Goal: Transaction & Acquisition: Purchase product/service

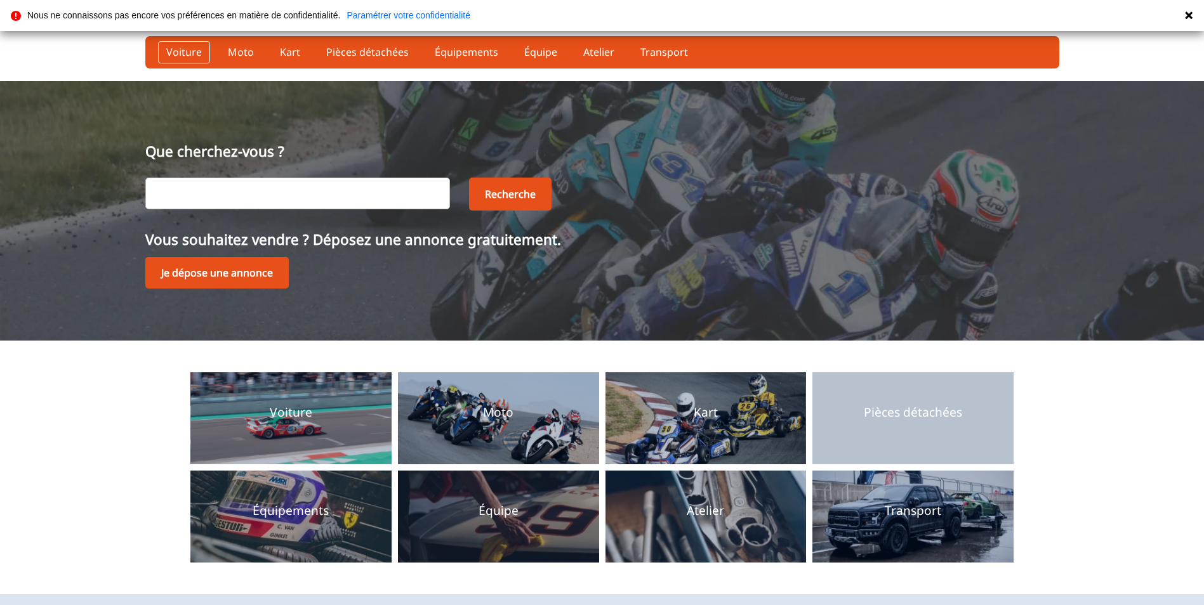
click at [178, 48] on link "Voiture" at bounding box center [184, 52] width 52 height 22
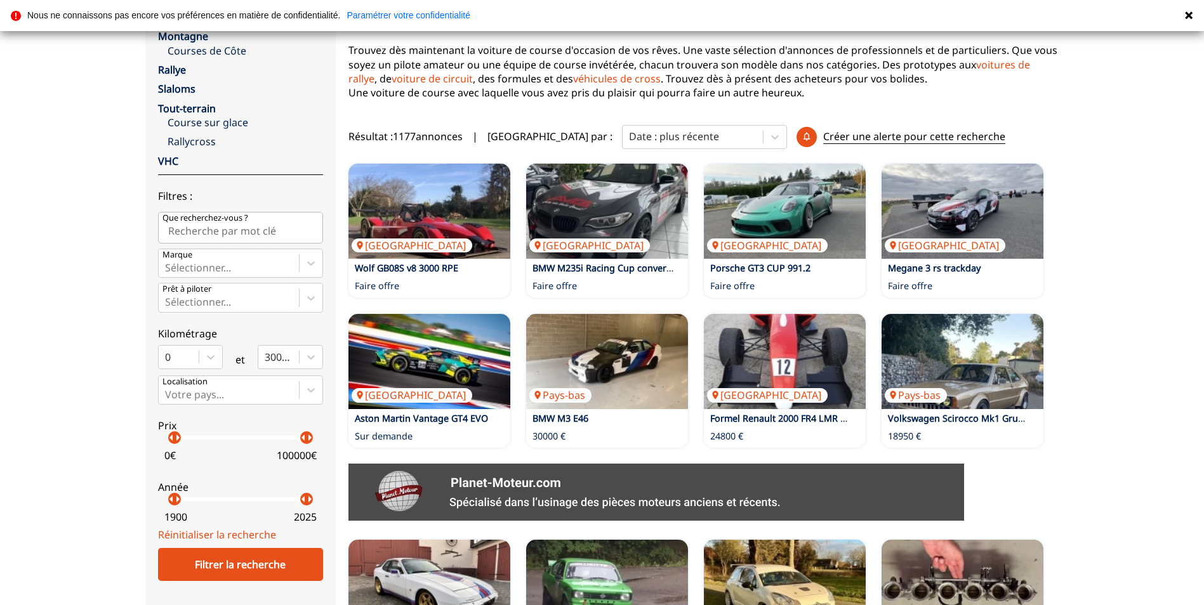
scroll to position [190, 0]
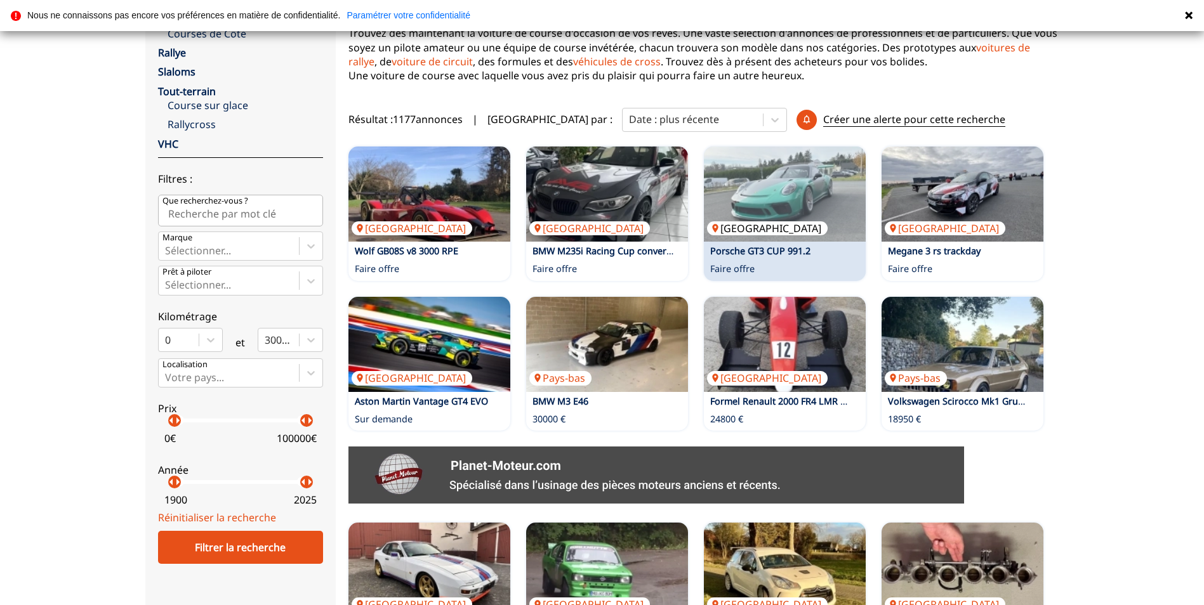
click at [785, 233] on img at bounding box center [785, 194] width 162 height 95
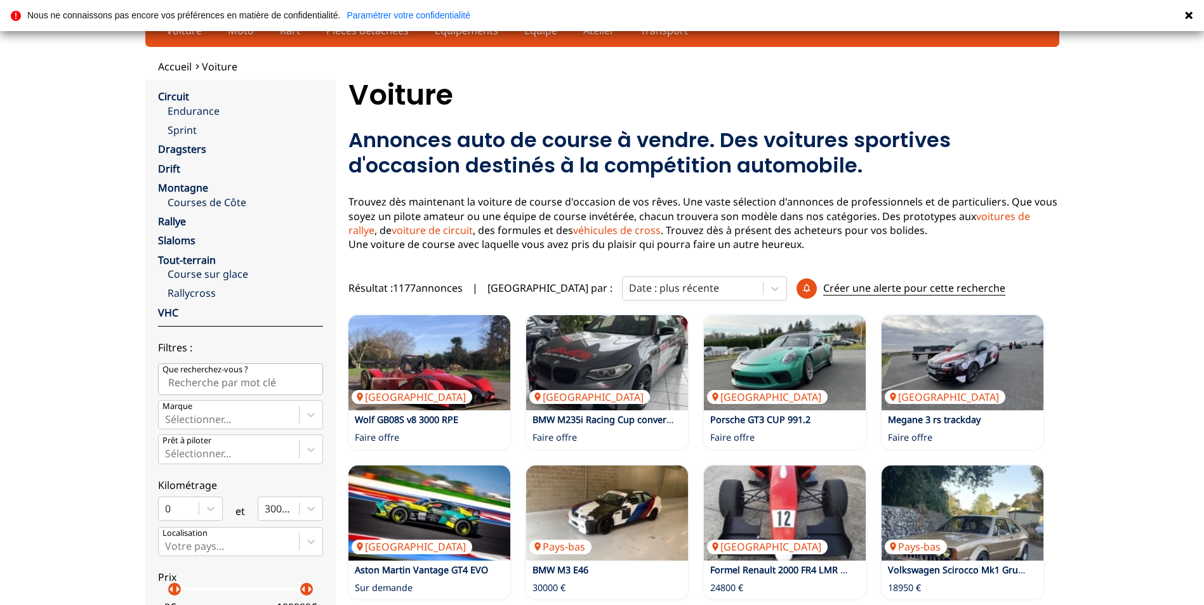
scroll to position [0, 0]
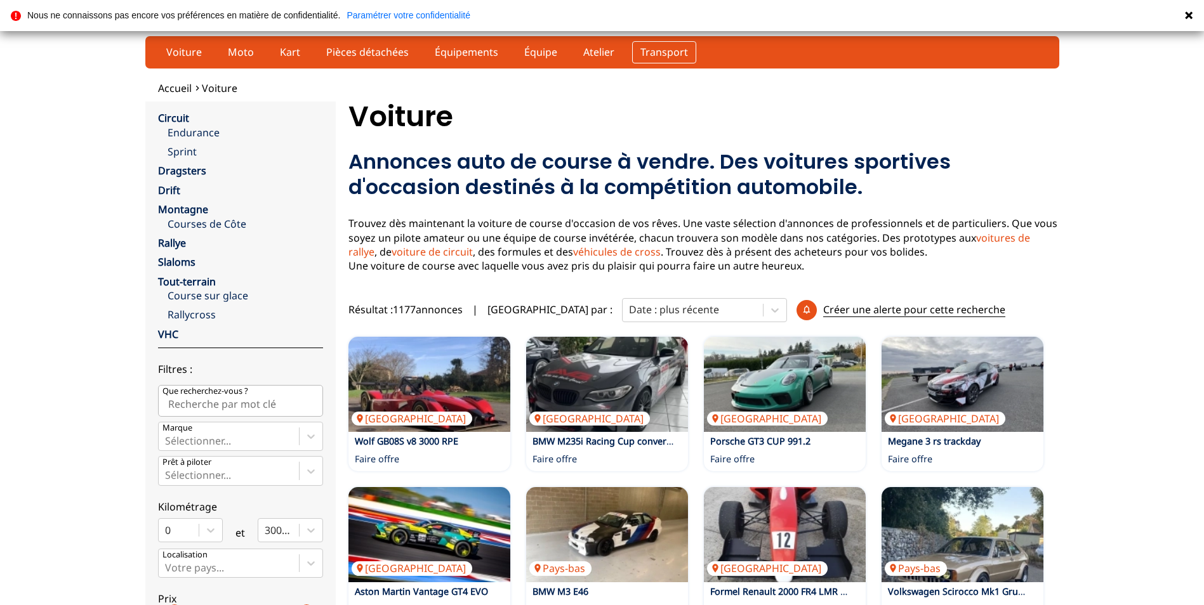
click at [641, 51] on link "Transport" at bounding box center [664, 52] width 64 height 22
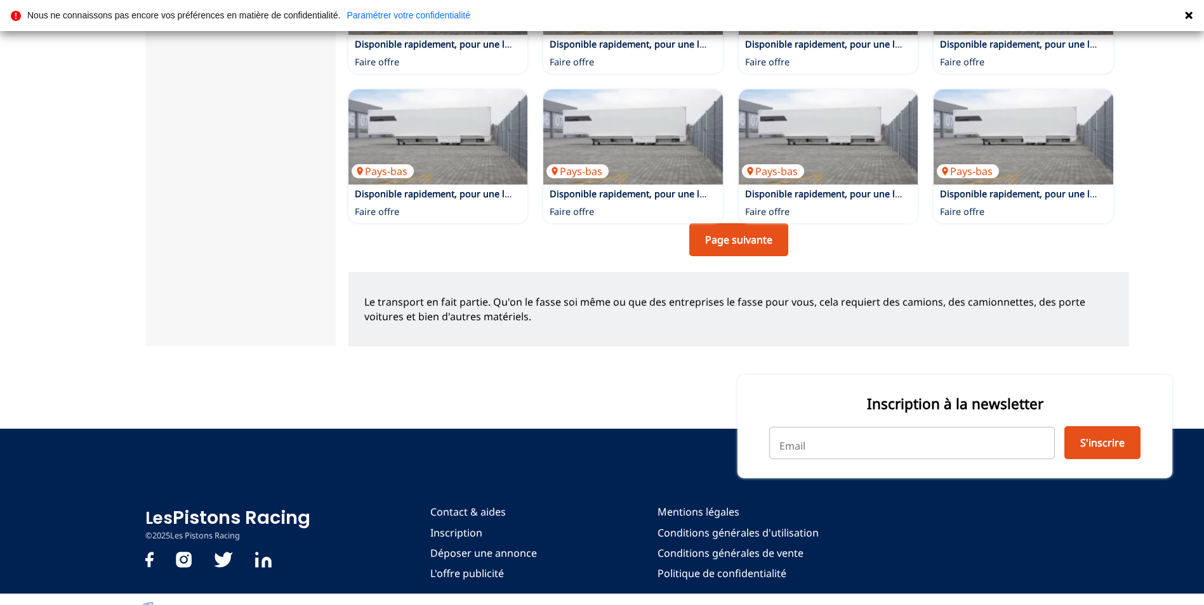
scroll to position [952, 0]
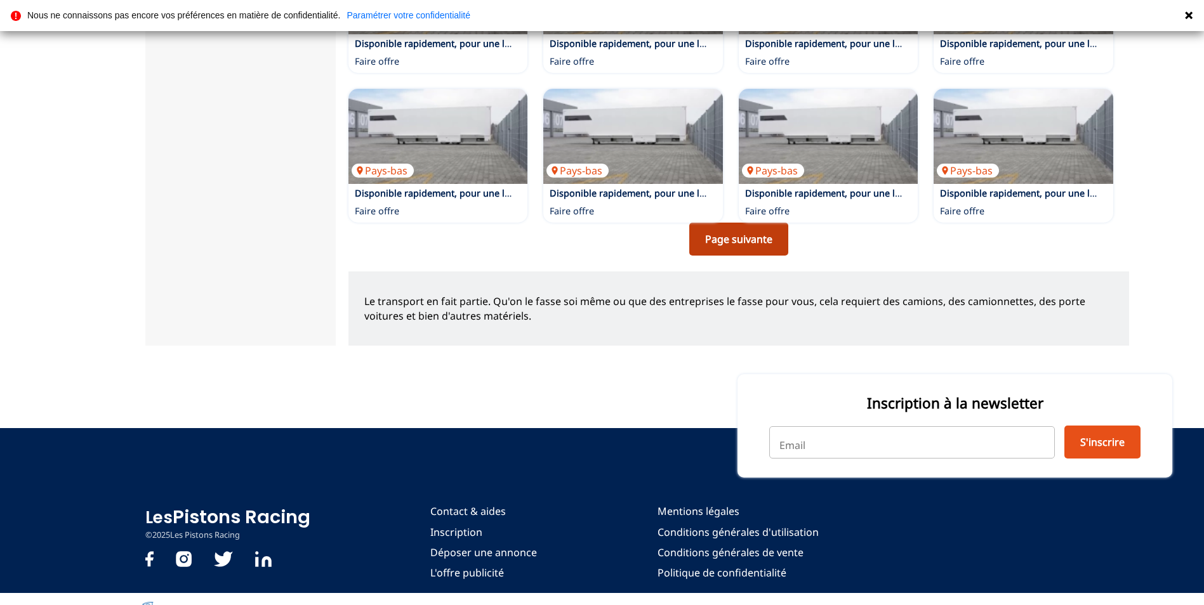
click at [746, 228] on link "Page suivante" at bounding box center [738, 239] width 99 height 33
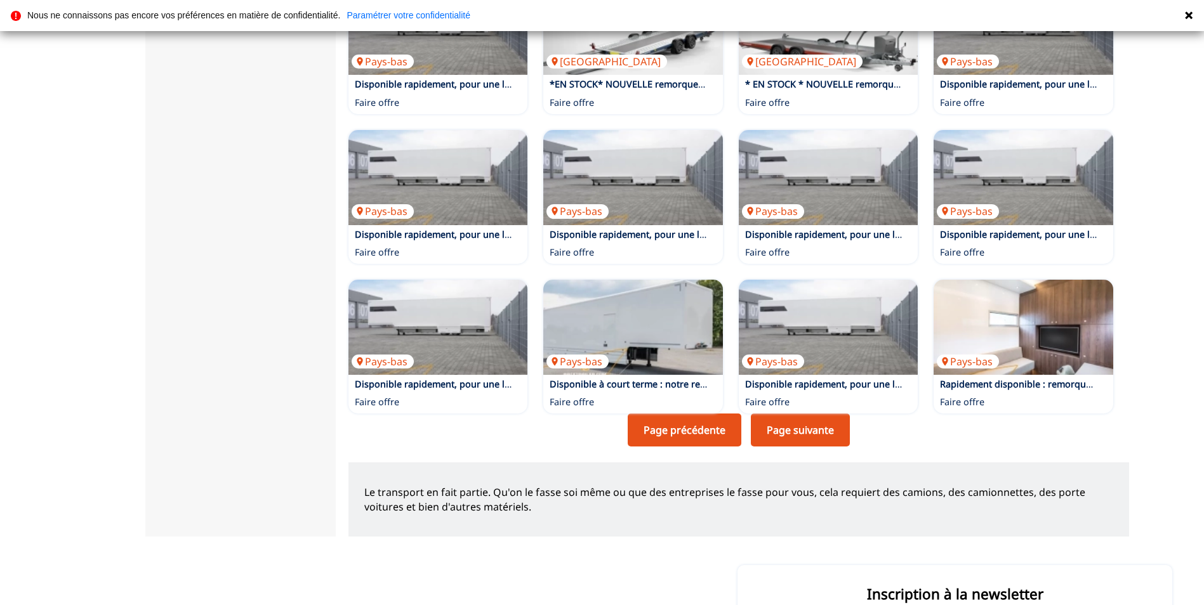
scroll to position [761, 0]
click at [801, 414] on link "Page suivante" at bounding box center [800, 429] width 99 height 33
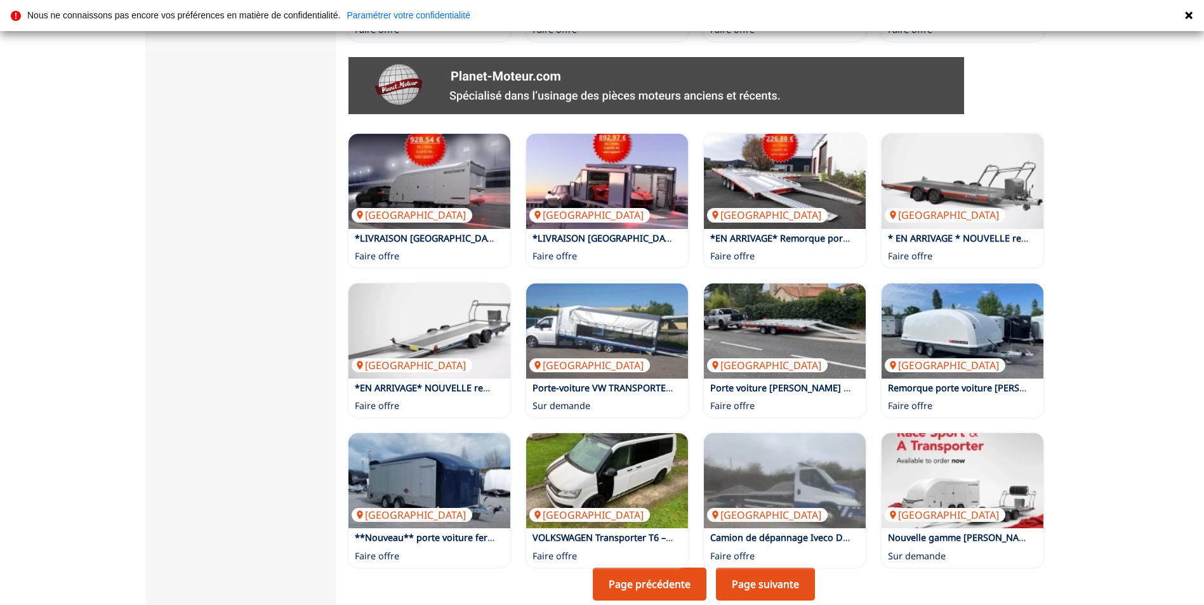
scroll to position [698, 0]
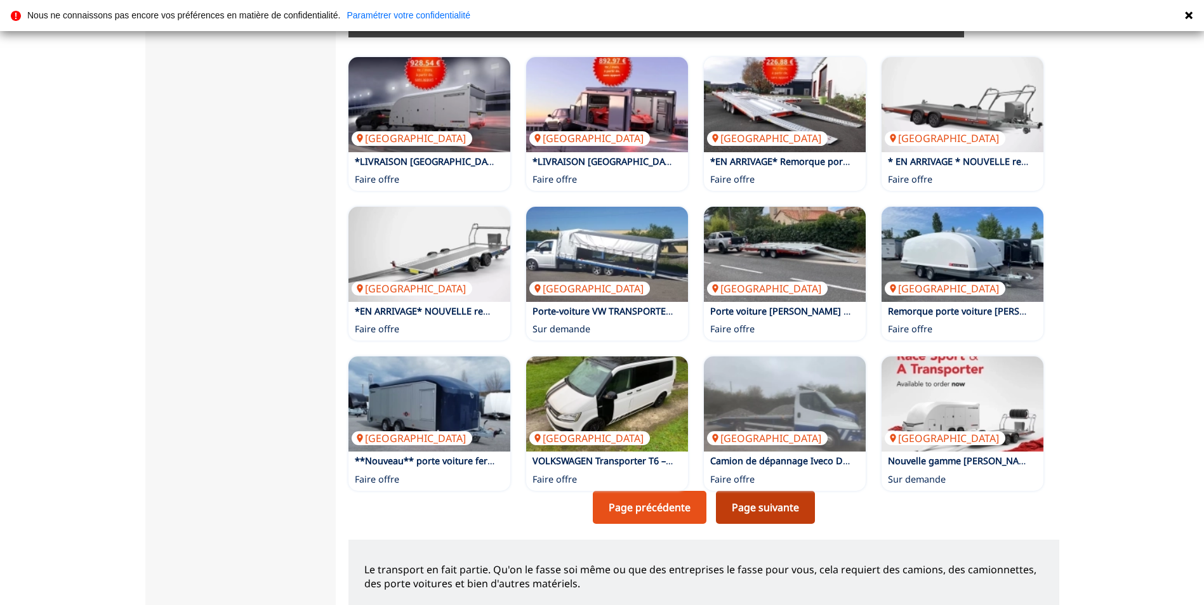
click at [756, 509] on link "Page suivante" at bounding box center [765, 507] width 99 height 33
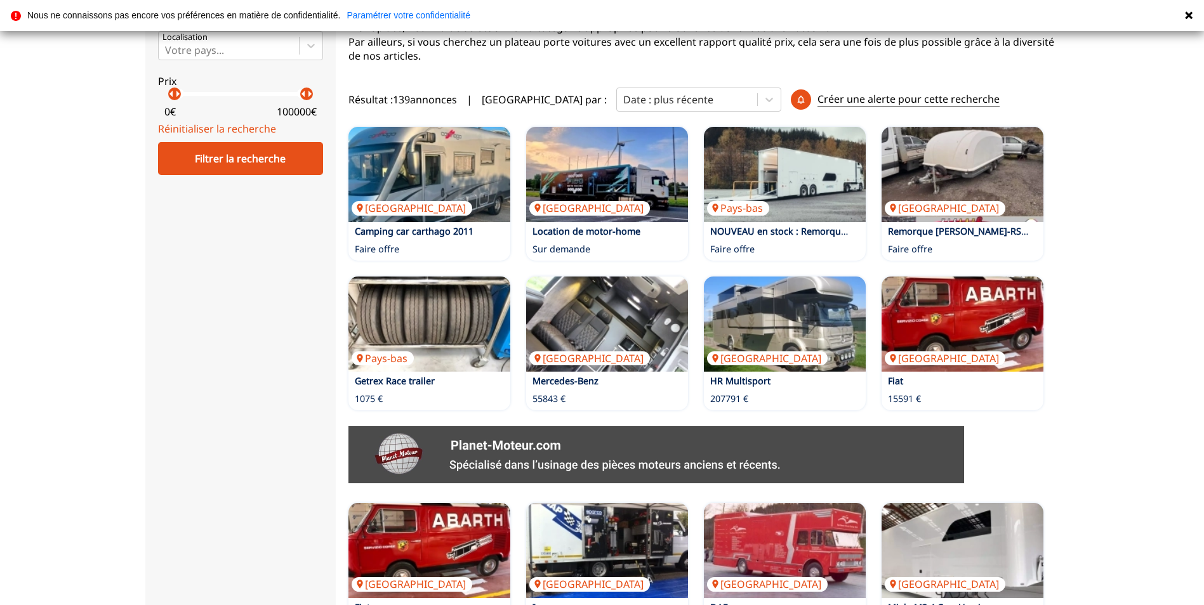
scroll to position [254, 0]
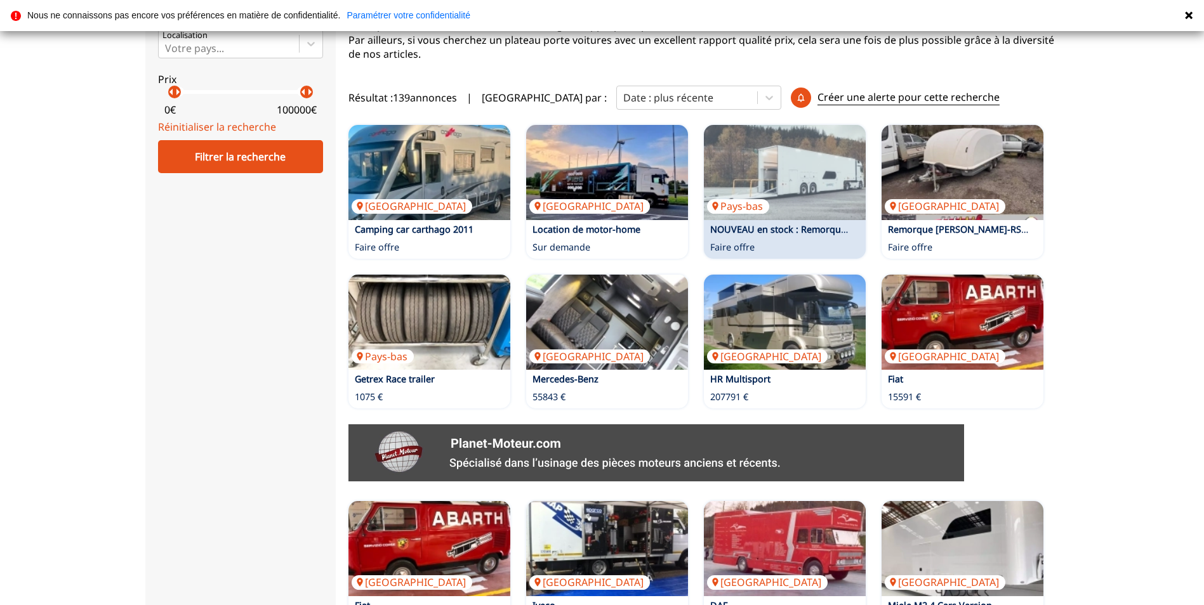
click at [798, 225] on link "NOUVEAU en stock : Remorque de course Burgers Double Deck GT Multi-Space, année…" at bounding box center [909, 229] width 398 height 12
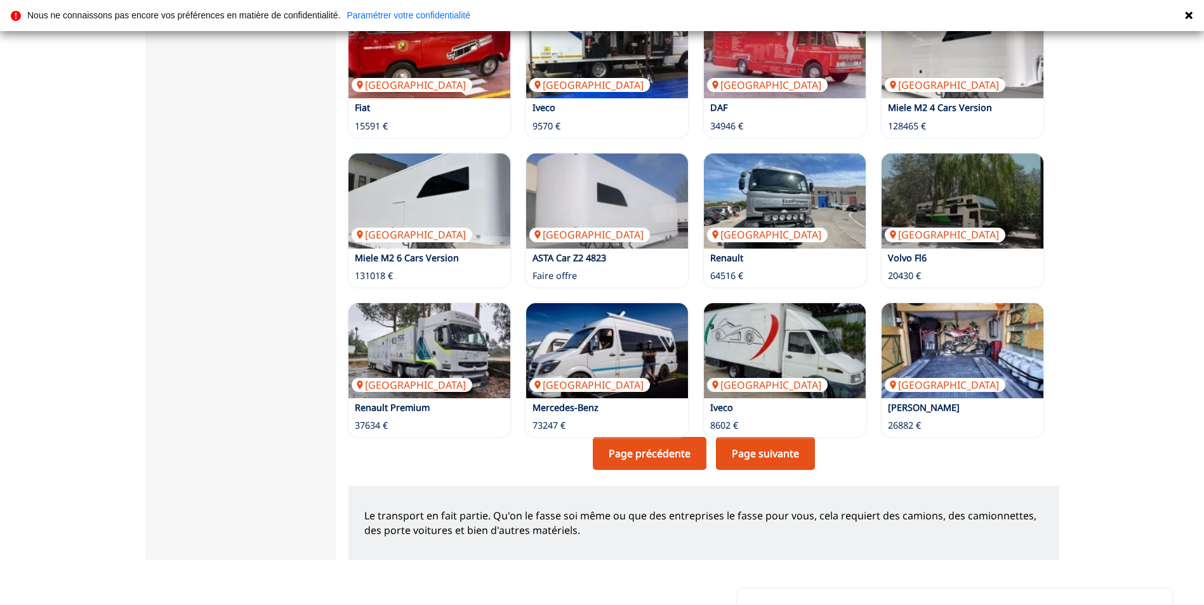
scroll to position [698, 0]
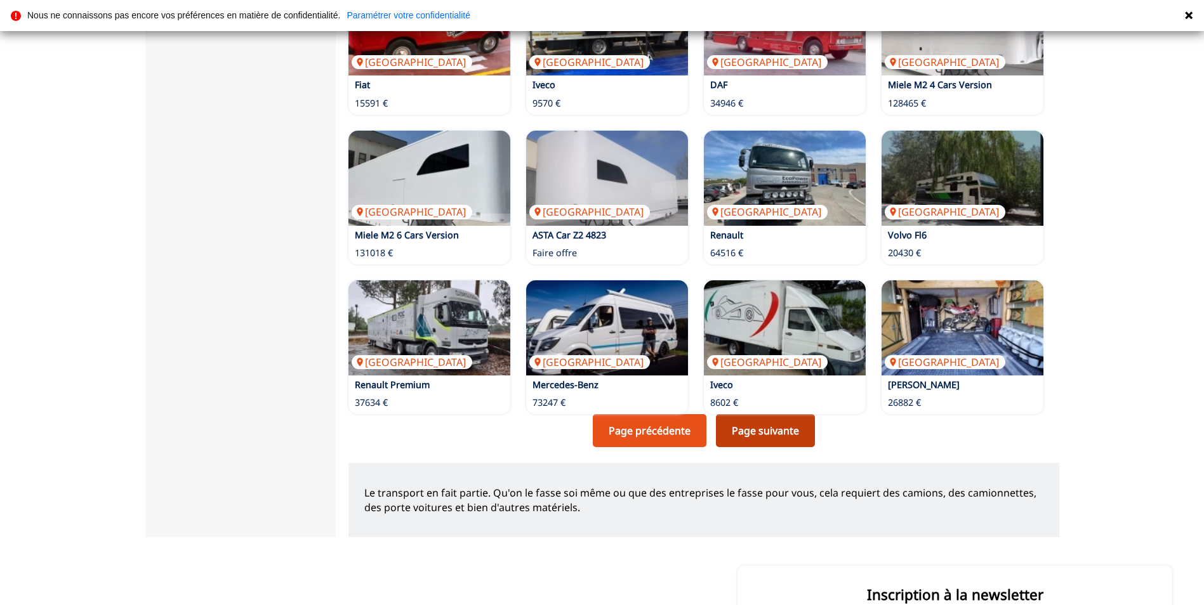
click at [766, 430] on link "Page suivante" at bounding box center [765, 430] width 99 height 33
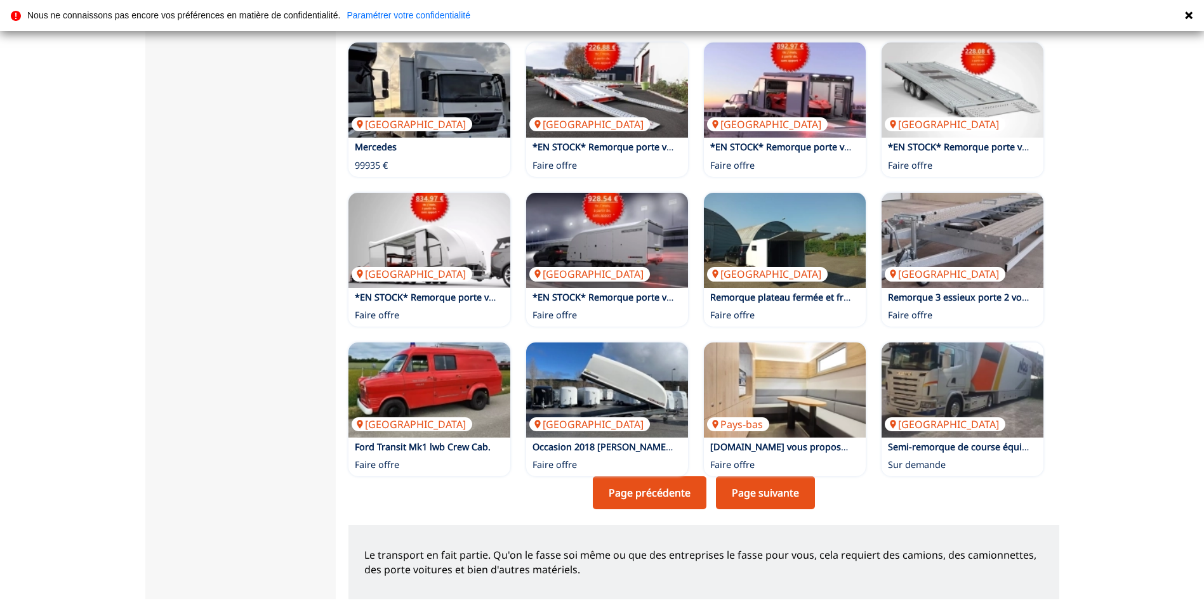
scroll to position [698, 0]
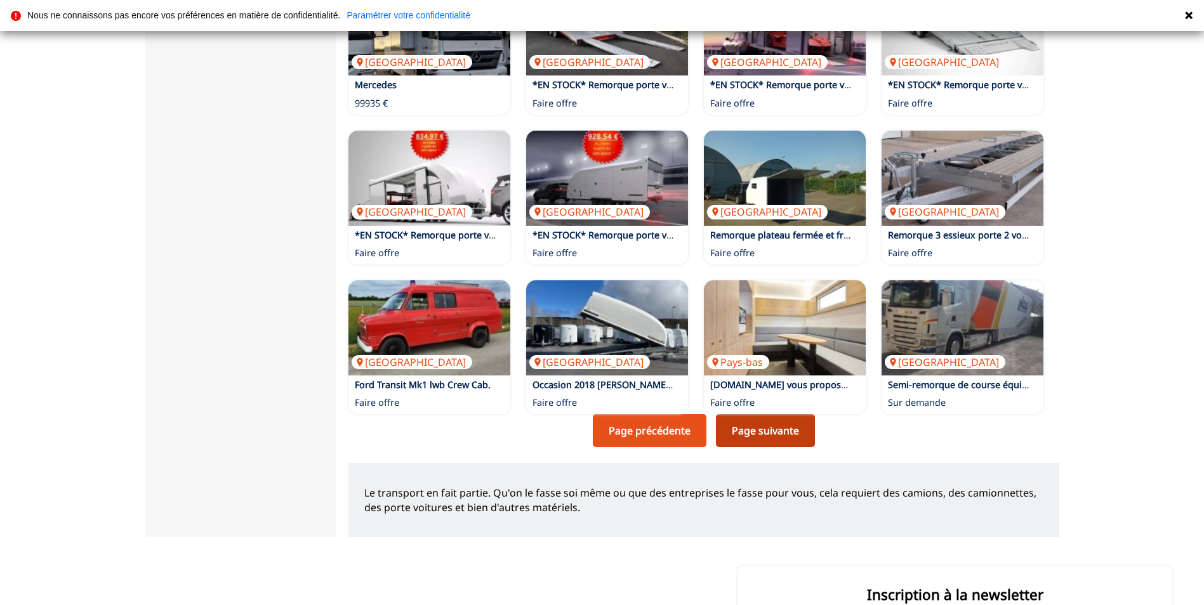
click at [780, 434] on link "Page suivante" at bounding box center [765, 430] width 99 height 33
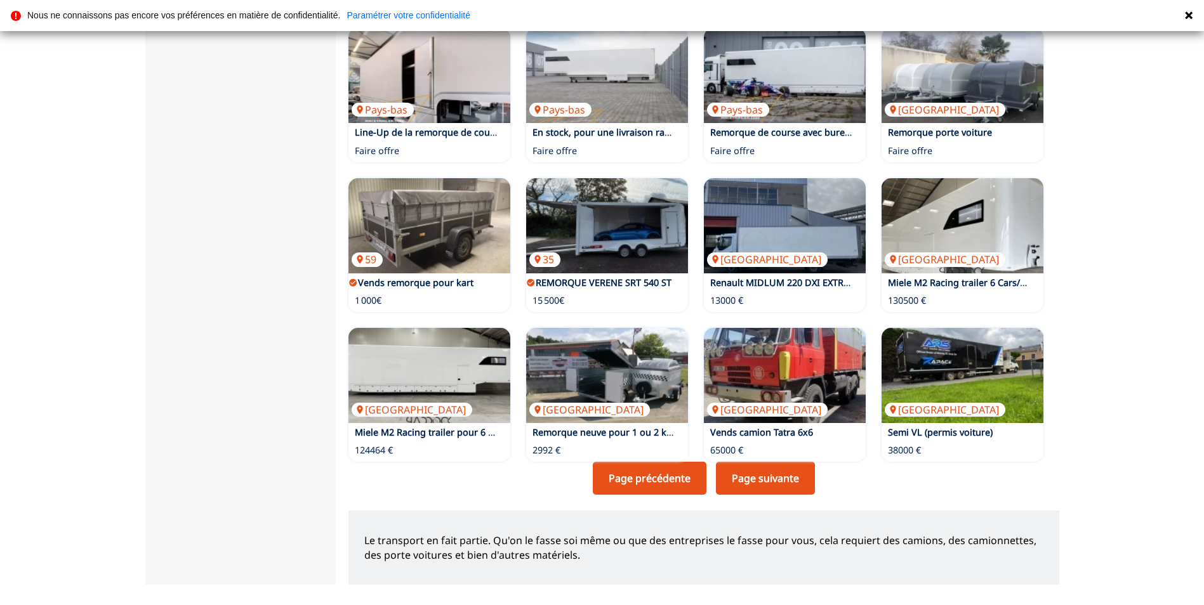
scroll to position [698, 0]
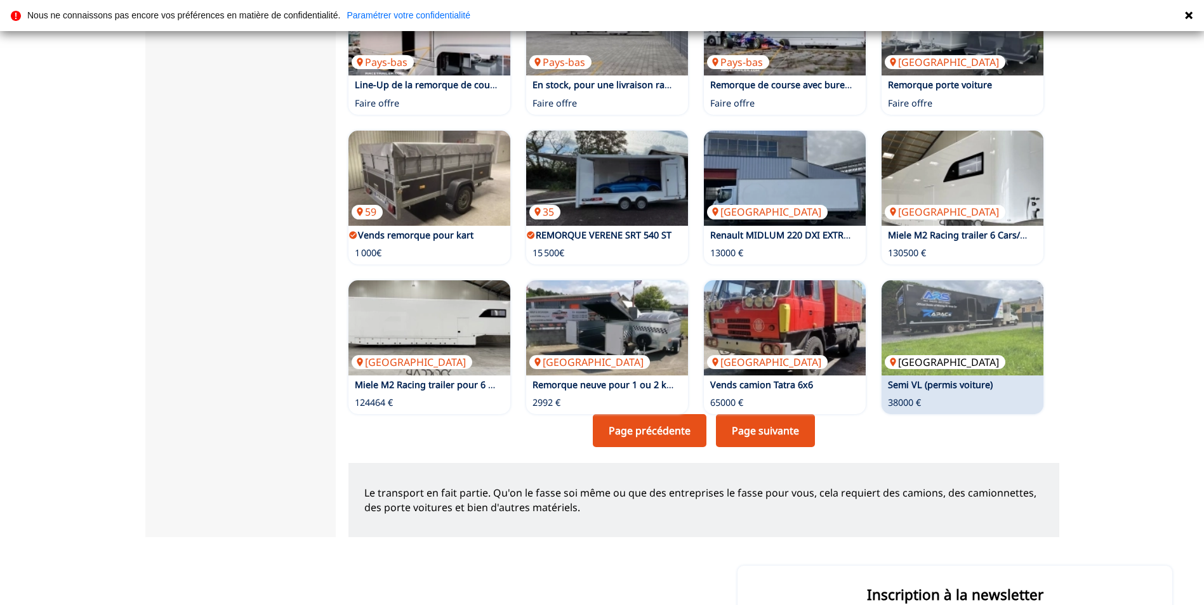
click at [959, 338] on img at bounding box center [962, 327] width 162 height 95
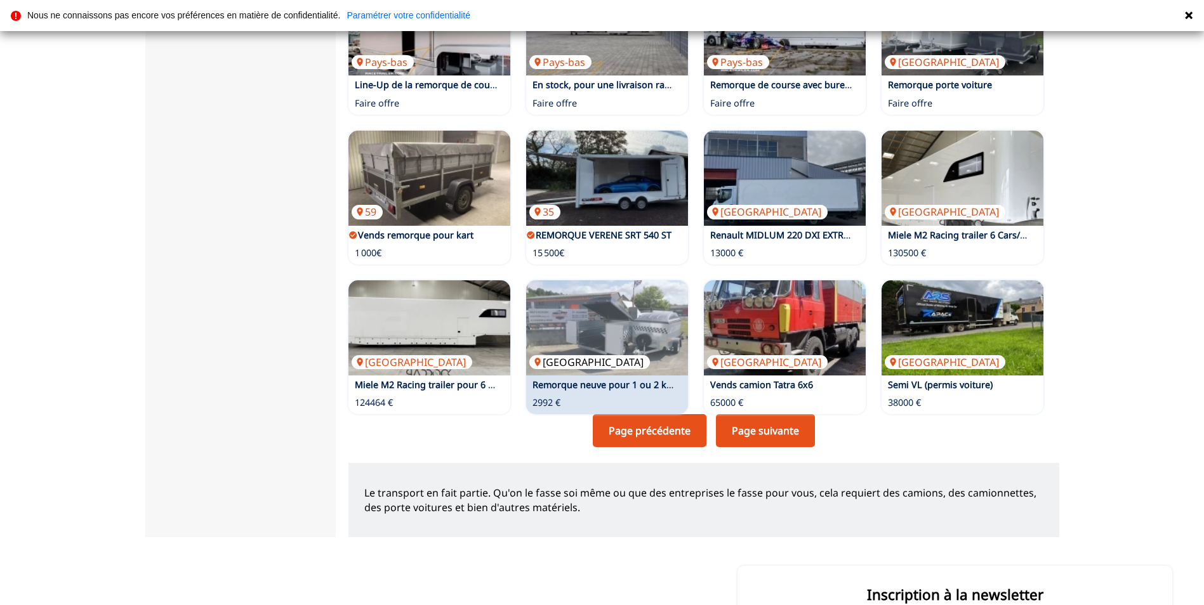
click at [585, 343] on img at bounding box center [607, 327] width 162 height 95
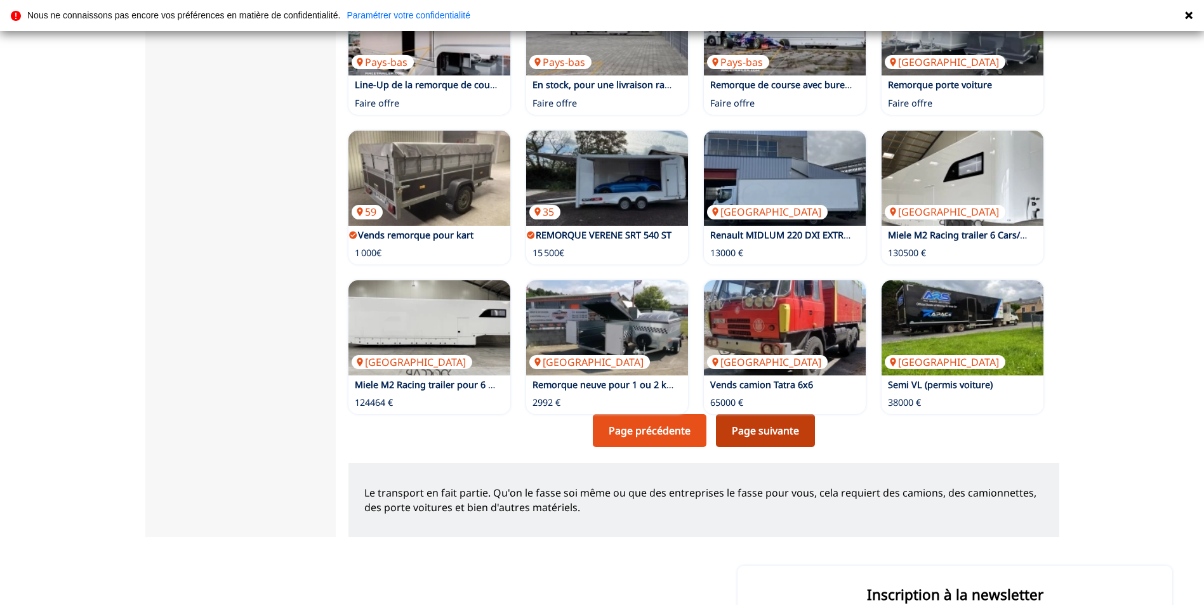
click at [758, 428] on link "Page suivante" at bounding box center [765, 430] width 99 height 33
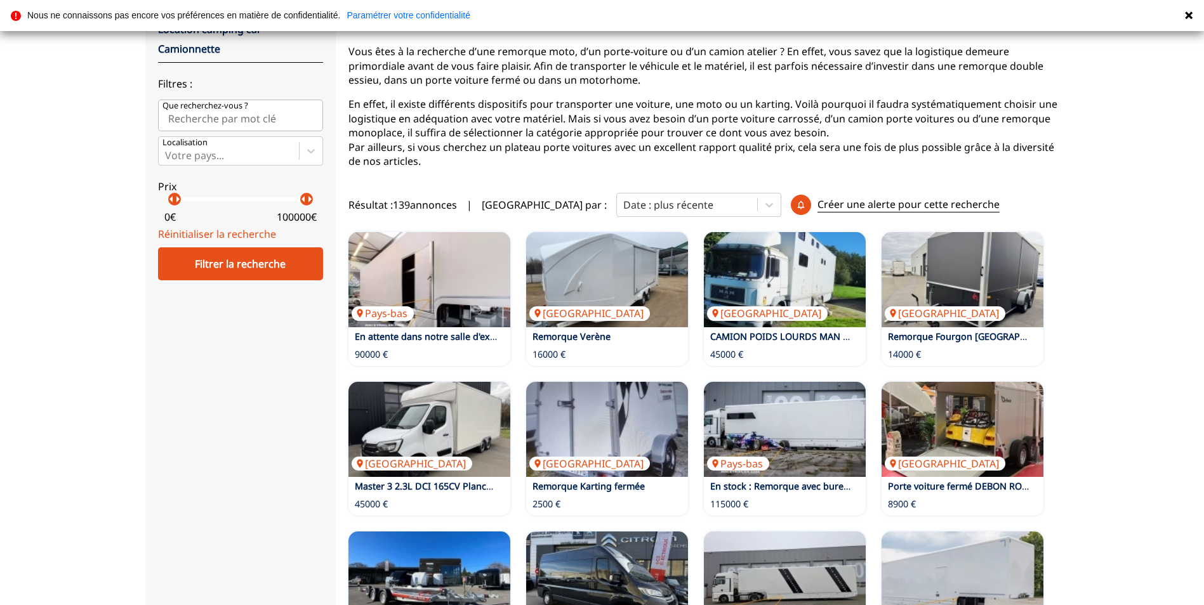
scroll to position [190, 0]
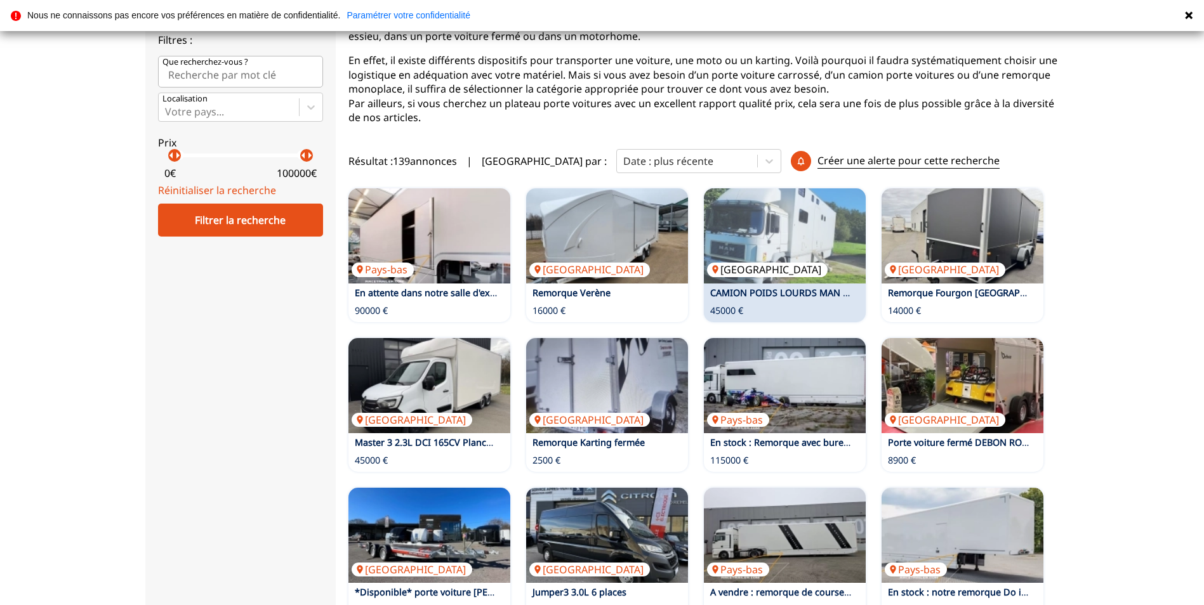
click at [785, 265] on img at bounding box center [785, 235] width 162 height 95
click at [839, 250] on img at bounding box center [785, 235] width 162 height 95
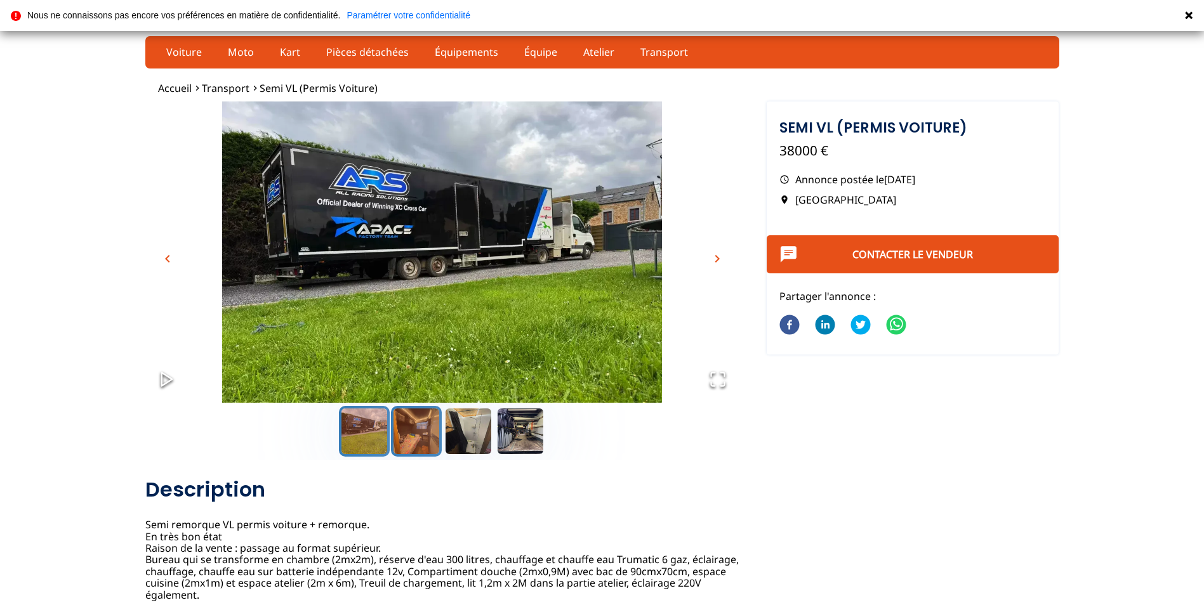
click at [416, 434] on button "Go to Slide 2" at bounding box center [416, 431] width 51 height 51
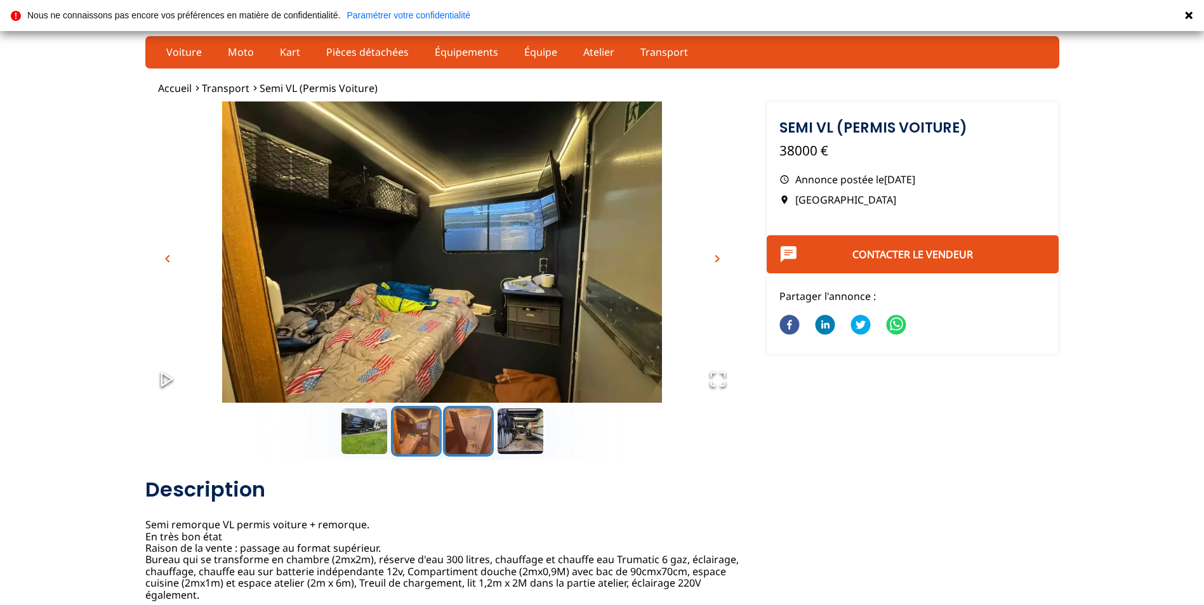
click at [463, 435] on button "Go to Slide 3" at bounding box center [468, 431] width 51 height 51
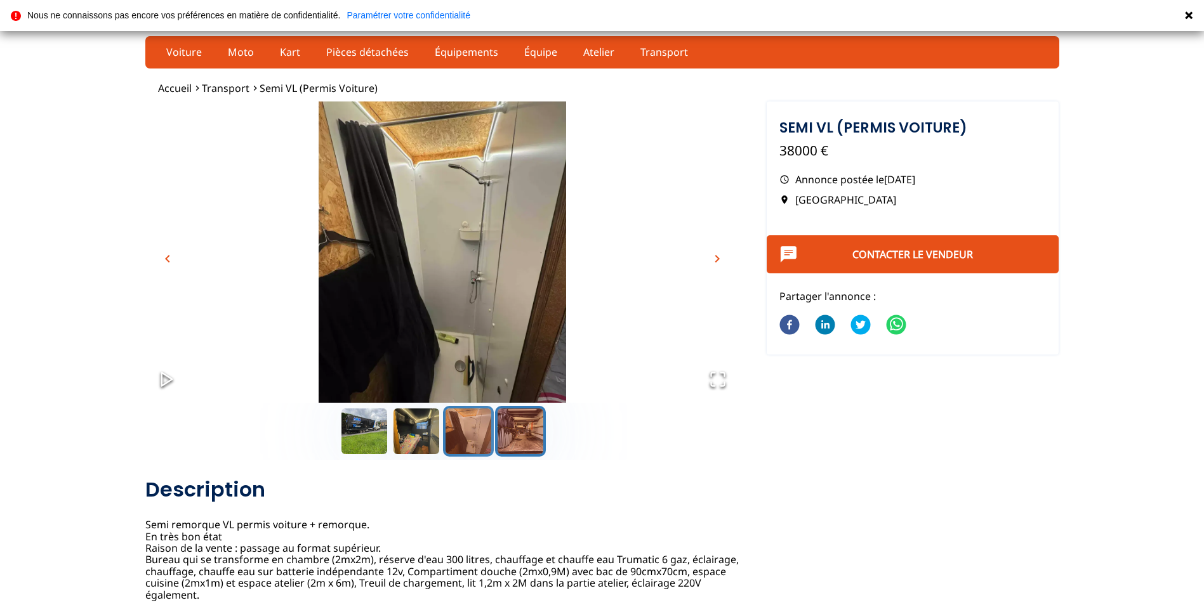
click at [542, 432] on button "Go to Slide 4" at bounding box center [520, 431] width 51 height 51
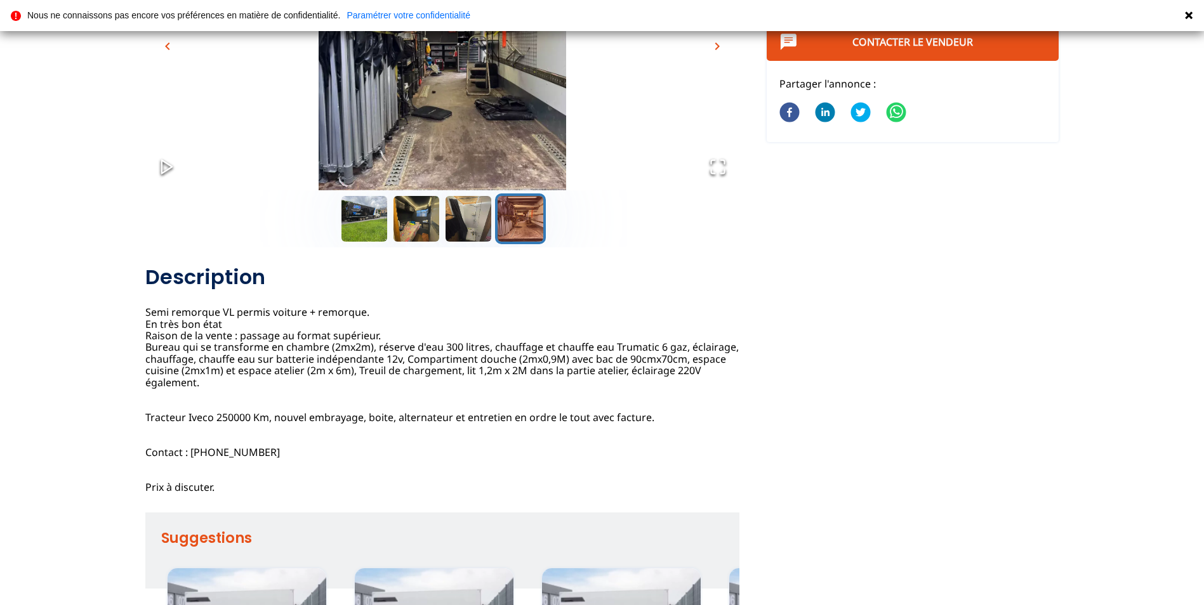
scroll to position [190, 0]
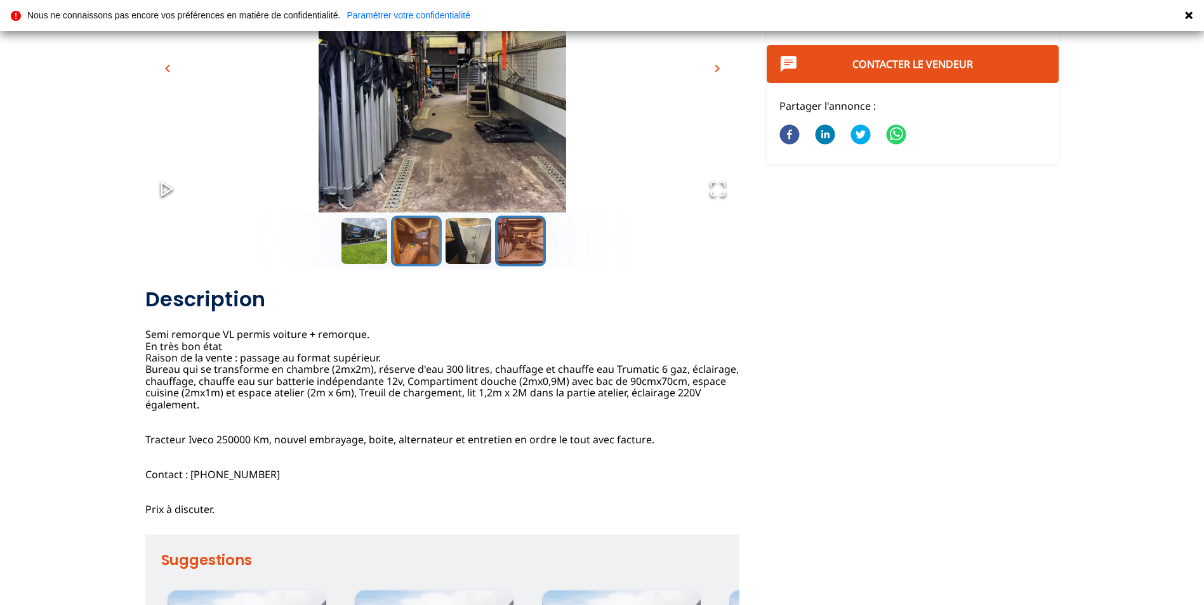
click at [414, 249] on button "Go to Slide 2" at bounding box center [416, 241] width 51 height 51
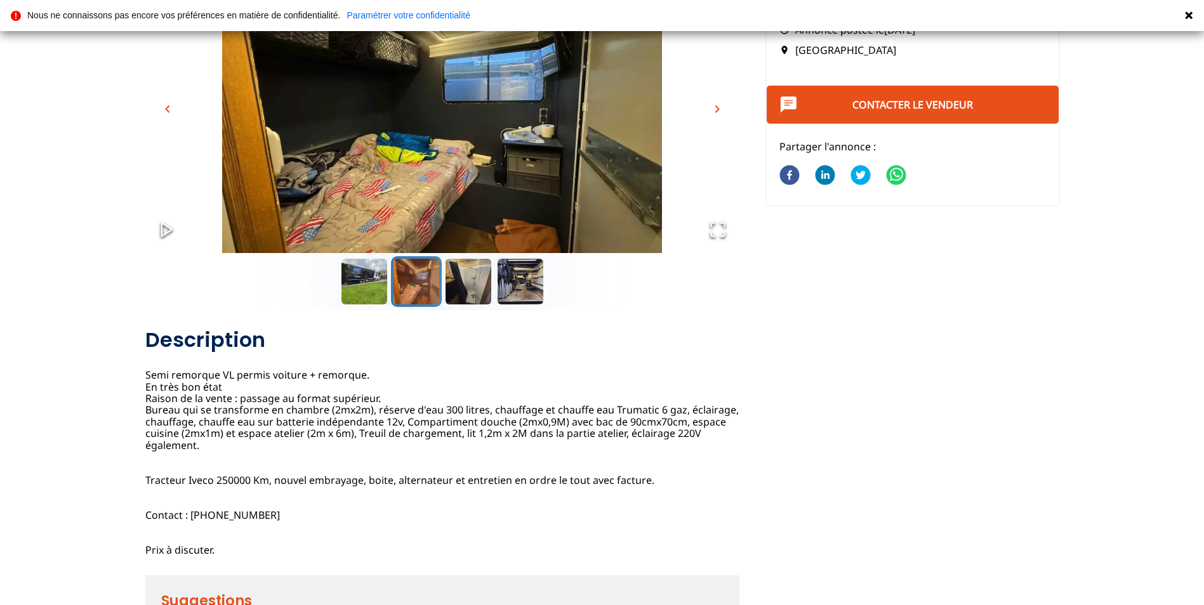
scroll to position [127, 0]
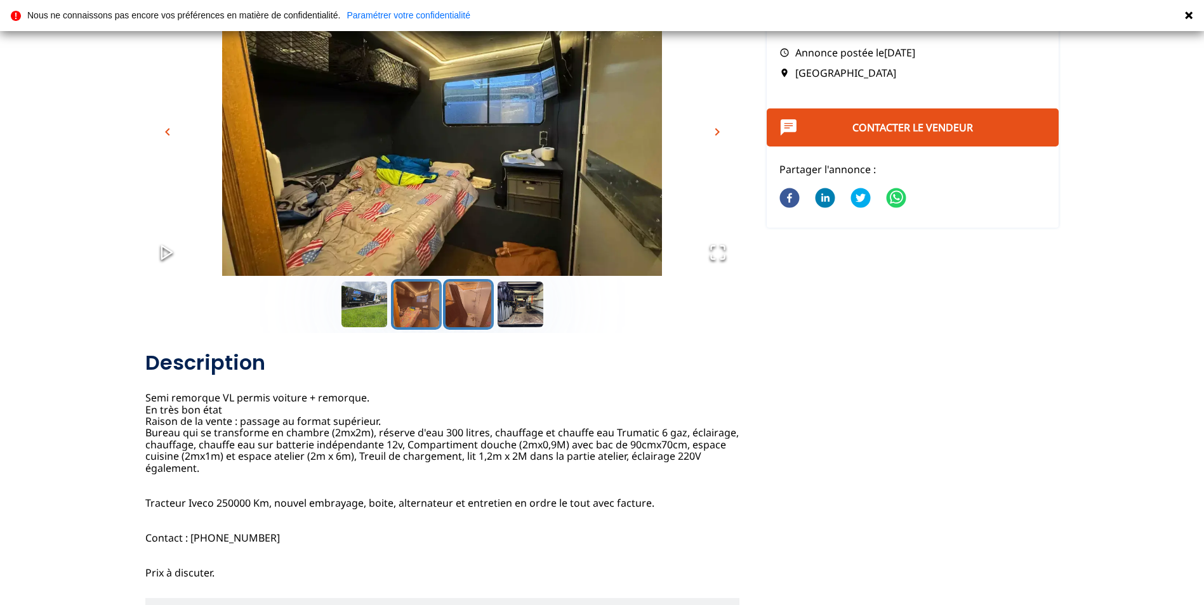
click at [476, 302] on button "Go to Slide 3" at bounding box center [468, 304] width 51 height 51
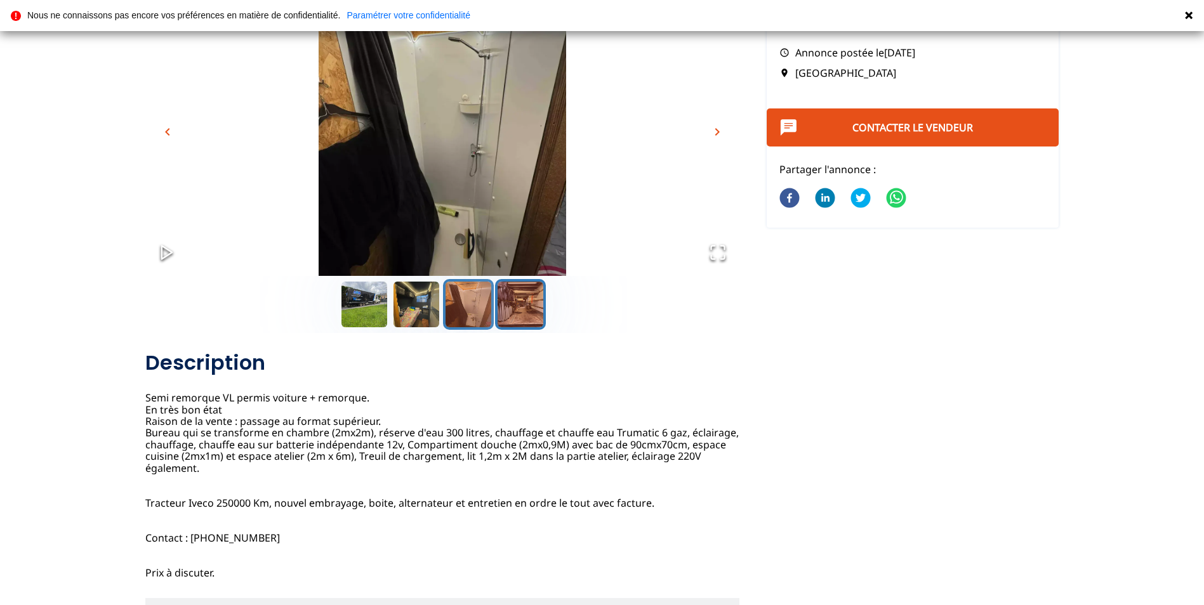
click at [516, 308] on button "Go to Slide 4" at bounding box center [520, 304] width 51 height 51
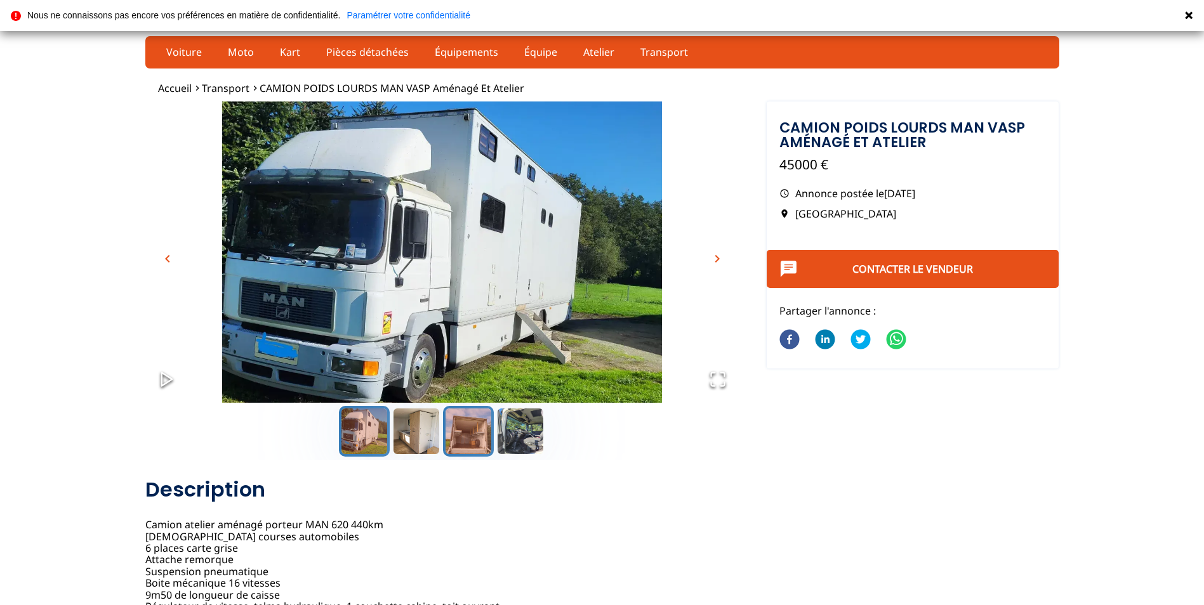
click at [475, 447] on button "Go to Slide 3" at bounding box center [468, 431] width 51 height 51
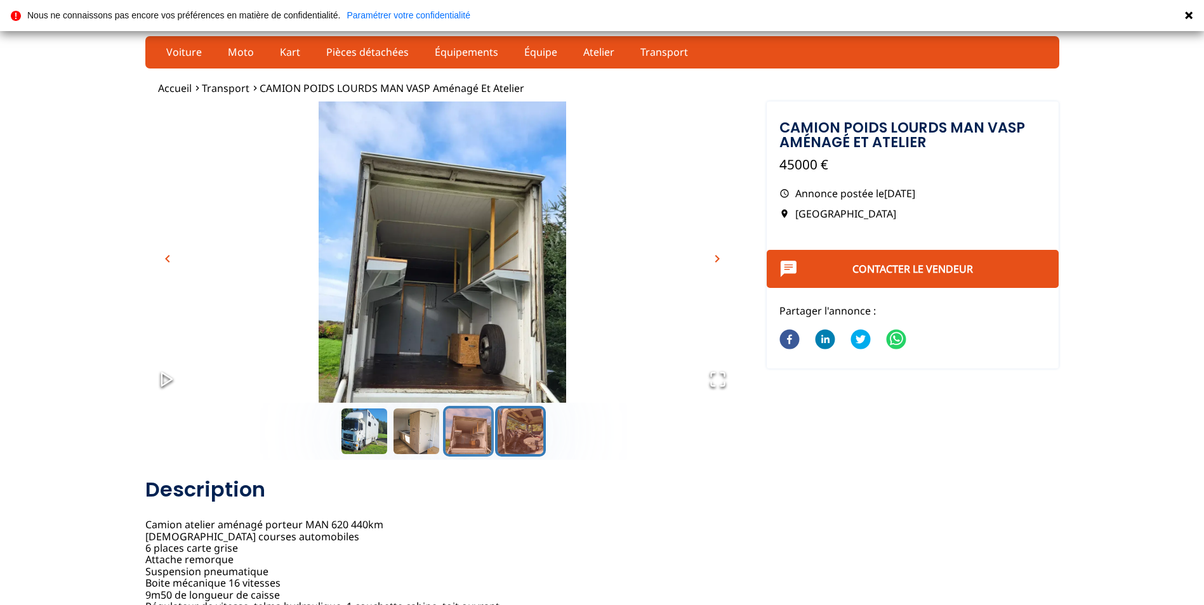
click at [534, 428] on button "Go to Slide 4" at bounding box center [520, 431] width 51 height 51
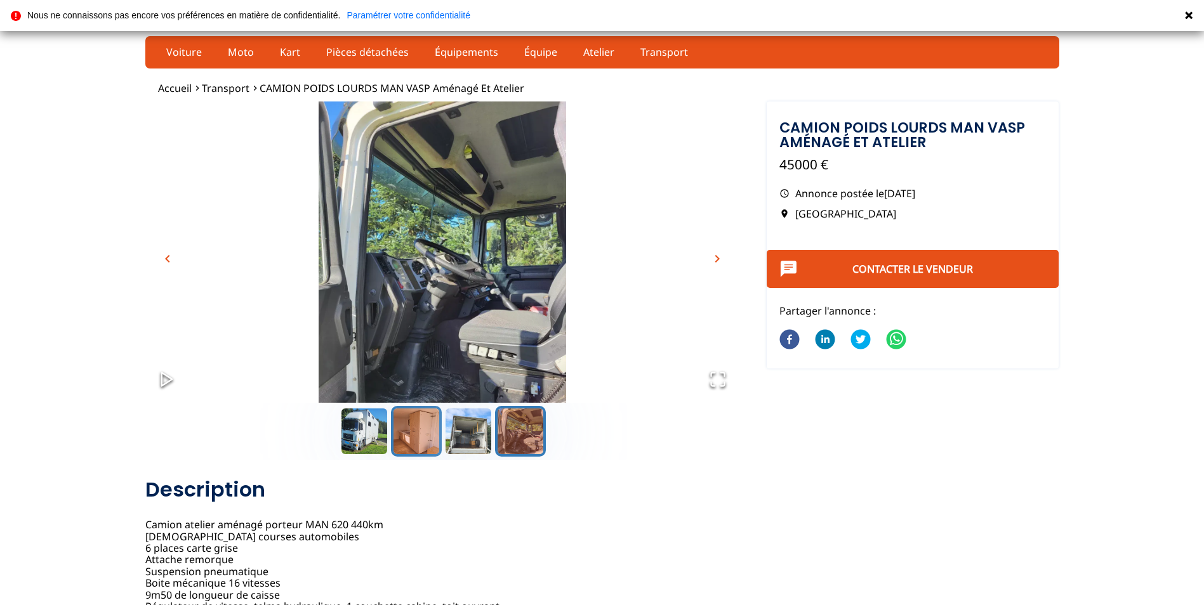
click at [431, 441] on button "Go to Slide 2" at bounding box center [416, 431] width 51 height 51
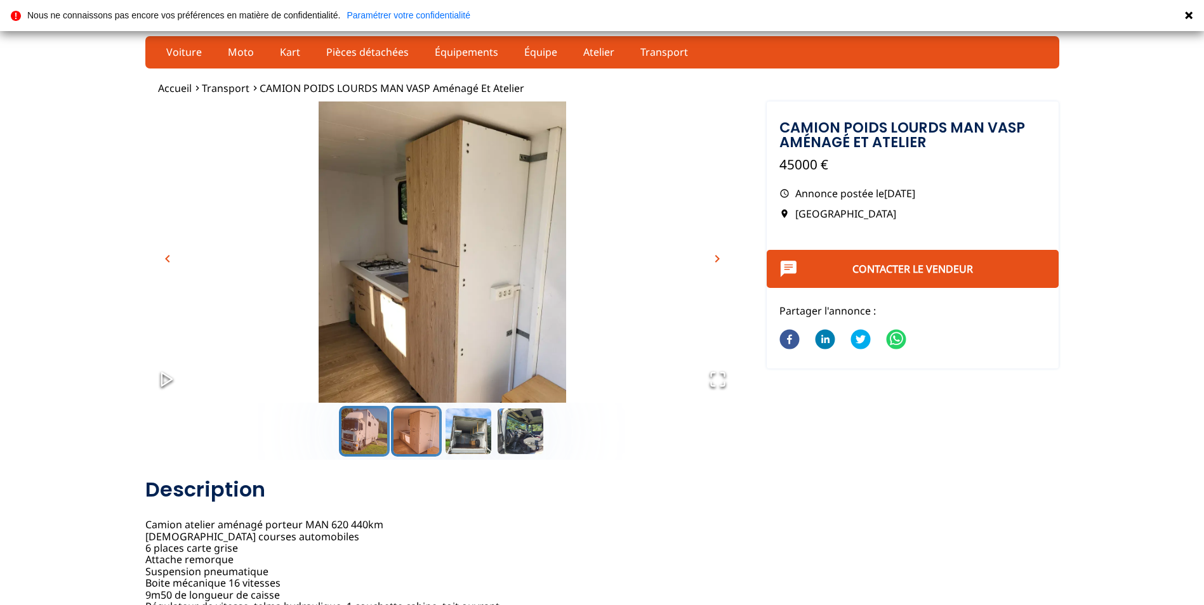
click at [367, 447] on button "Go to Slide 1" at bounding box center [364, 431] width 51 height 51
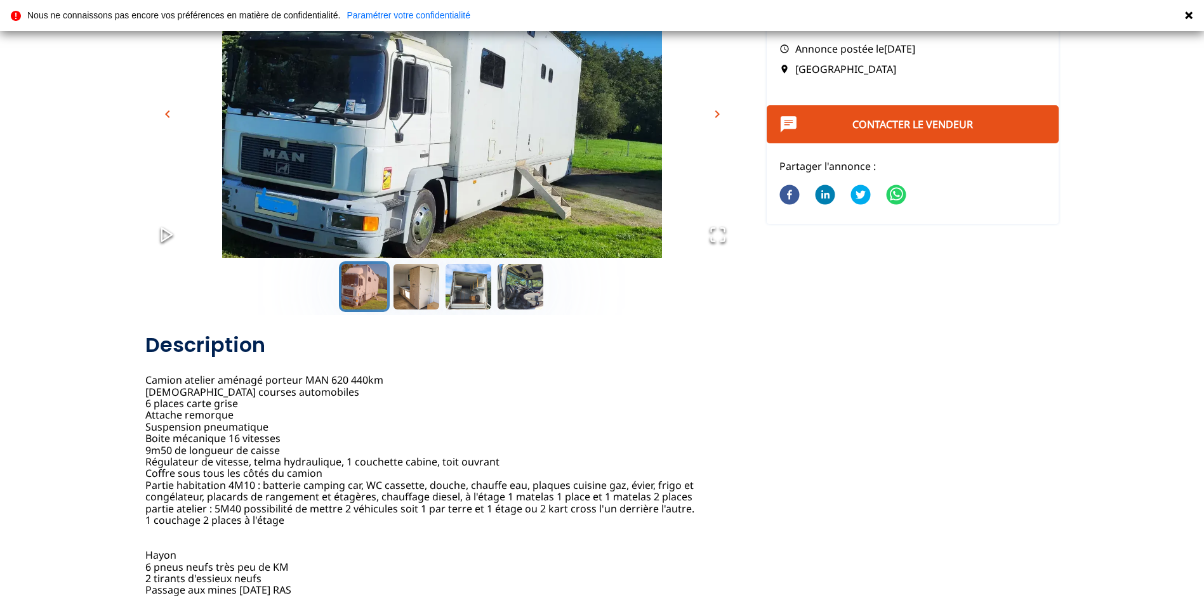
scroll to position [127, 0]
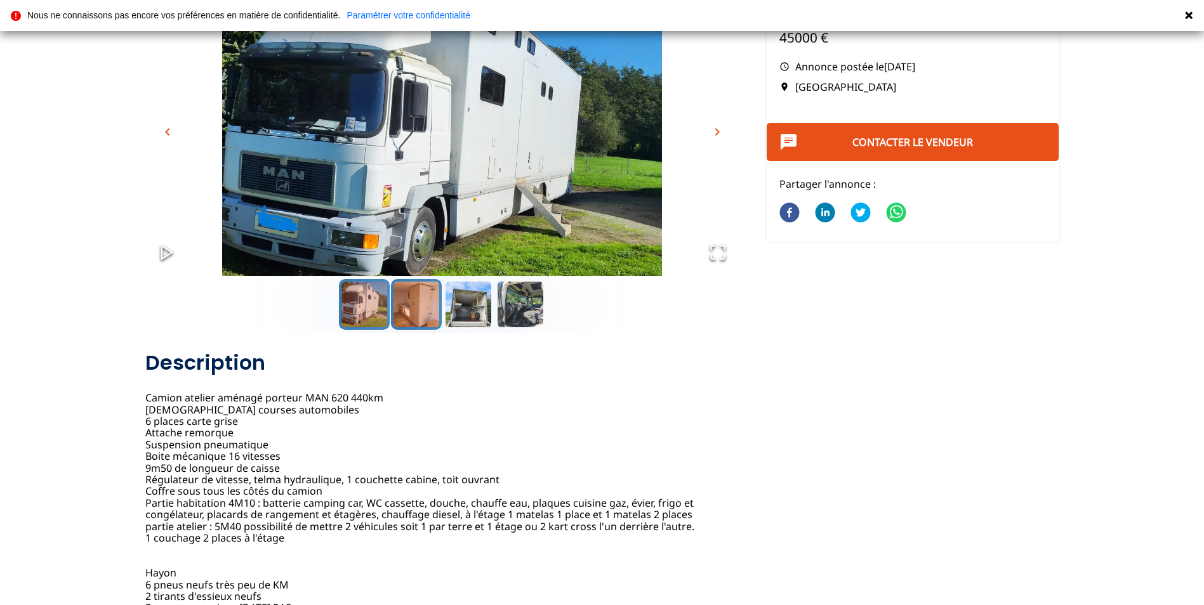
click at [401, 298] on button "Go to Slide 2" at bounding box center [416, 304] width 51 height 51
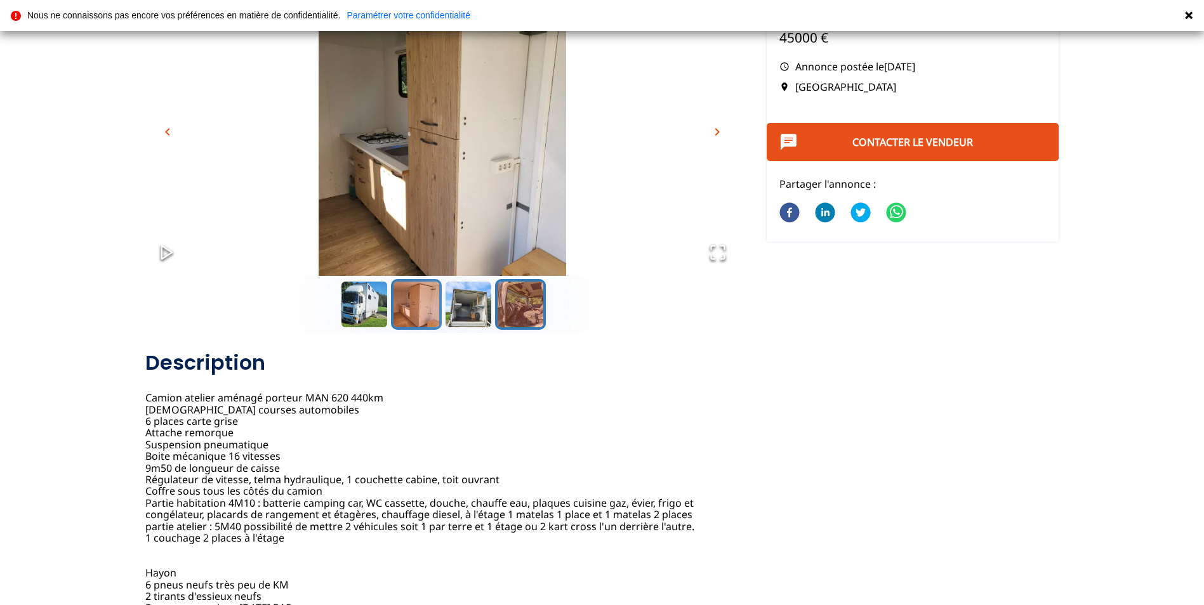
click at [527, 317] on button "Go to Slide 4" at bounding box center [520, 304] width 51 height 51
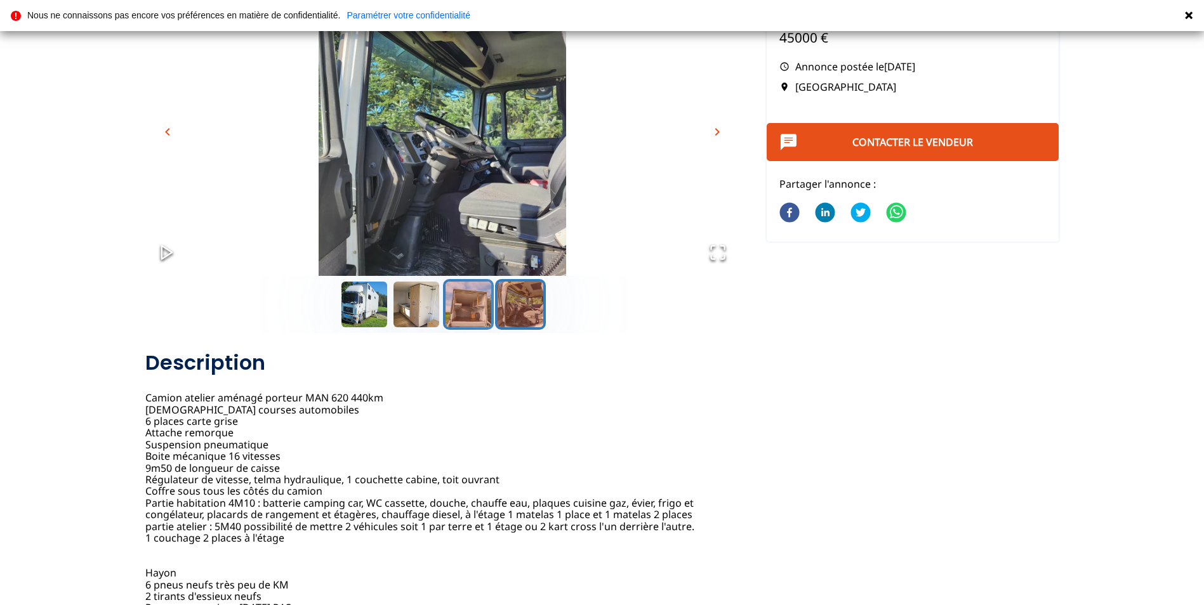
click at [478, 313] on button "Go to Slide 3" at bounding box center [468, 304] width 51 height 51
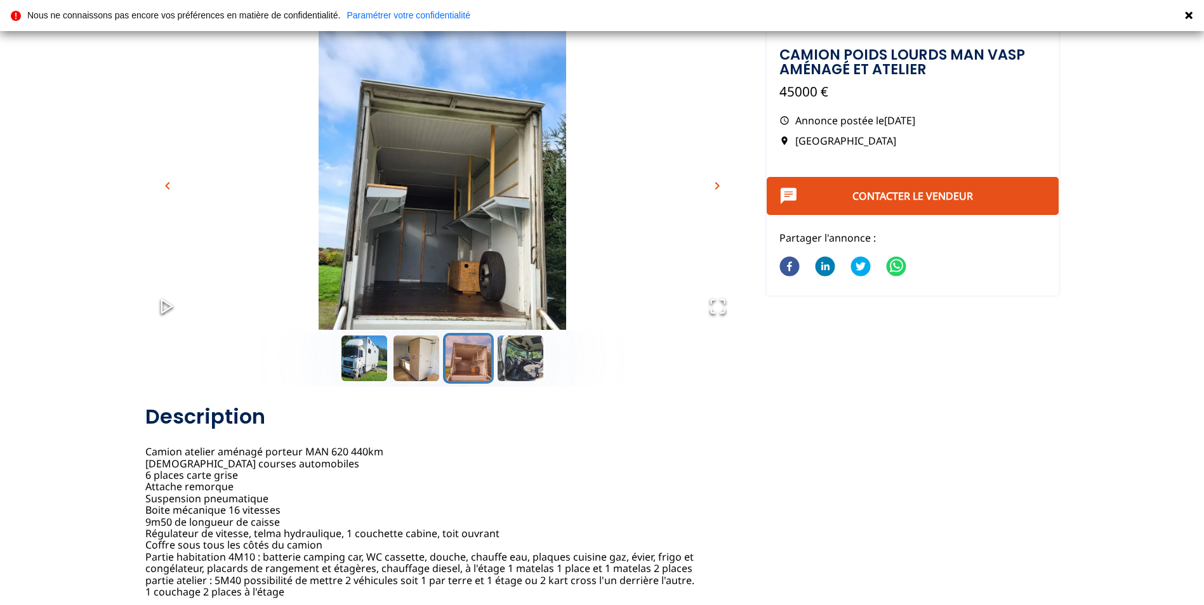
scroll to position [0, 0]
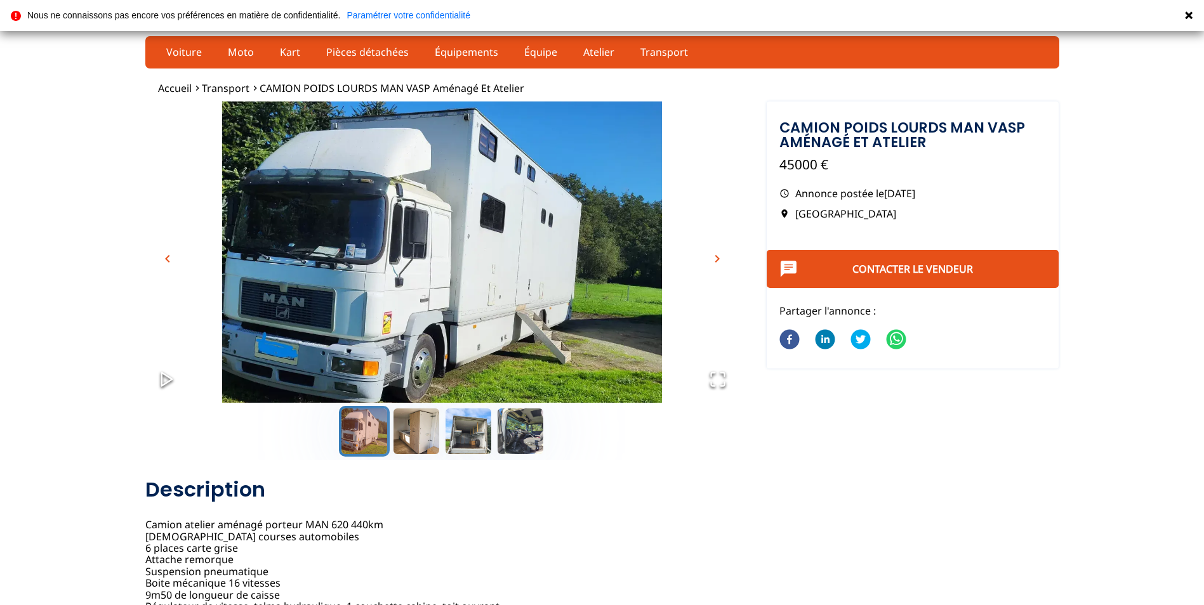
click at [1192, 17] on icon at bounding box center [1188, 15] width 10 height 10
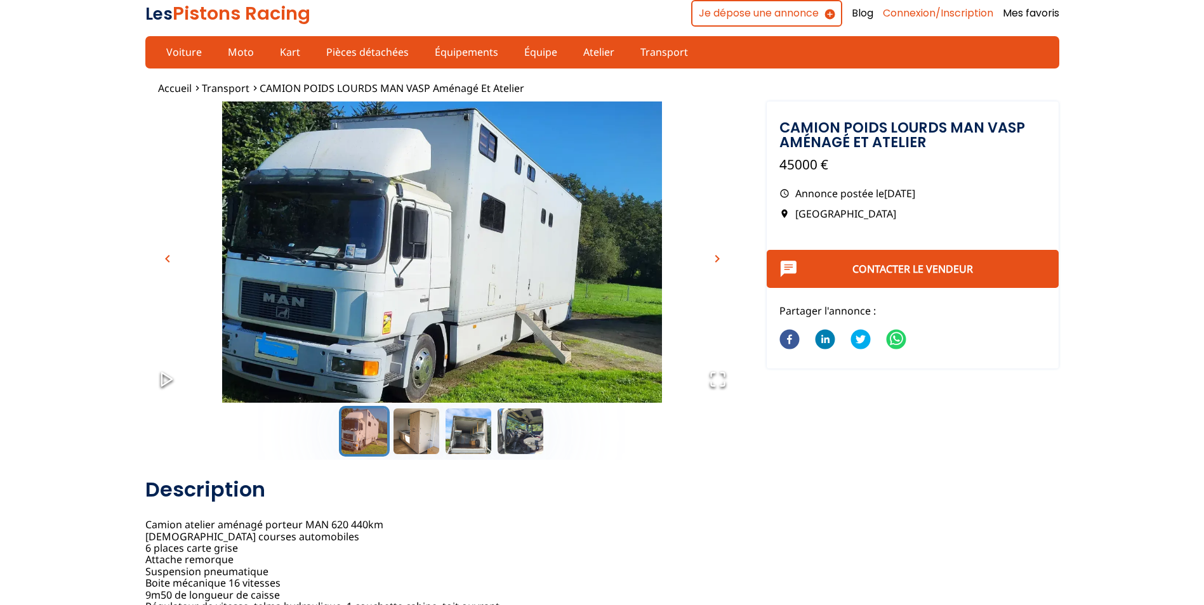
click at [927, 11] on link "Connexion/Inscription" at bounding box center [938, 13] width 110 height 14
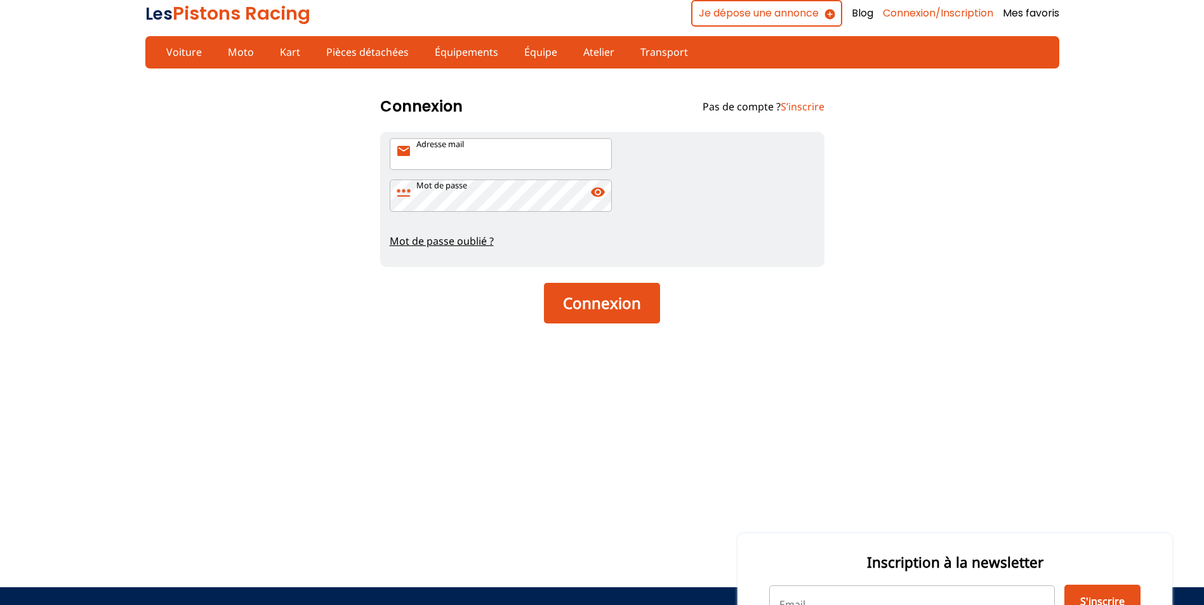
type input "[PERSON_NAME][EMAIL_ADDRESS][DOMAIN_NAME]"
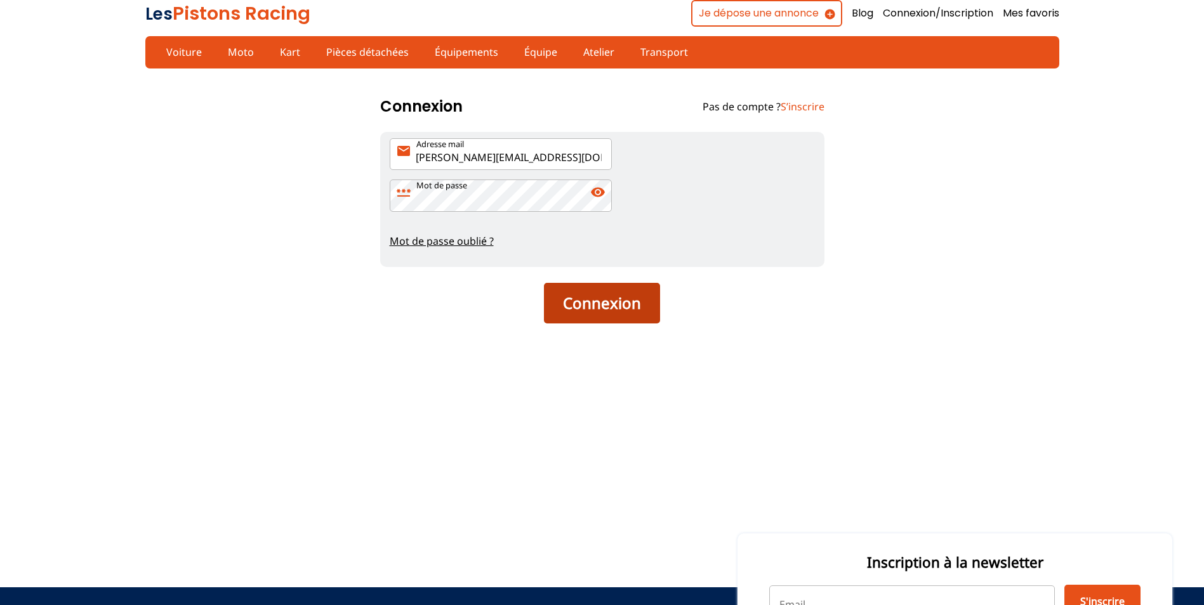
click at [600, 305] on button "Connexion" at bounding box center [602, 303] width 116 height 41
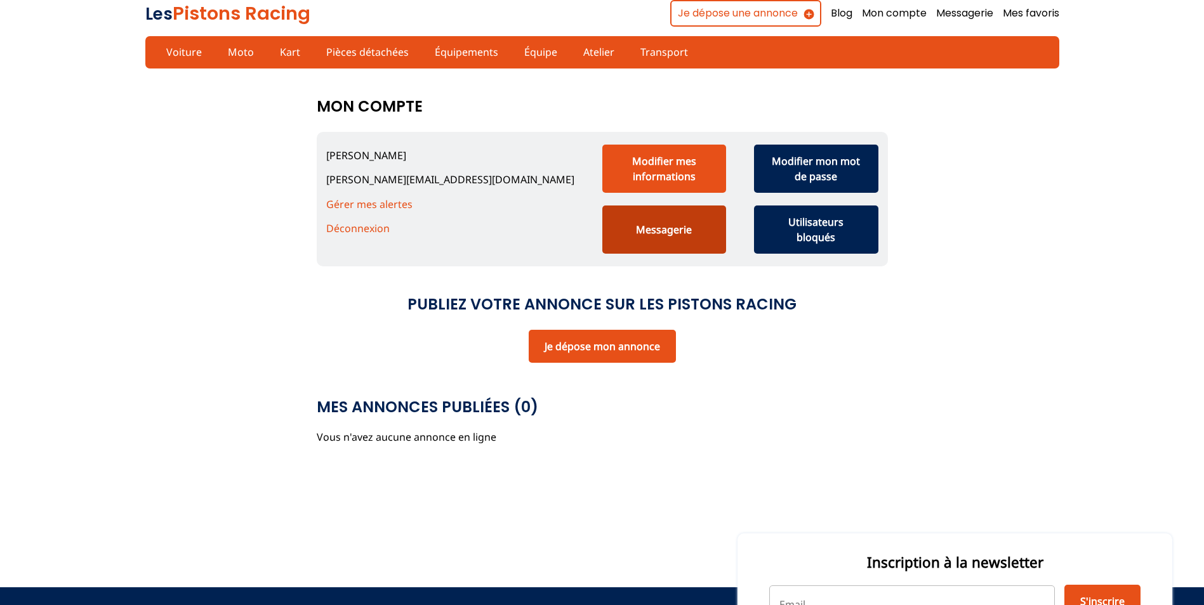
click at [671, 232] on button "Messagerie" at bounding box center [664, 230] width 124 height 48
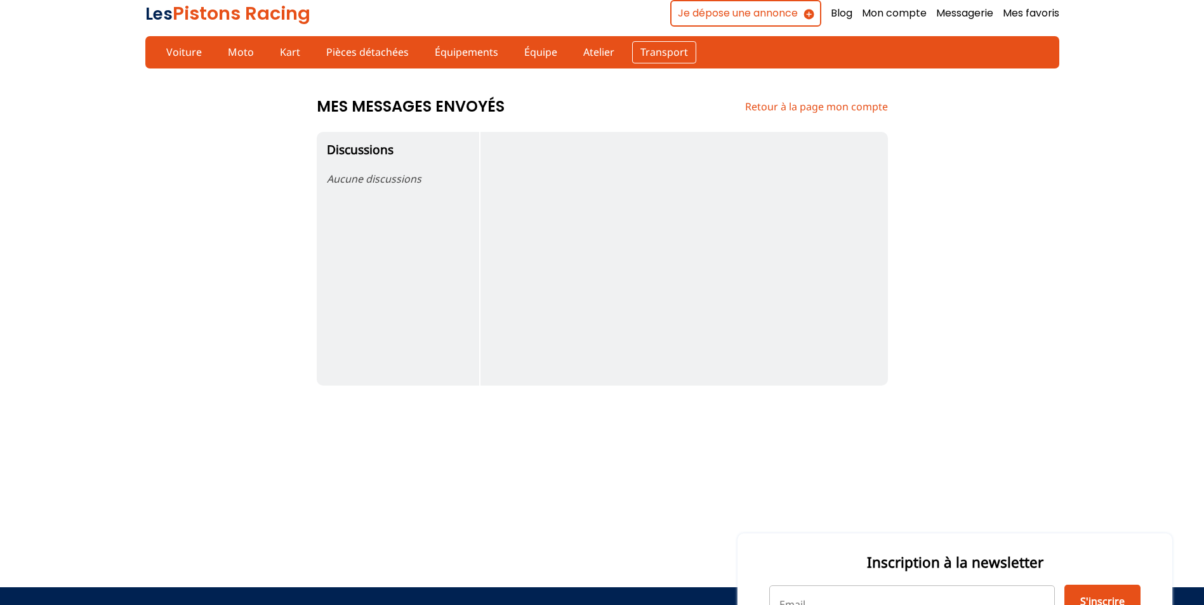
click at [652, 48] on link "Transport" at bounding box center [664, 52] width 64 height 22
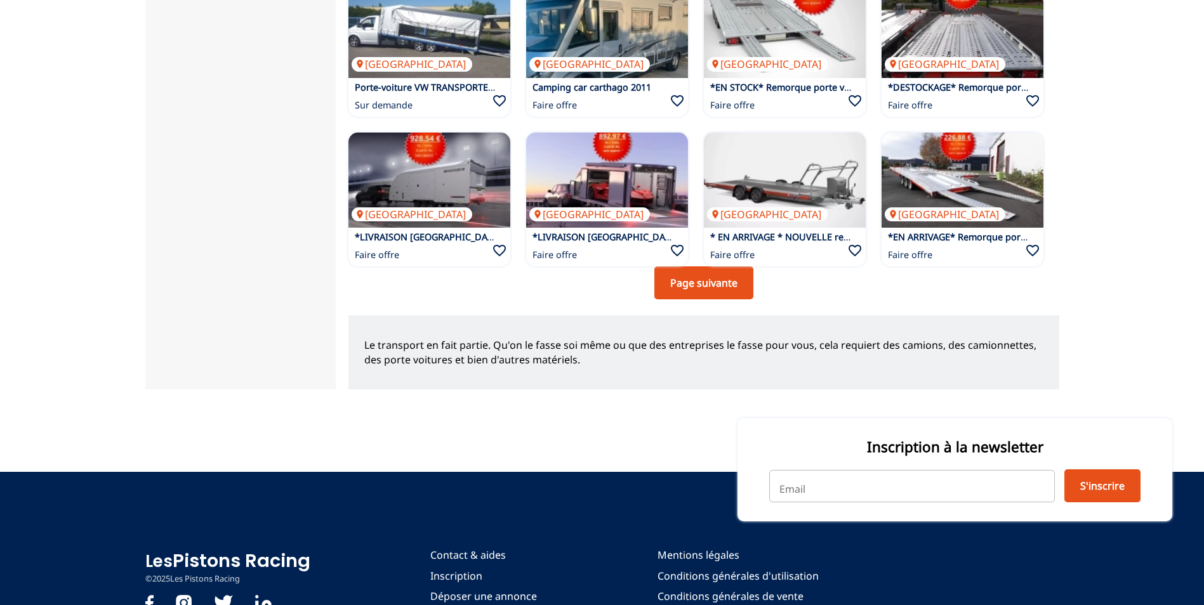
scroll to position [911, 0]
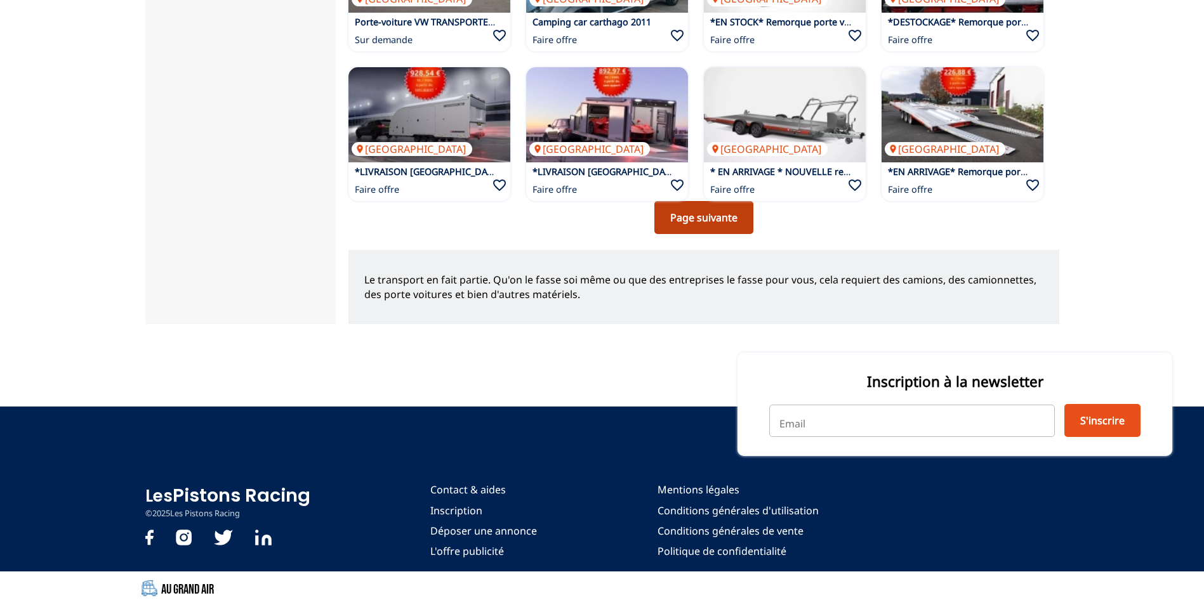
click at [713, 214] on link "Page suivante" at bounding box center [703, 217] width 99 height 33
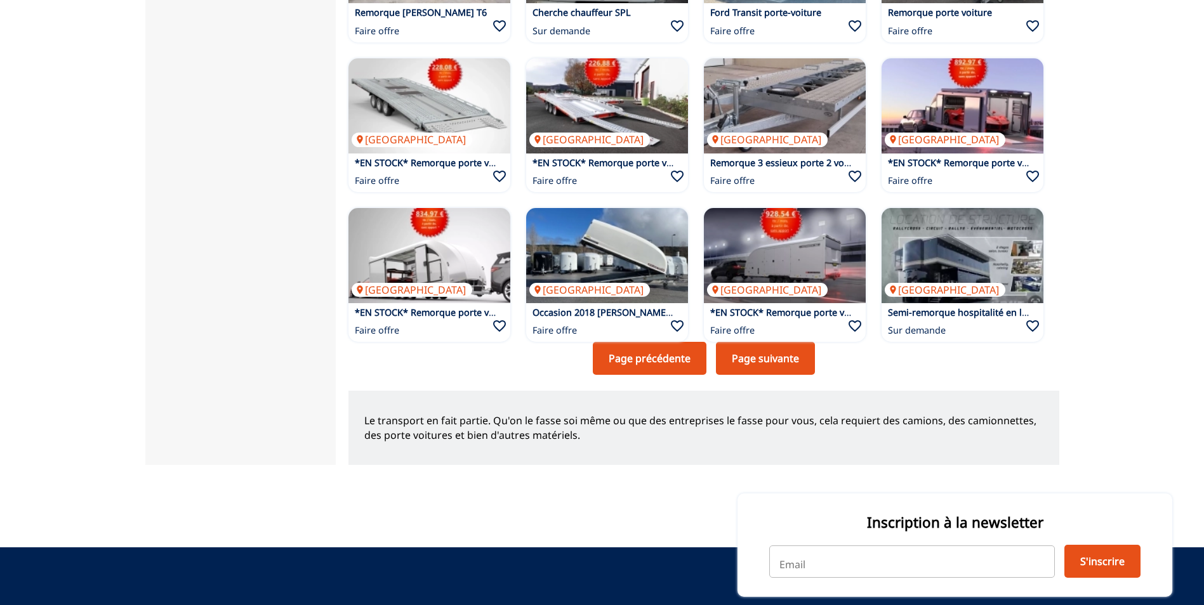
scroll to position [888, 0]
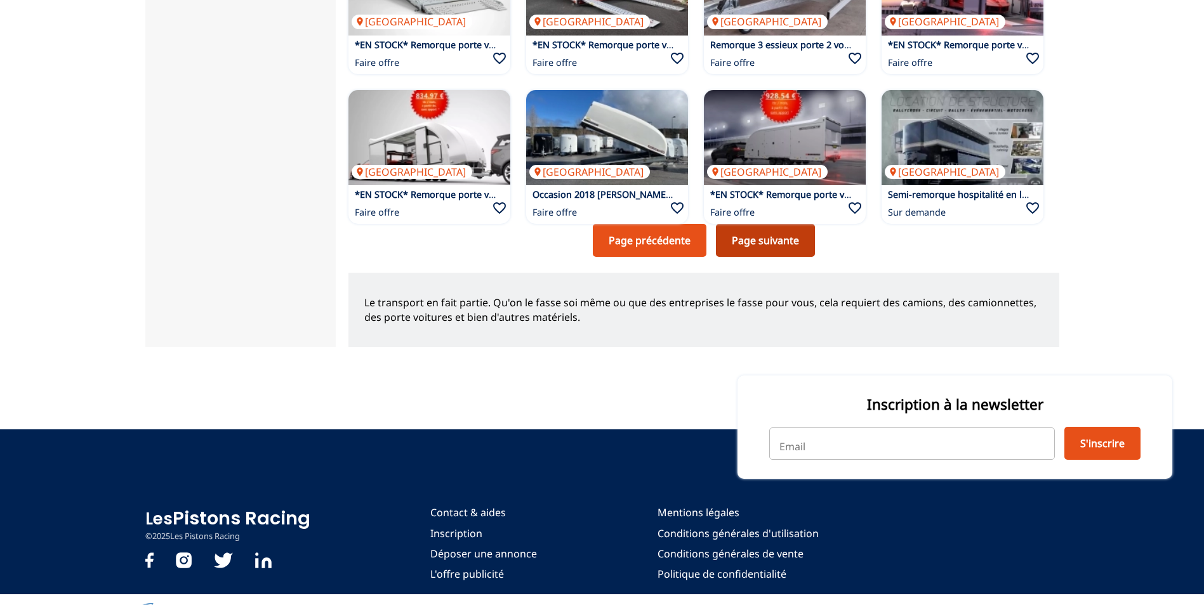
click at [765, 238] on link "Page suivante" at bounding box center [765, 240] width 99 height 33
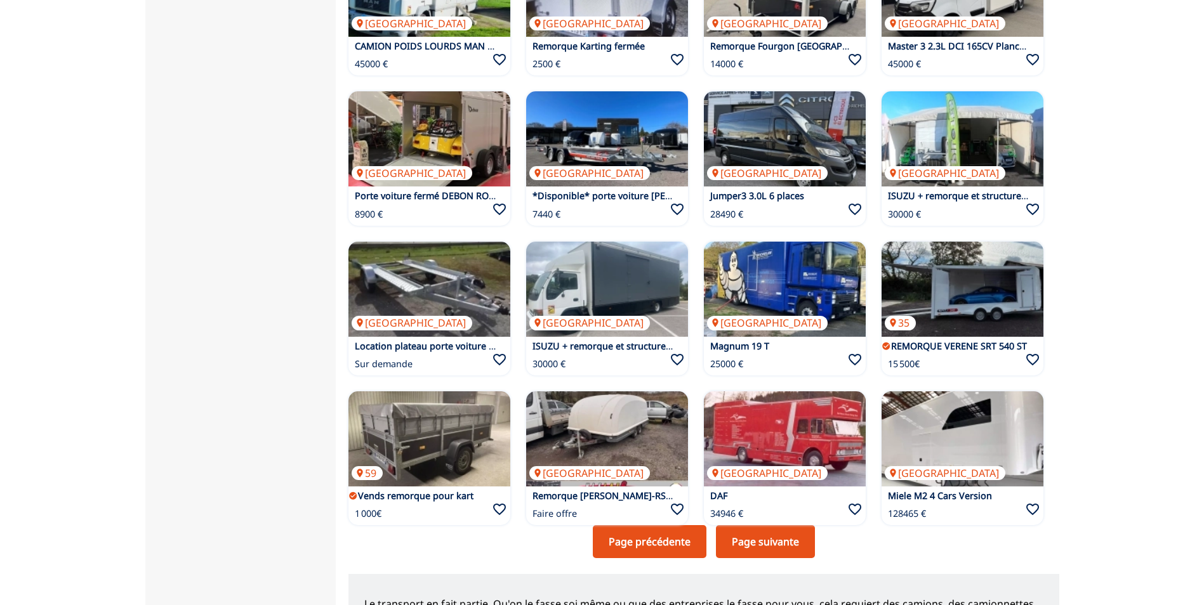
scroll to position [634, 0]
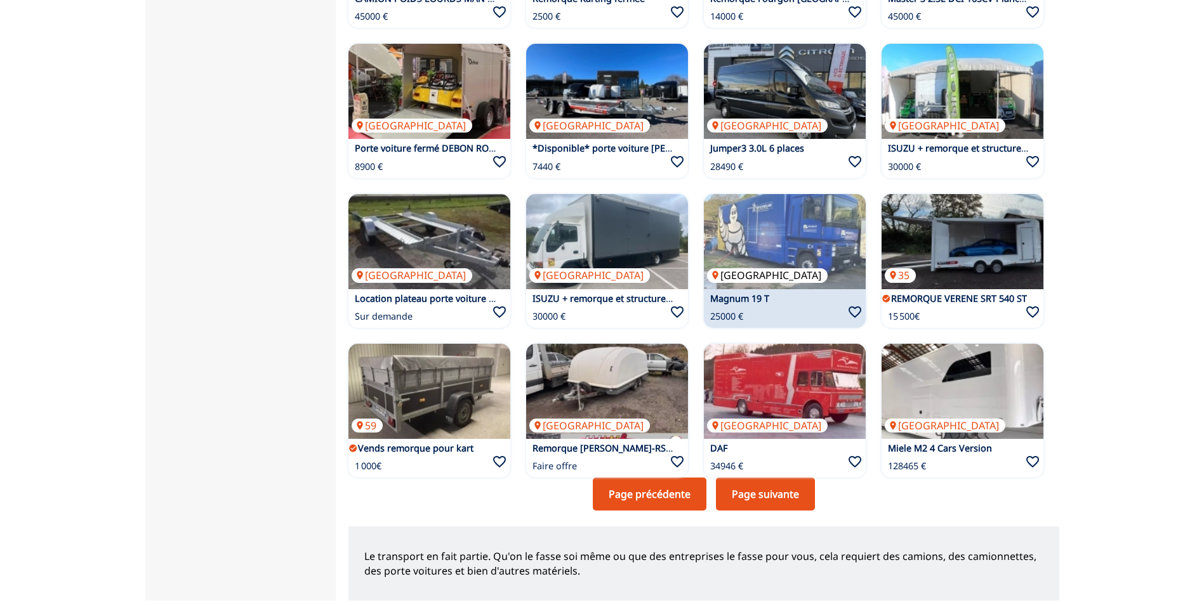
click at [782, 260] on img at bounding box center [785, 241] width 162 height 95
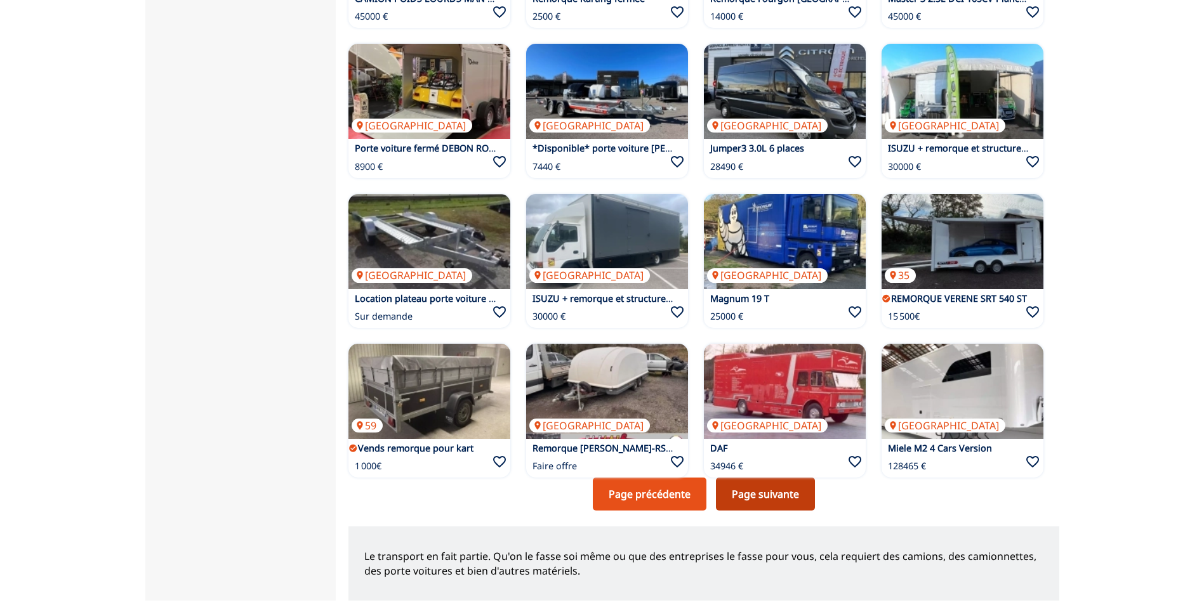
click at [766, 496] on link "Page suivante" at bounding box center [765, 494] width 99 height 33
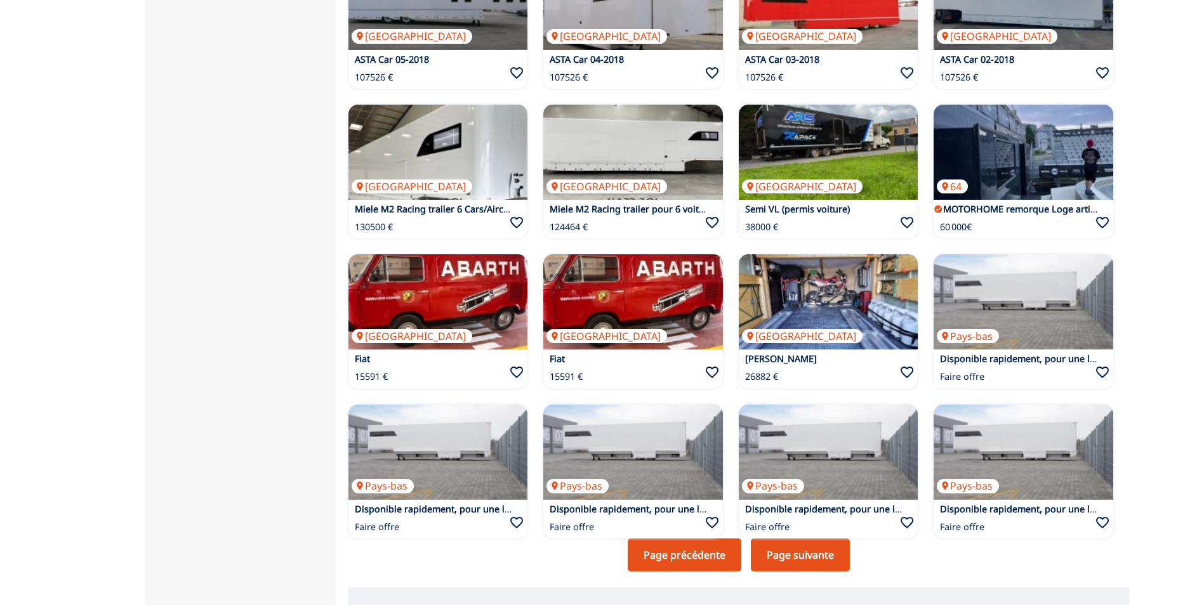
scroll to position [634, 0]
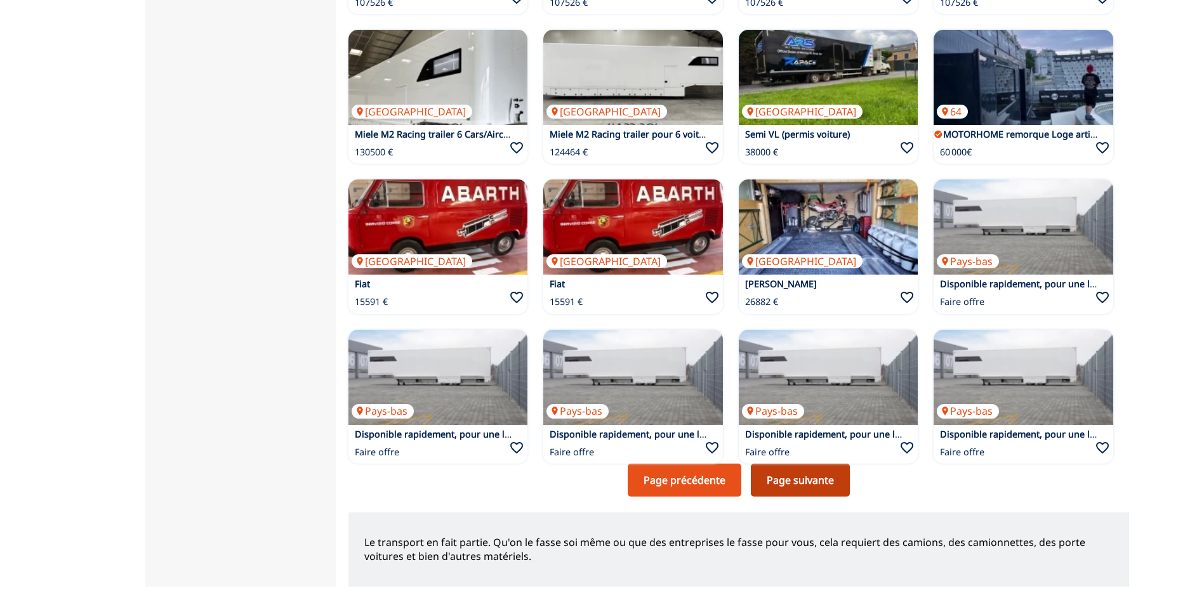
click at [790, 497] on link "Page suivante" at bounding box center [800, 480] width 99 height 33
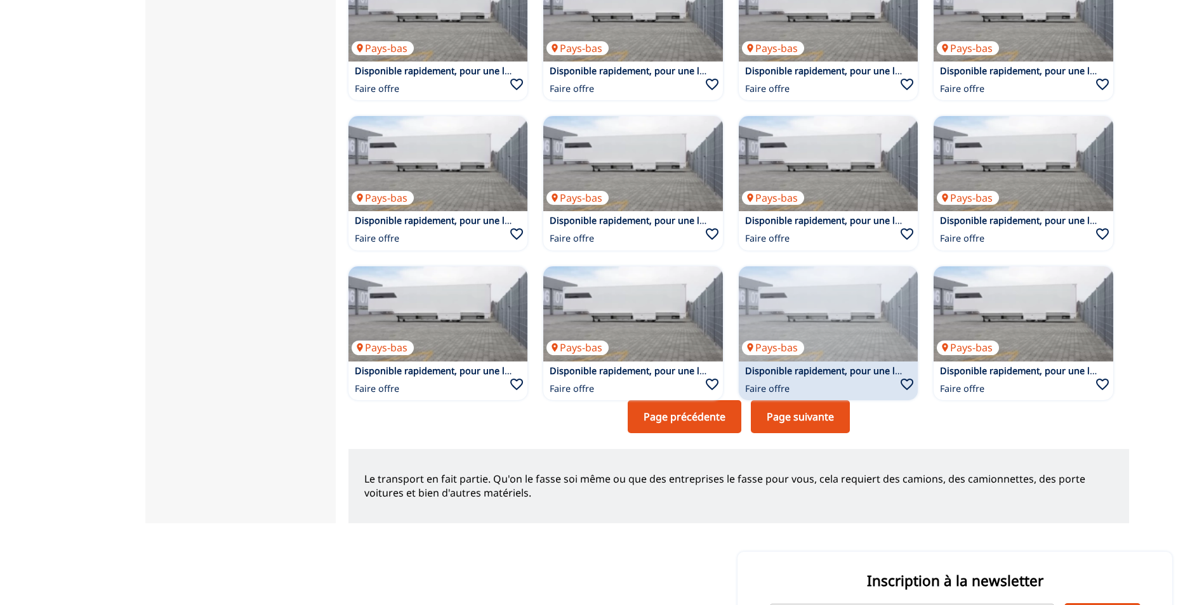
click at [806, 420] on link "Page suivante" at bounding box center [800, 416] width 99 height 33
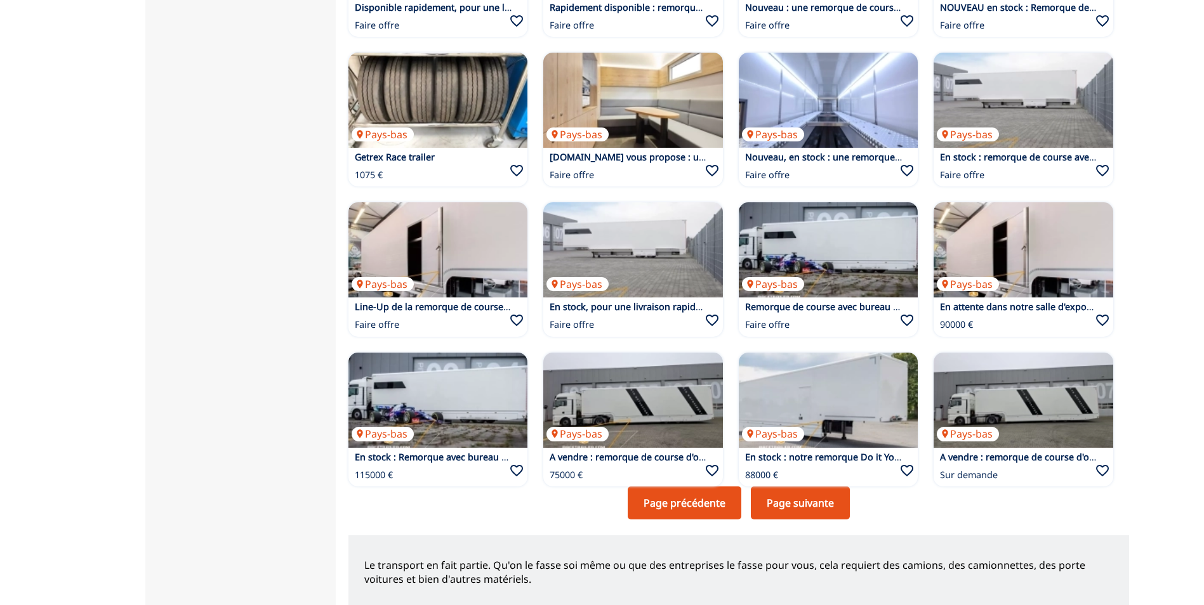
scroll to position [634, 0]
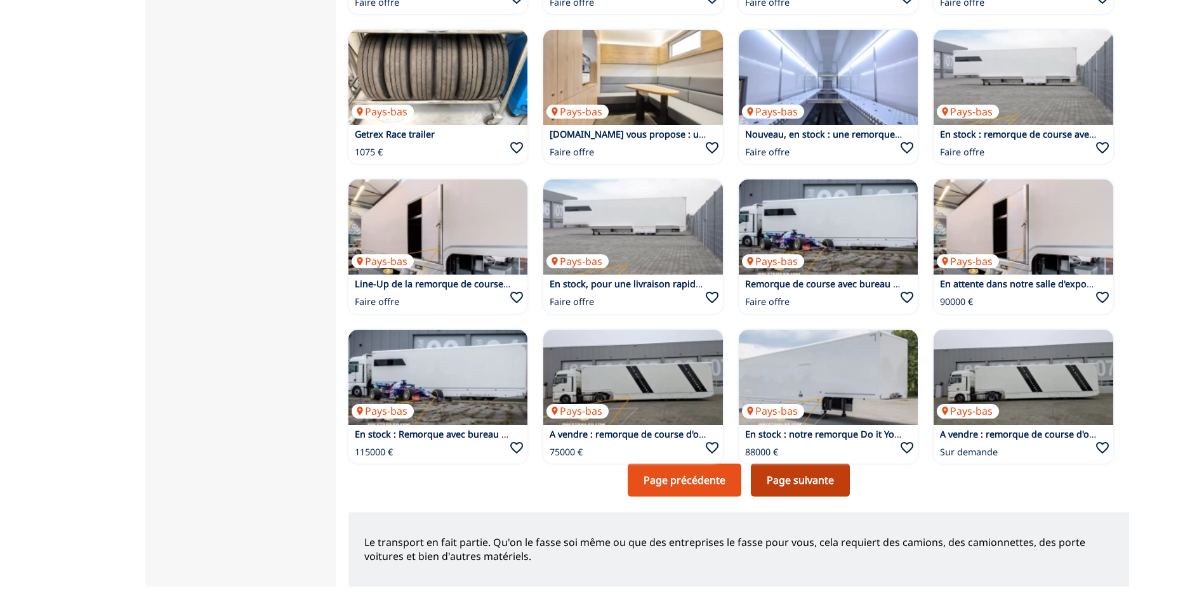
click at [808, 497] on link "Page suivante" at bounding box center [800, 480] width 99 height 33
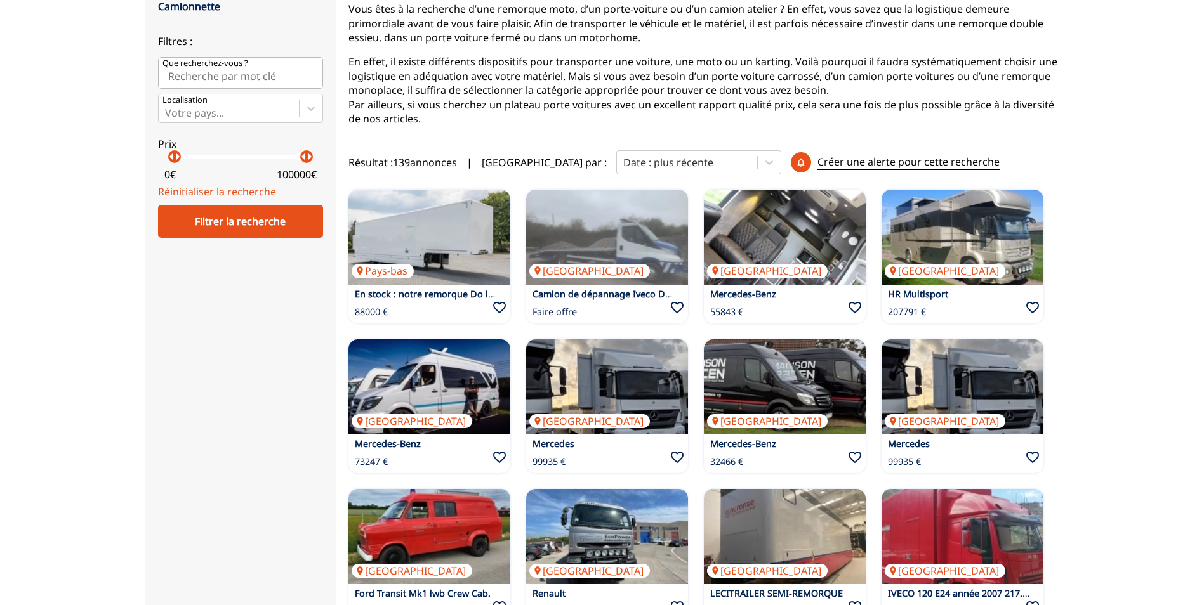
scroll to position [190, 0]
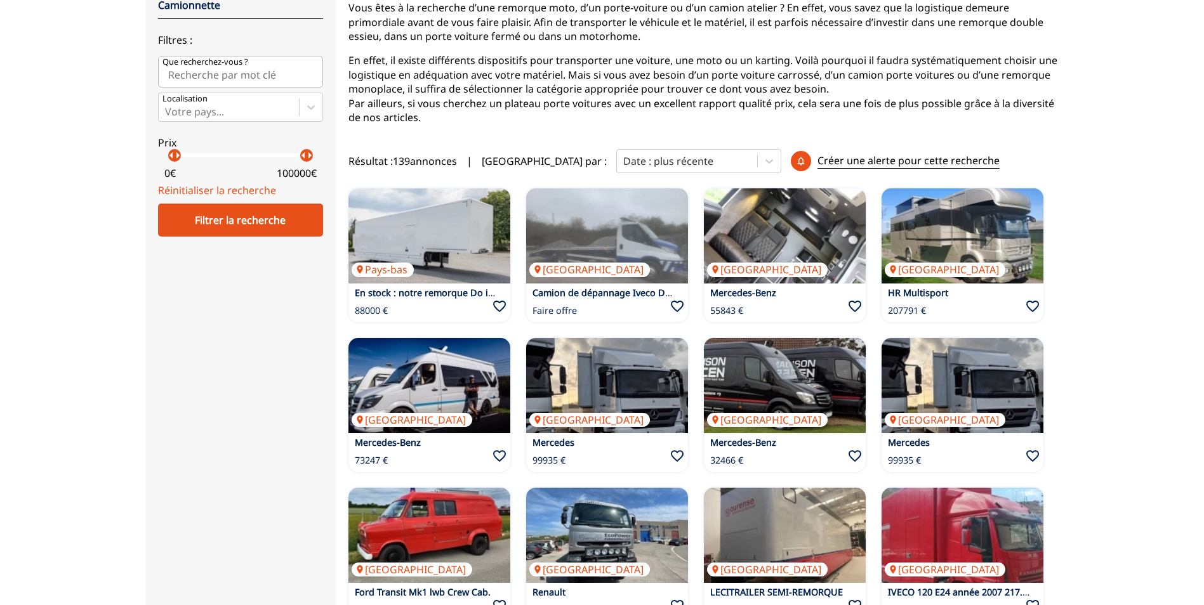
drag, startPoint x: 1131, startPoint y: 178, endPoint x: 1141, endPoint y: 131, distance: 47.4
click at [1141, 131] on div "Accueil Transport close Remorque Camion Chauffeur Location camping car Camionne…" at bounding box center [602, 468] width 1204 height 1154
drag, startPoint x: 1116, startPoint y: 180, endPoint x: 1085, endPoint y: 541, distance: 361.7
click at [1085, 542] on div "Accueil Transport close Remorque Camion Chauffeur Location camping car Camionne…" at bounding box center [602, 468] width 1204 height 1154
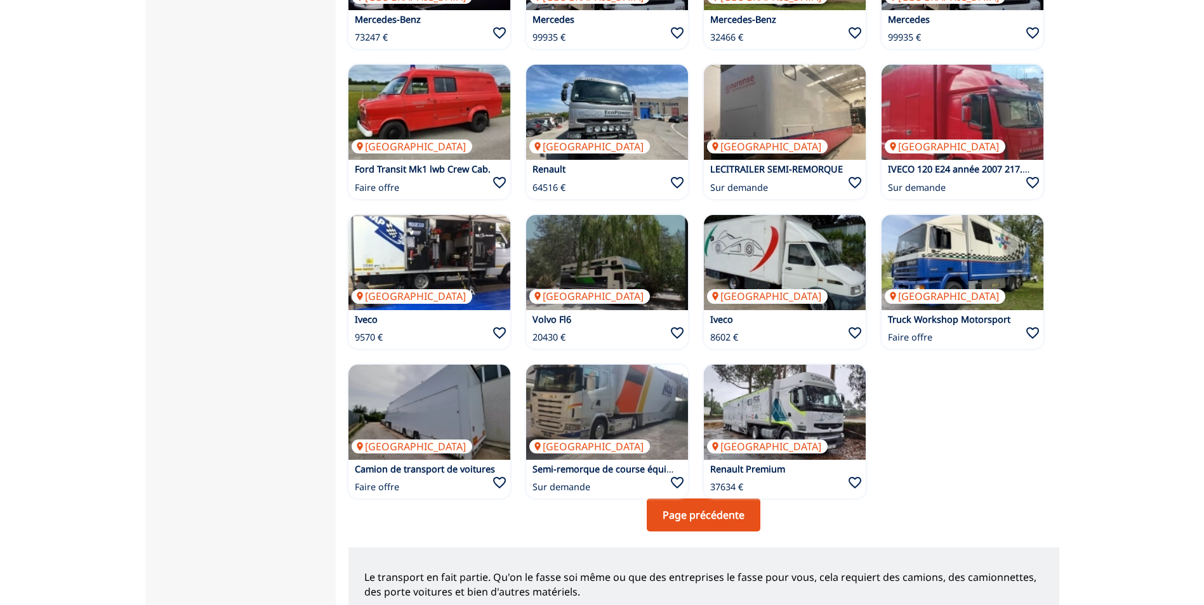
scroll to position [634, 0]
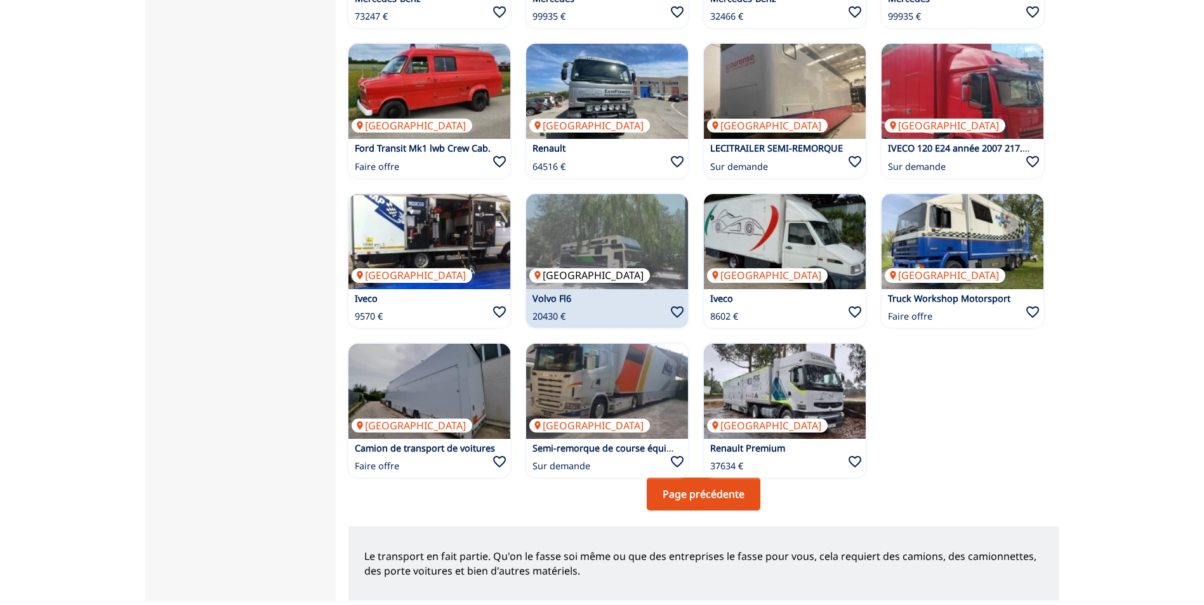
click at [633, 265] on img at bounding box center [607, 241] width 162 height 95
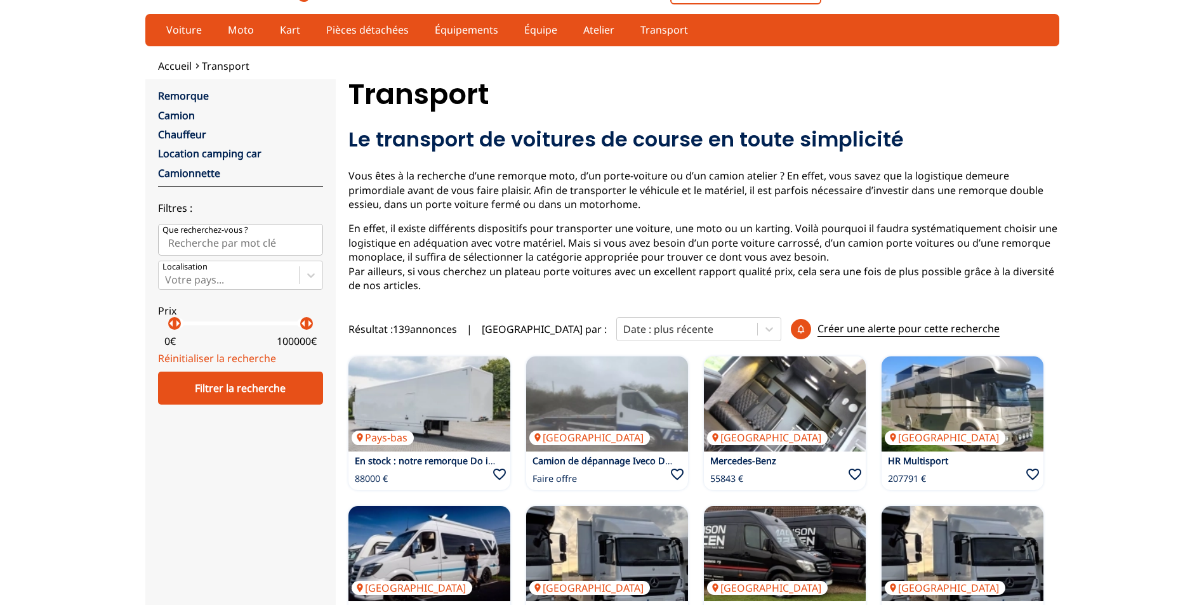
scroll to position [0, 0]
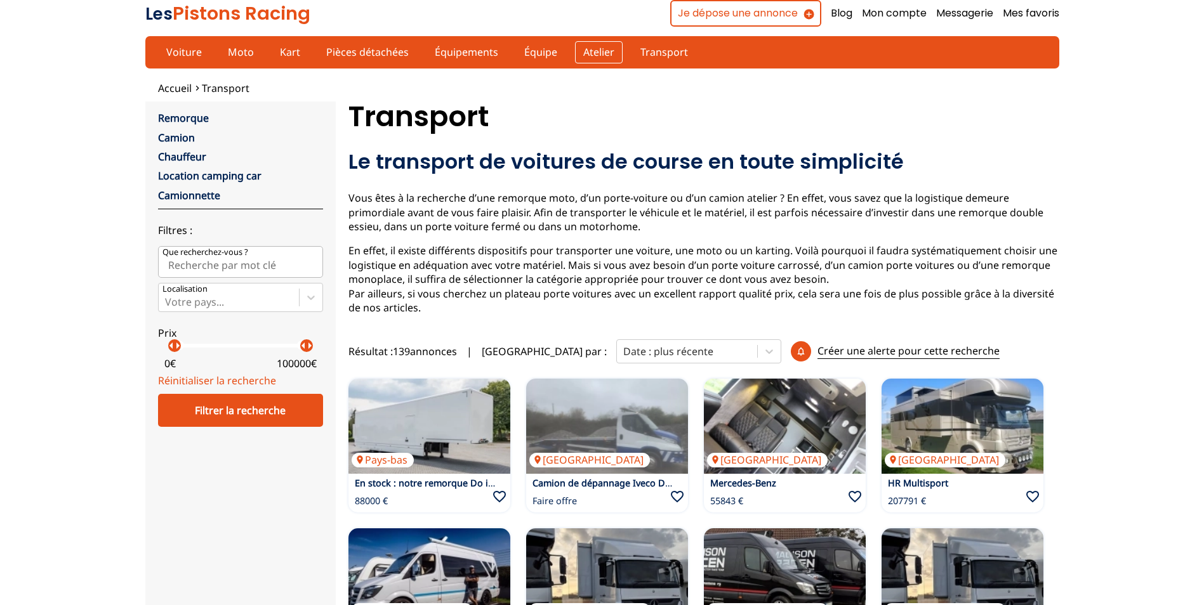
click at [589, 53] on link "Atelier" at bounding box center [599, 52] width 48 height 22
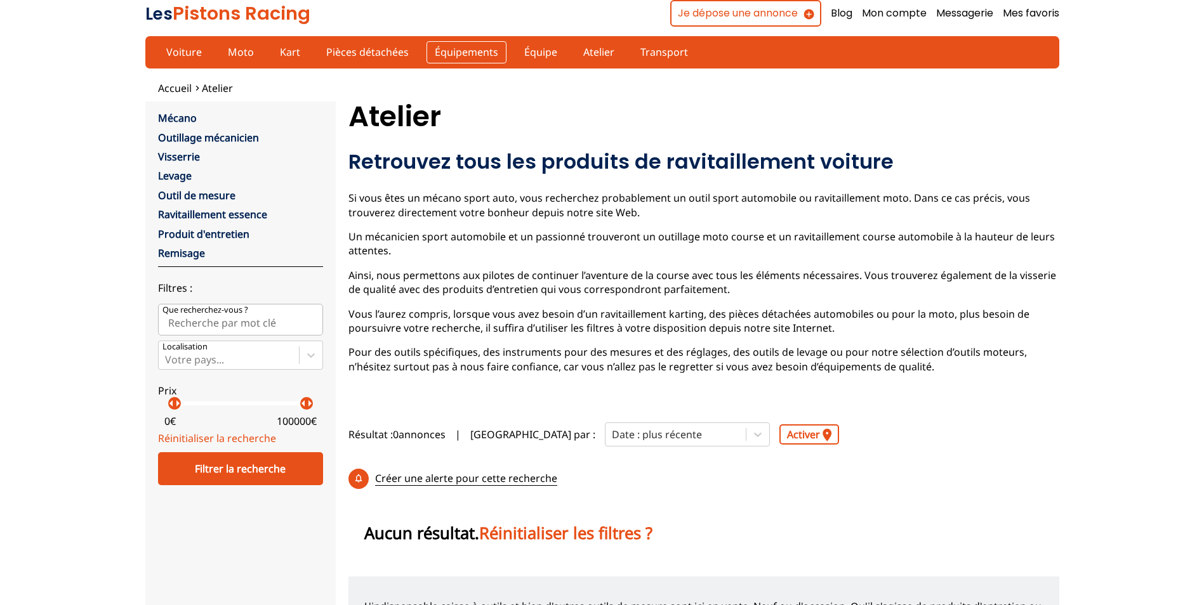
click at [470, 53] on link "Équipements" at bounding box center [466, 52] width 80 height 22
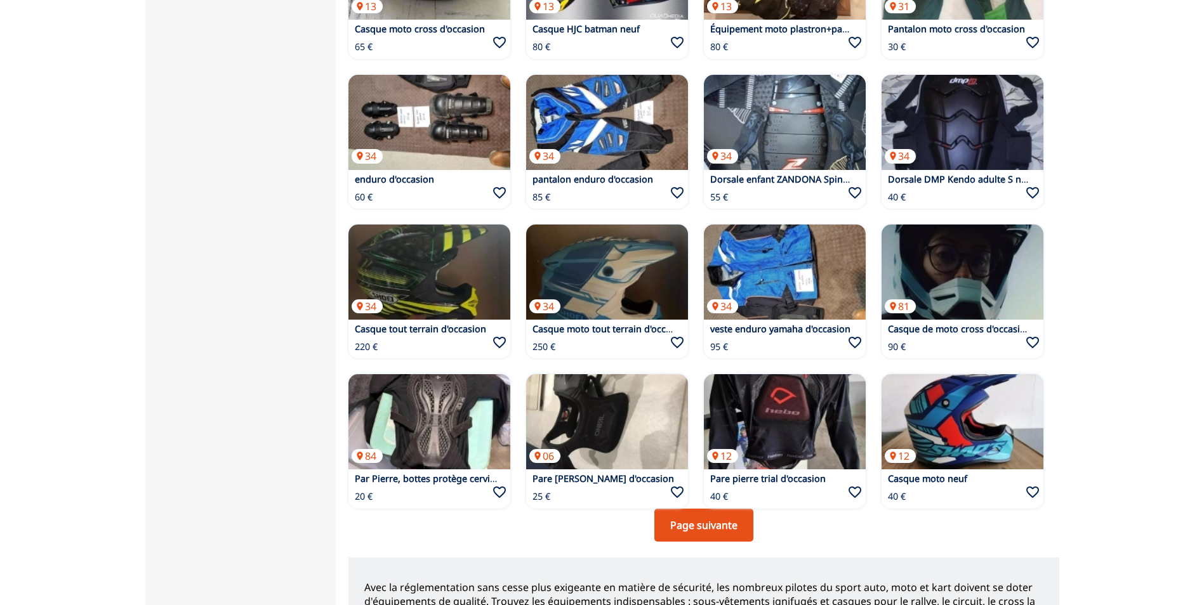
scroll to position [698, 0]
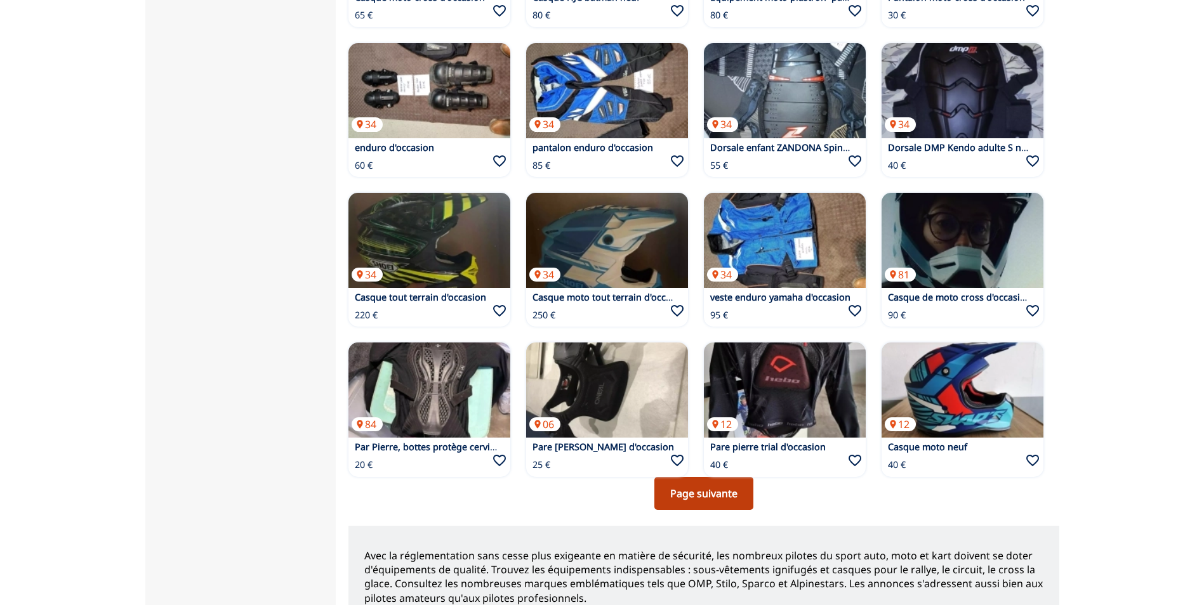
click at [688, 477] on link "Page suivante" at bounding box center [703, 493] width 99 height 33
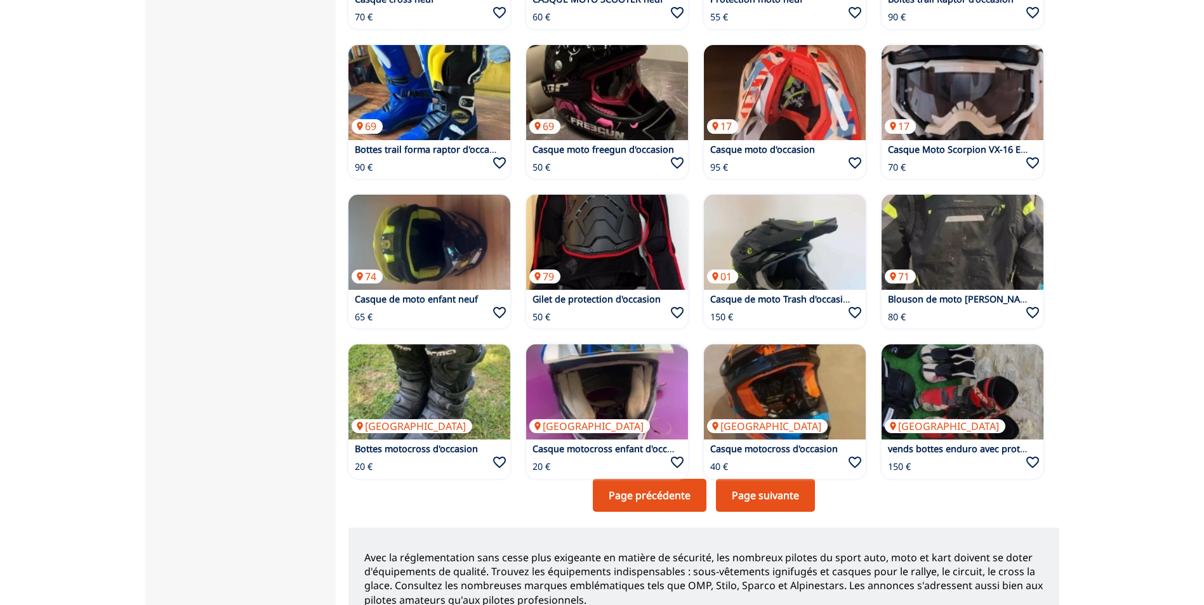
scroll to position [698, 0]
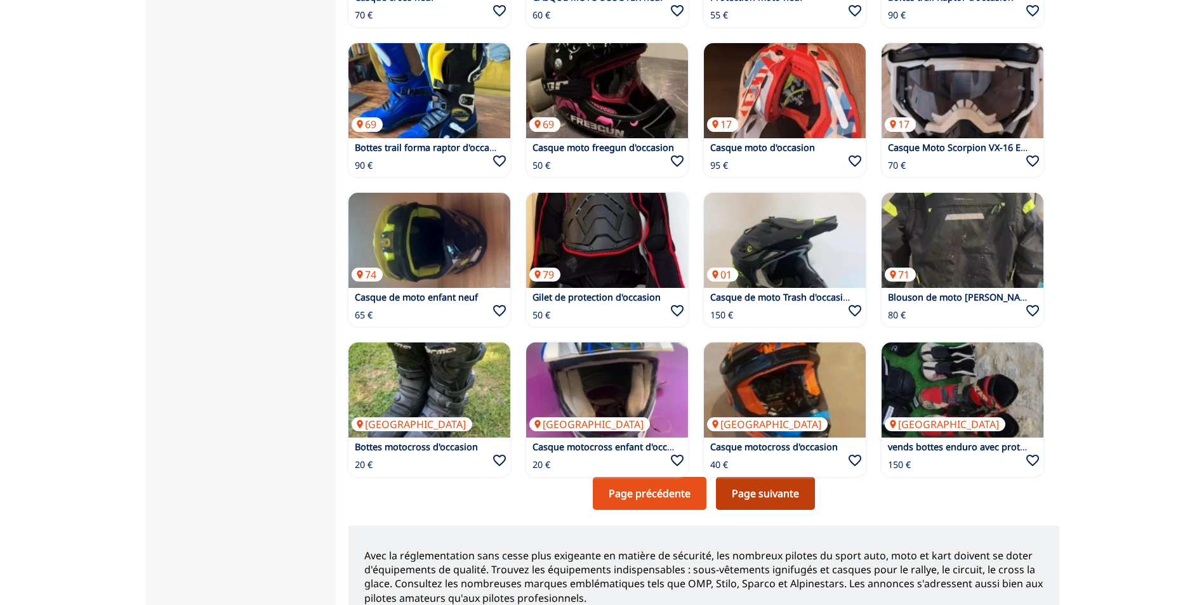
click at [769, 477] on link "Page suivante" at bounding box center [765, 493] width 99 height 33
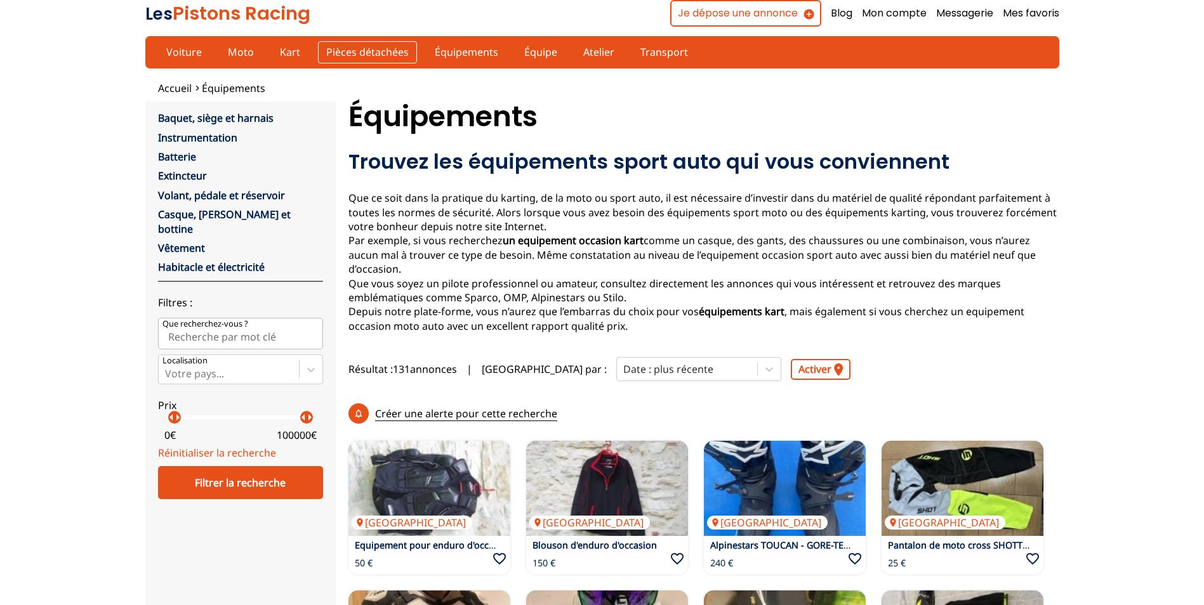
click at [341, 57] on link "Pièces détachées" at bounding box center [367, 52] width 99 height 22
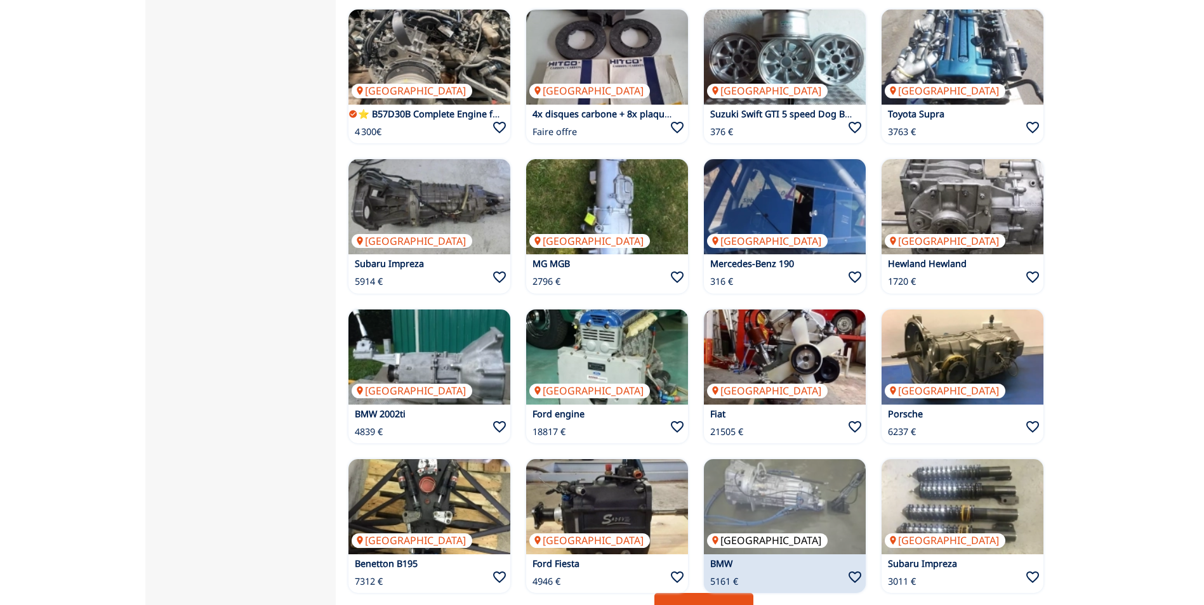
scroll to position [571, 0]
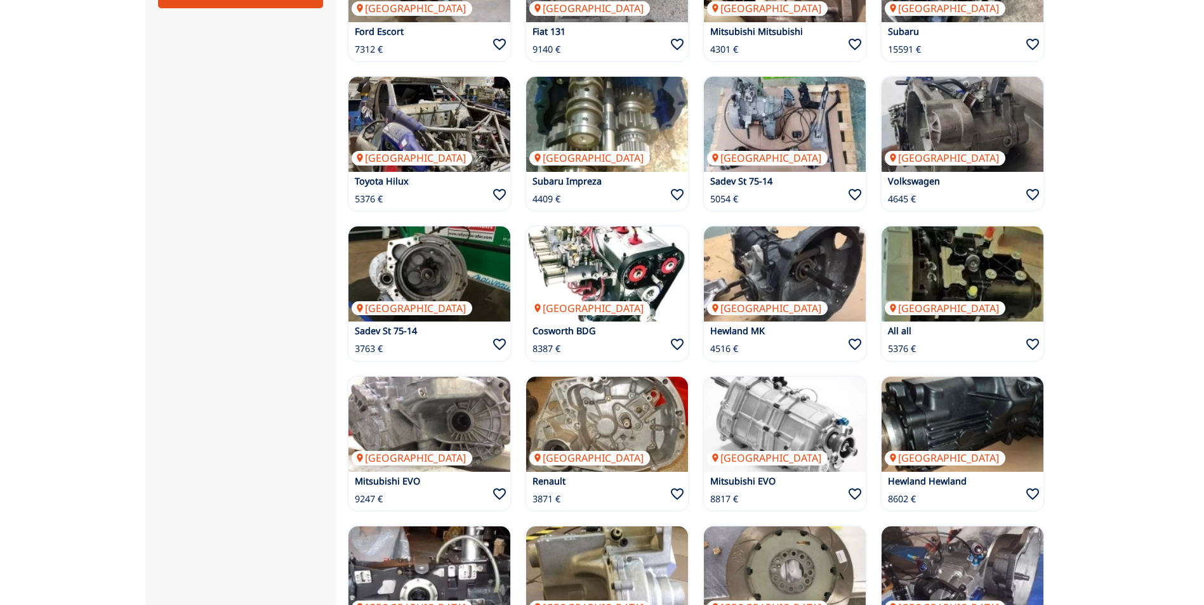
scroll to position [571, 0]
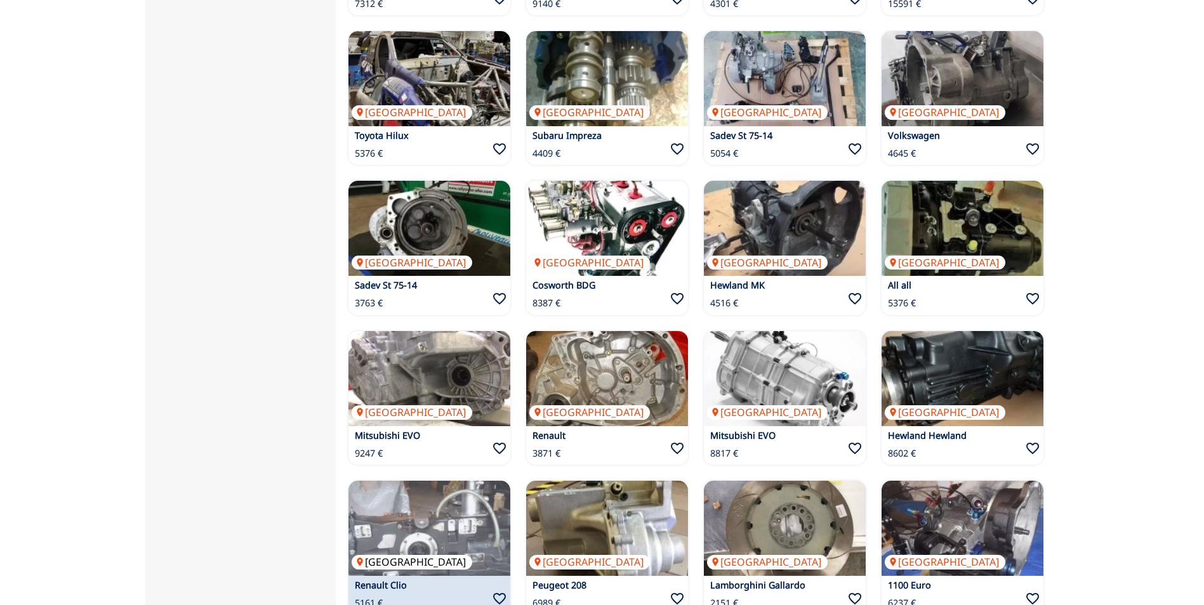
click at [436, 482] on img at bounding box center [429, 528] width 162 height 95
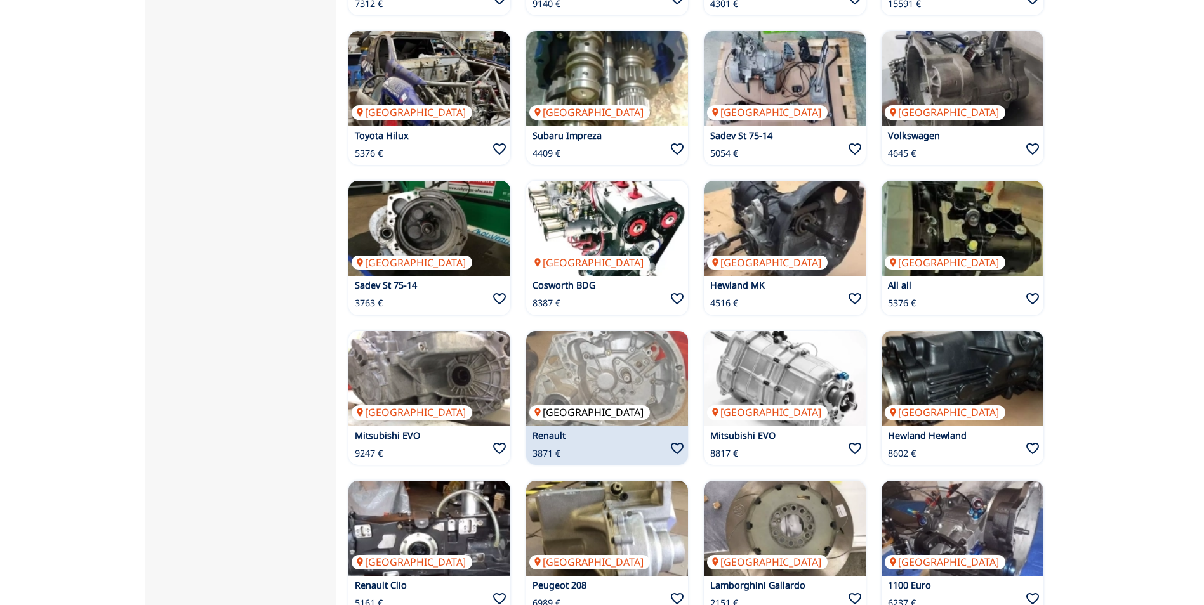
click at [636, 331] on img at bounding box center [607, 378] width 162 height 95
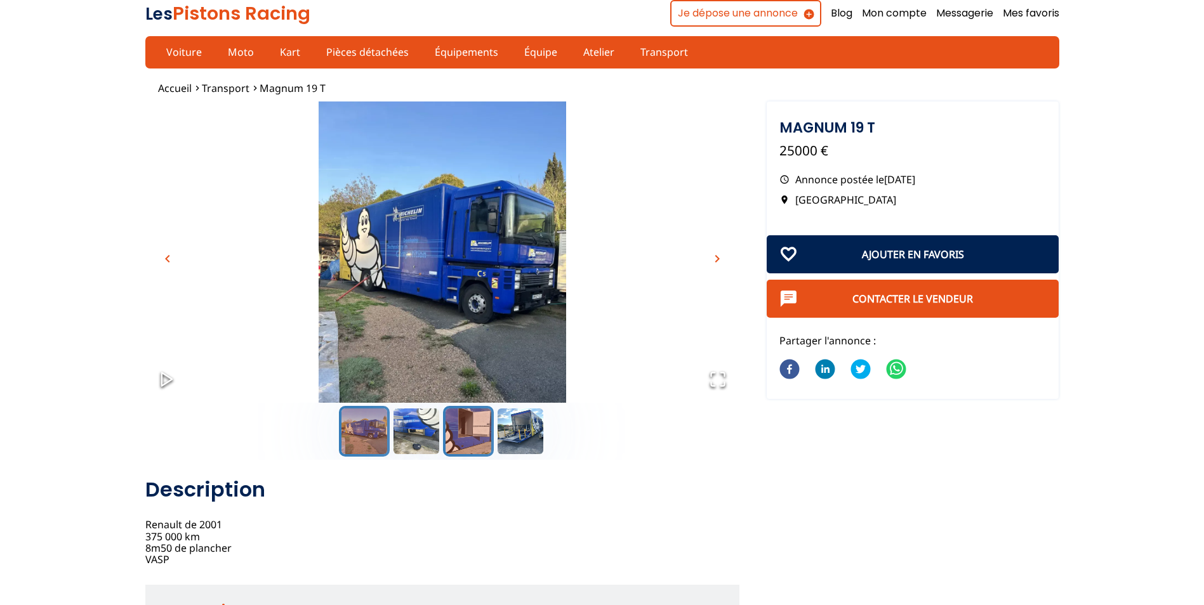
click at [447, 438] on button "Go to Slide 3" at bounding box center [468, 431] width 51 height 51
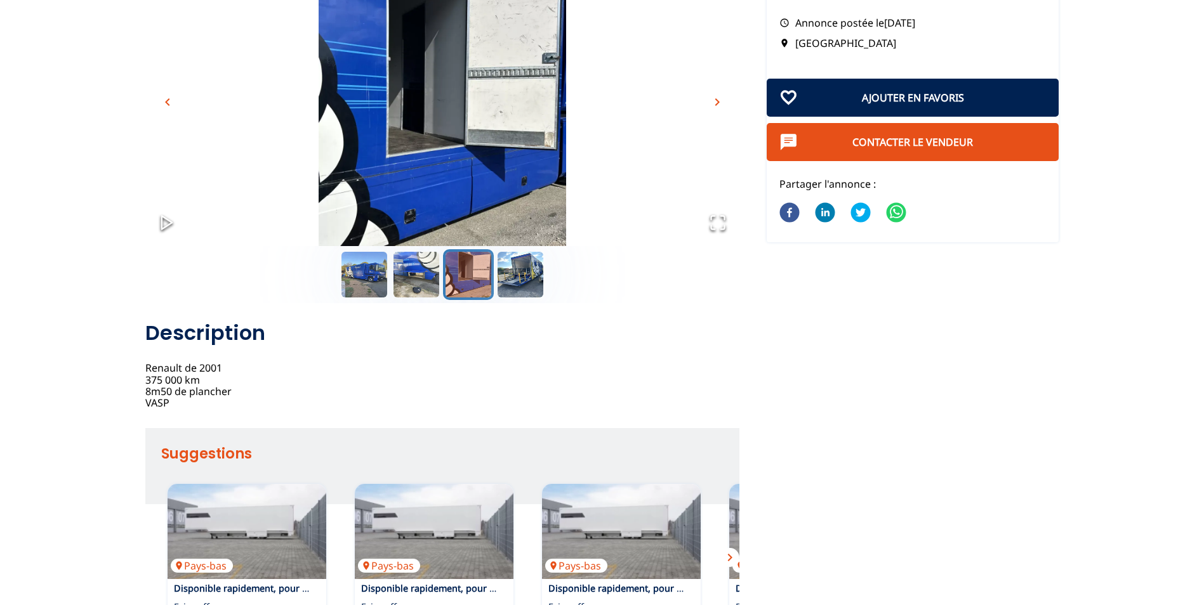
scroll to position [190, 0]
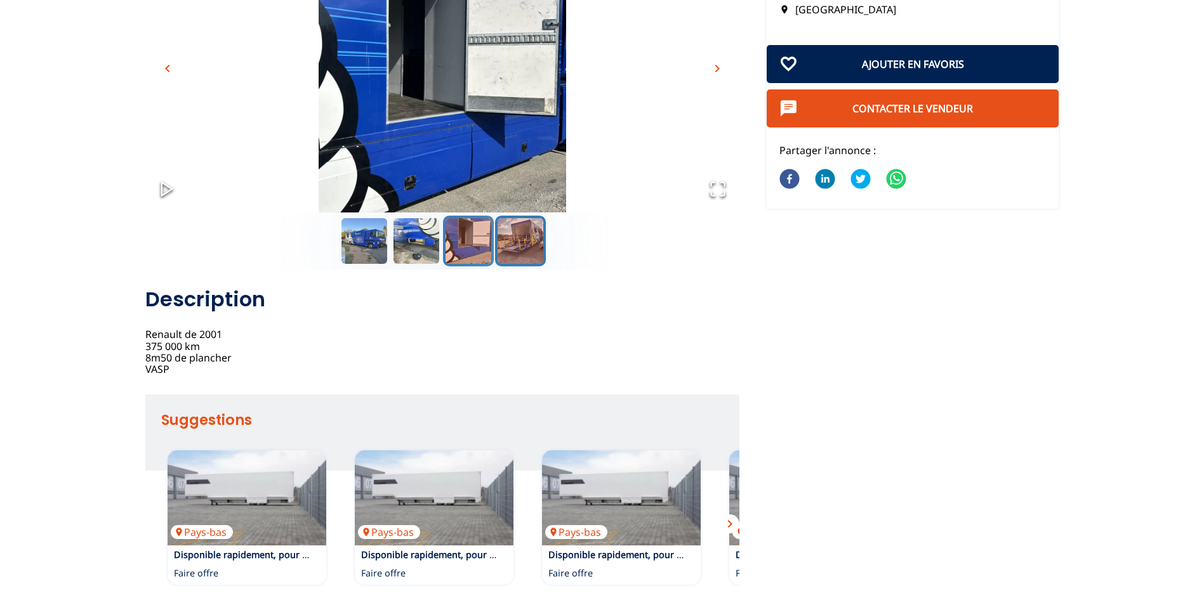
click at [528, 246] on button "Go to Slide 4" at bounding box center [520, 241] width 51 height 51
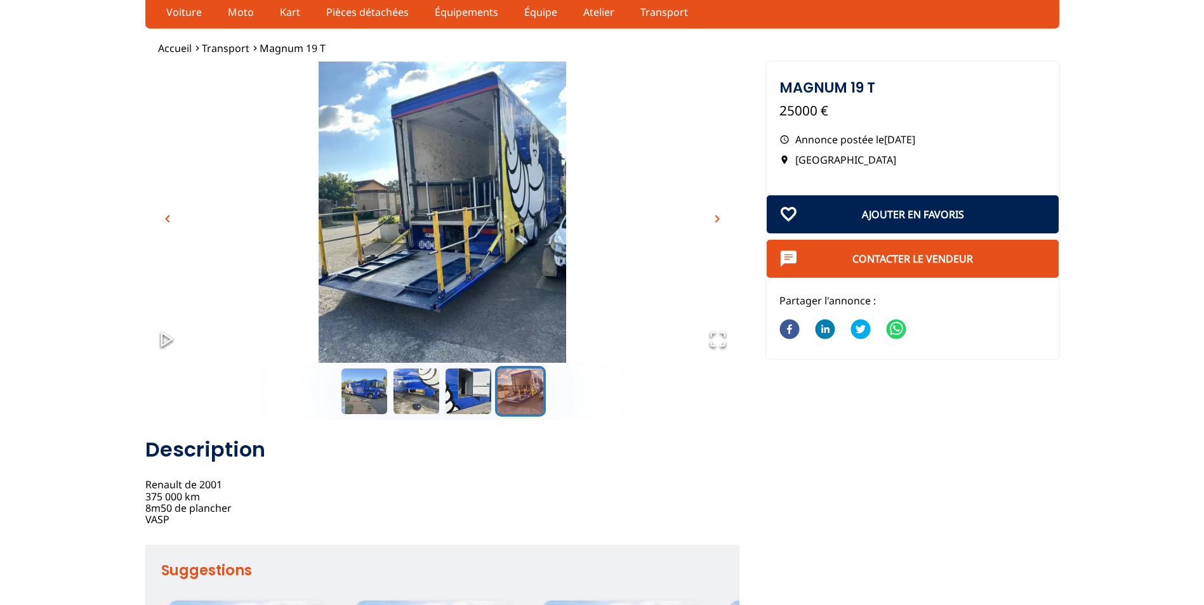
scroll to position [0, 0]
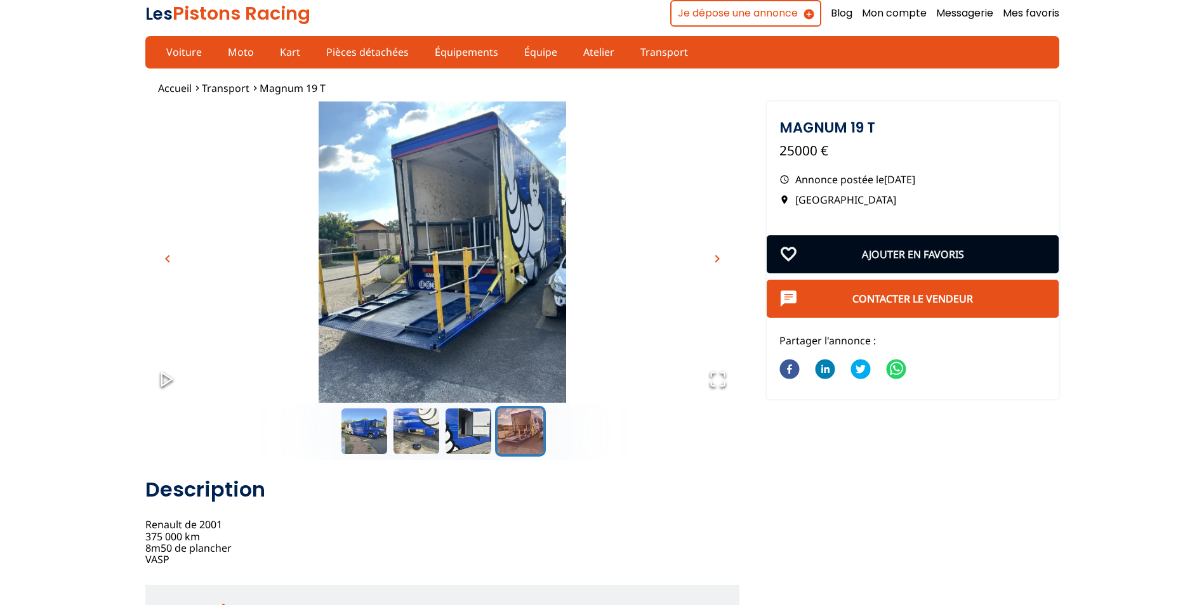
click at [937, 247] on button "Ajouter en favoris" at bounding box center [912, 254] width 292 height 38
click at [923, 251] on button "Ajouter en favoris" at bounding box center [912, 254] width 292 height 38
click at [856, 252] on button "Ajouter en favoris" at bounding box center [912, 254] width 292 height 38
click at [785, 249] on button "Ajouter en favoris" at bounding box center [912, 254] width 292 height 38
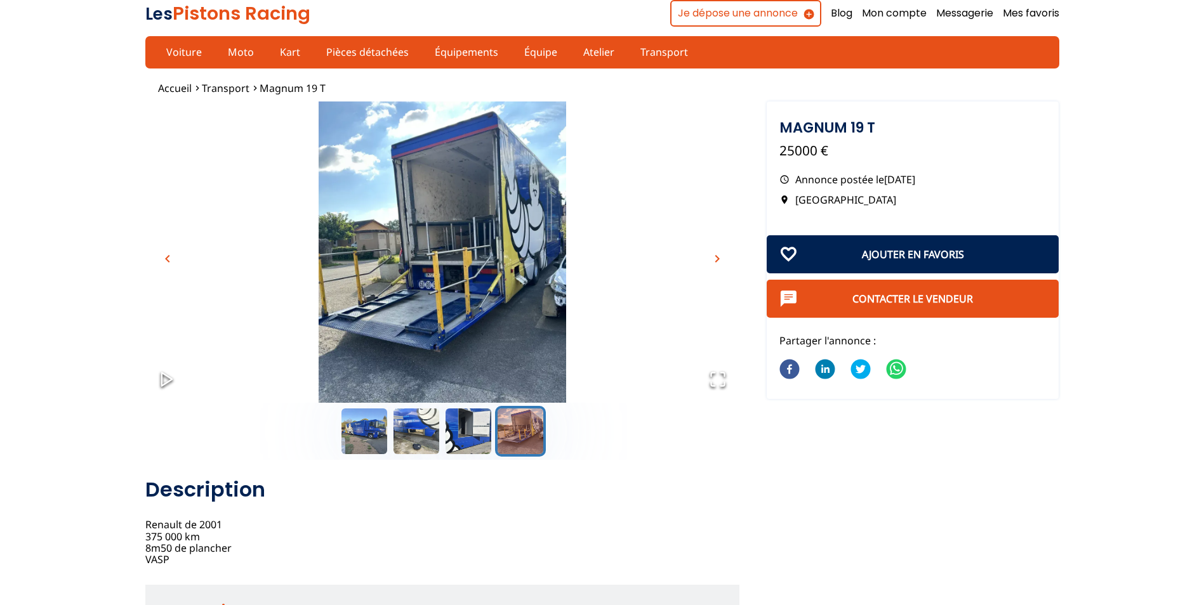
click at [502, 249] on img "Go to Slide 4" at bounding box center [442, 267] width 594 height 330
drag, startPoint x: 594, startPoint y: 247, endPoint x: 642, endPoint y: 237, distance: 48.7
click at [642, 237] on img "Go to Slide 4" at bounding box center [442, 267] width 594 height 330
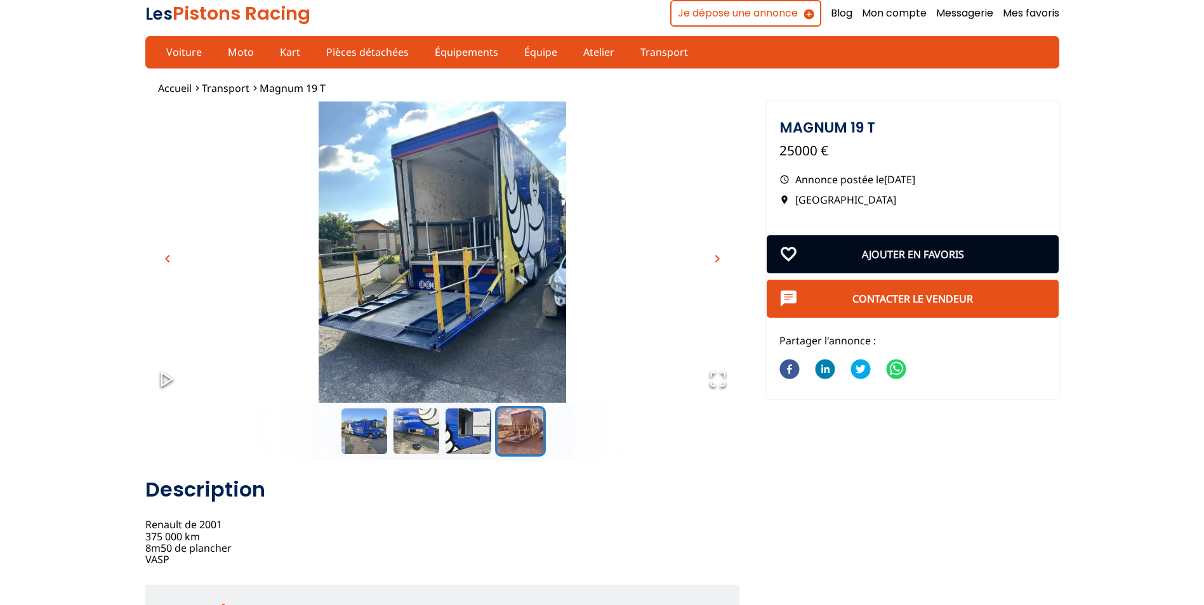
click at [865, 261] on button "Ajouter en favoris" at bounding box center [912, 254] width 292 height 38
click at [868, 261] on button "Ajouter en favoris" at bounding box center [912, 254] width 292 height 38
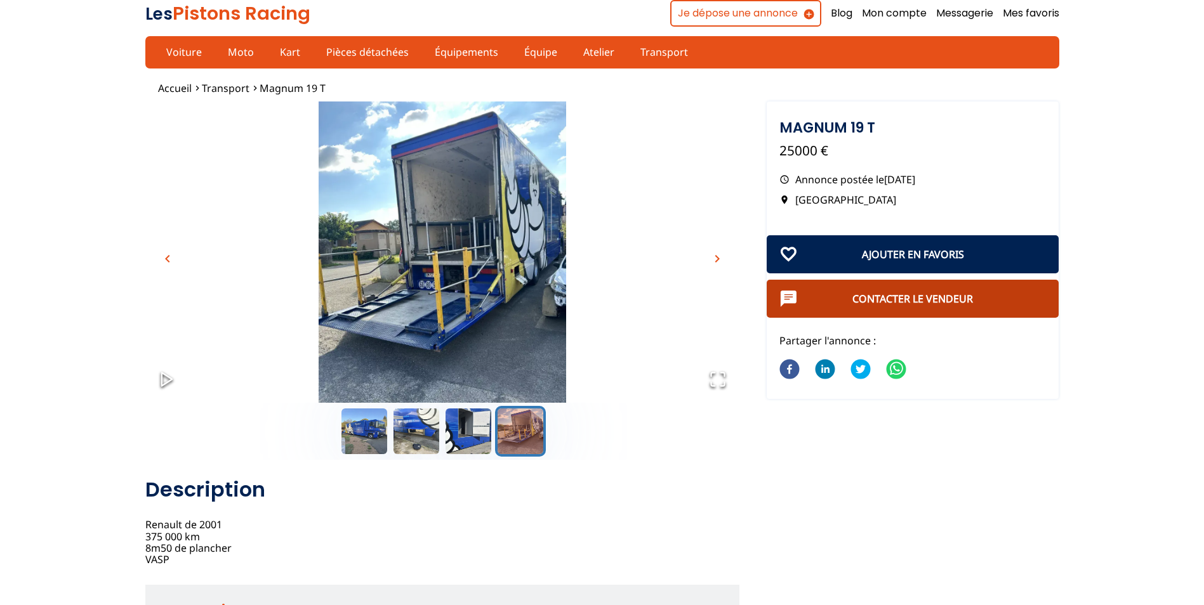
click at [929, 299] on link "Contacter le vendeur" at bounding box center [912, 299] width 121 height 14
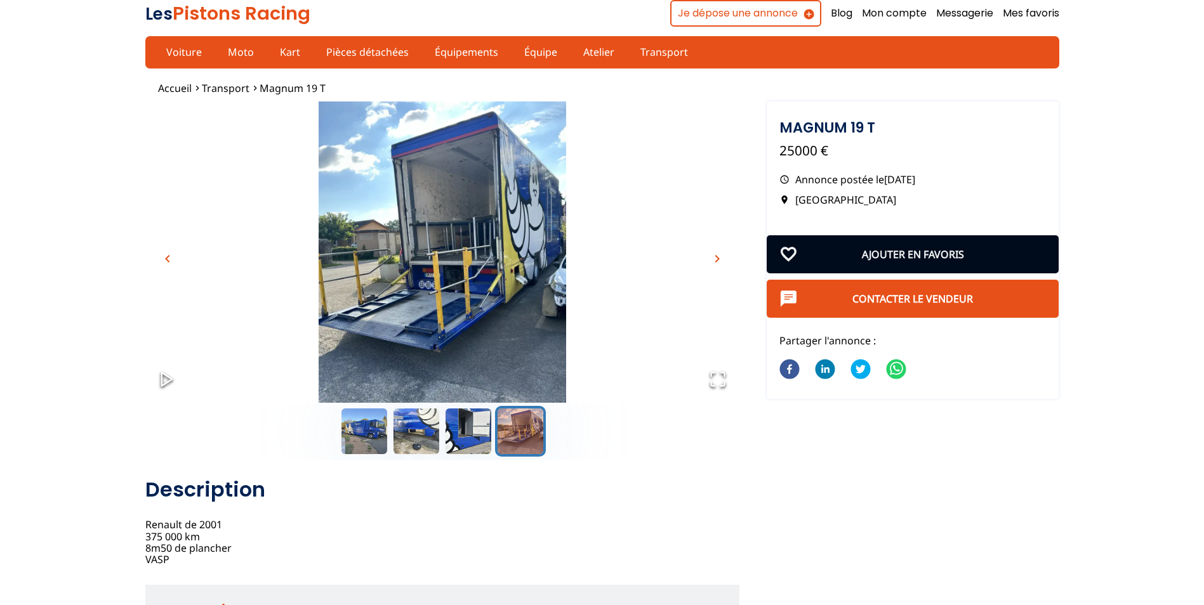
click at [919, 255] on button "Ajouter en favoris" at bounding box center [912, 254] width 292 height 38
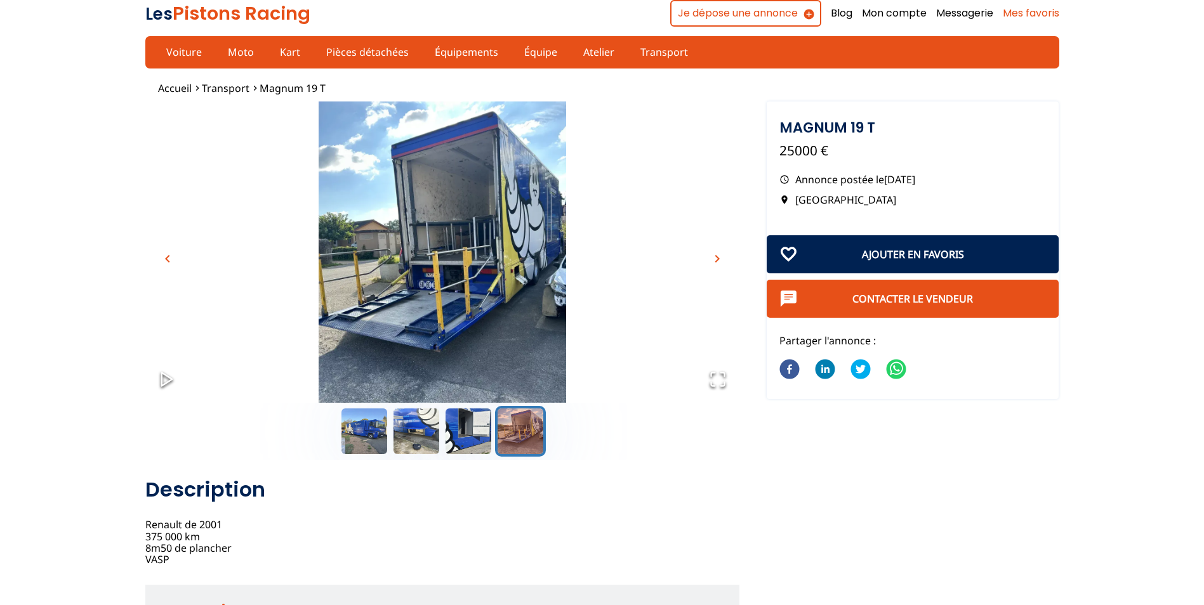
click at [1038, 15] on link "Mes favoris" at bounding box center [1030, 13] width 56 height 14
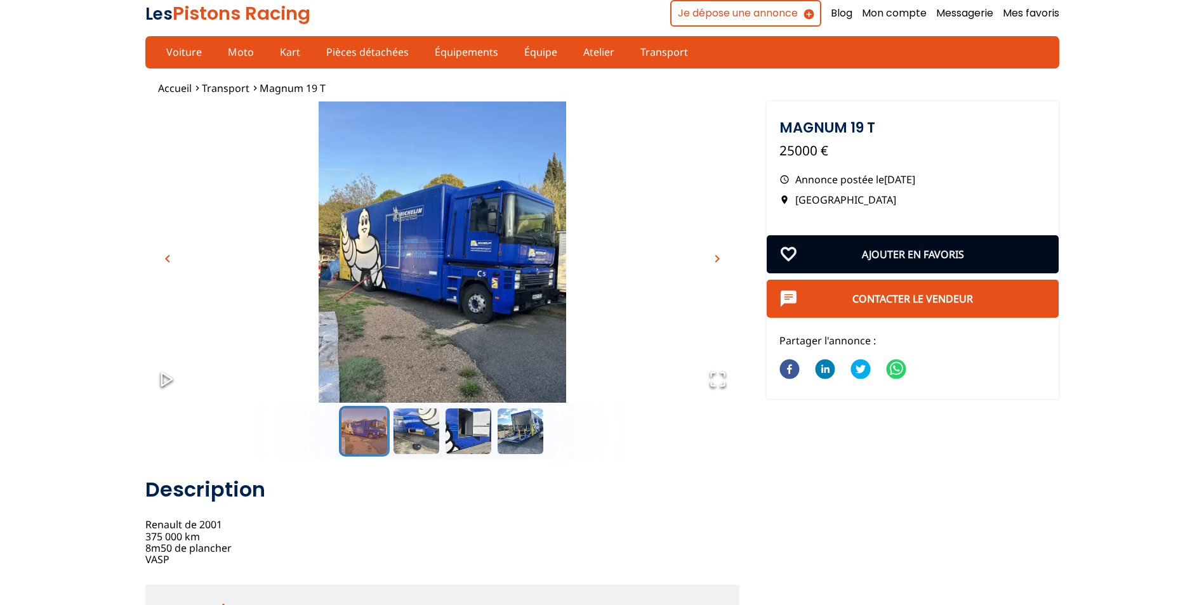
click at [862, 261] on button "Ajouter en favoris" at bounding box center [912, 254] width 292 height 38
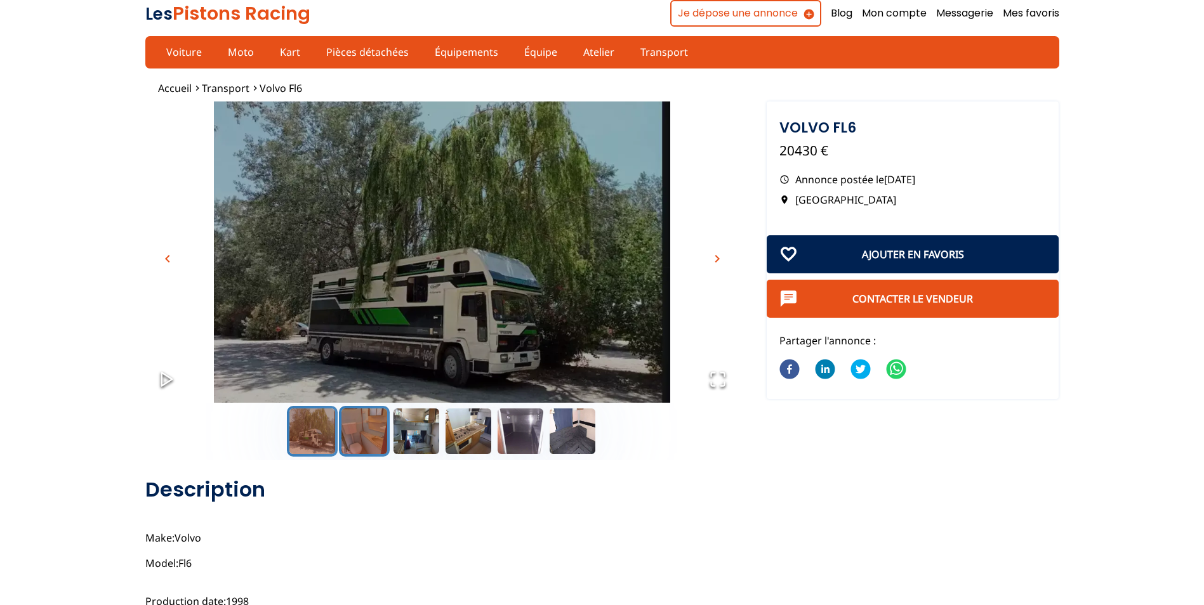
click at [359, 447] on button "Go to Slide 2" at bounding box center [364, 431] width 51 height 51
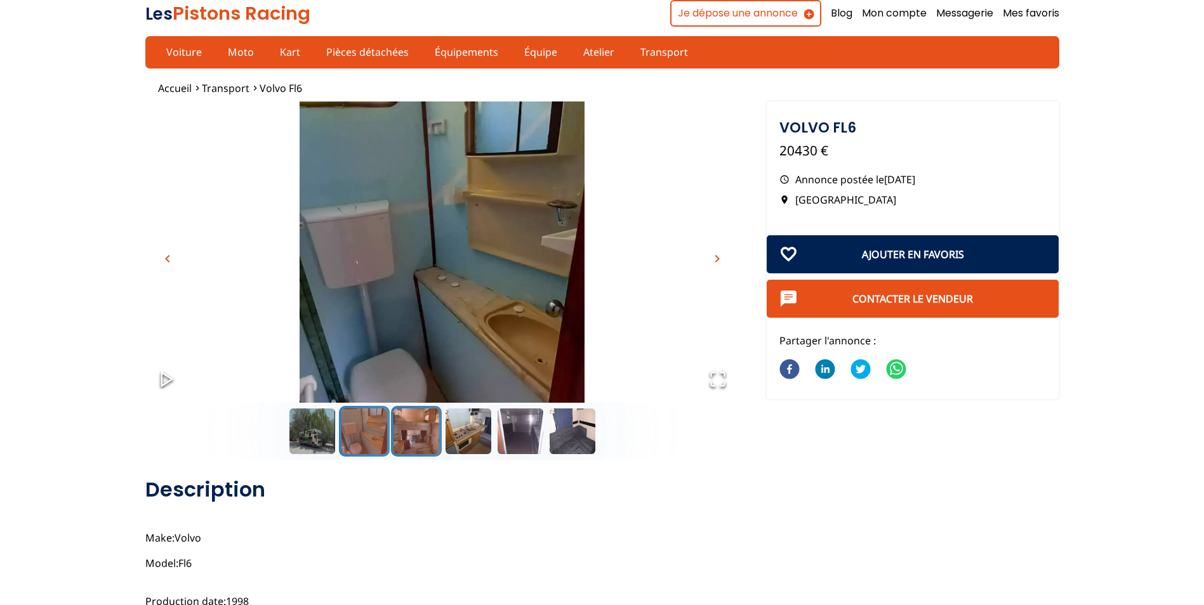
click at [402, 432] on button "Go to Slide 3" at bounding box center [416, 431] width 51 height 51
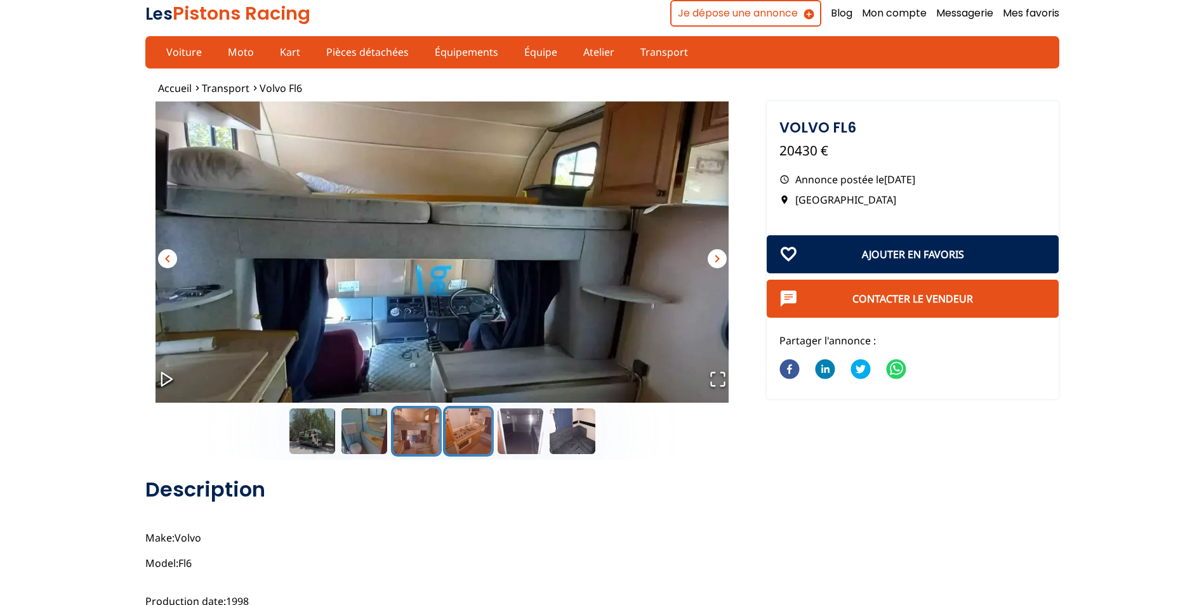
click at [454, 433] on button "Go to Slide 4" at bounding box center [468, 431] width 51 height 51
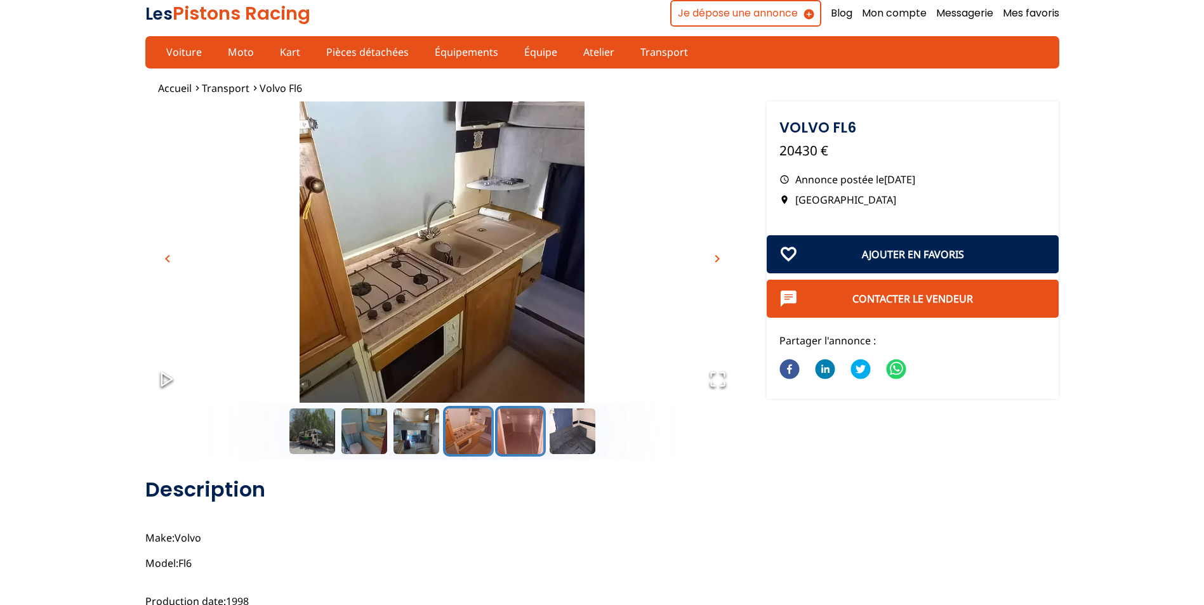
click at [522, 431] on button "Go to Slide 5" at bounding box center [520, 431] width 51 height 51
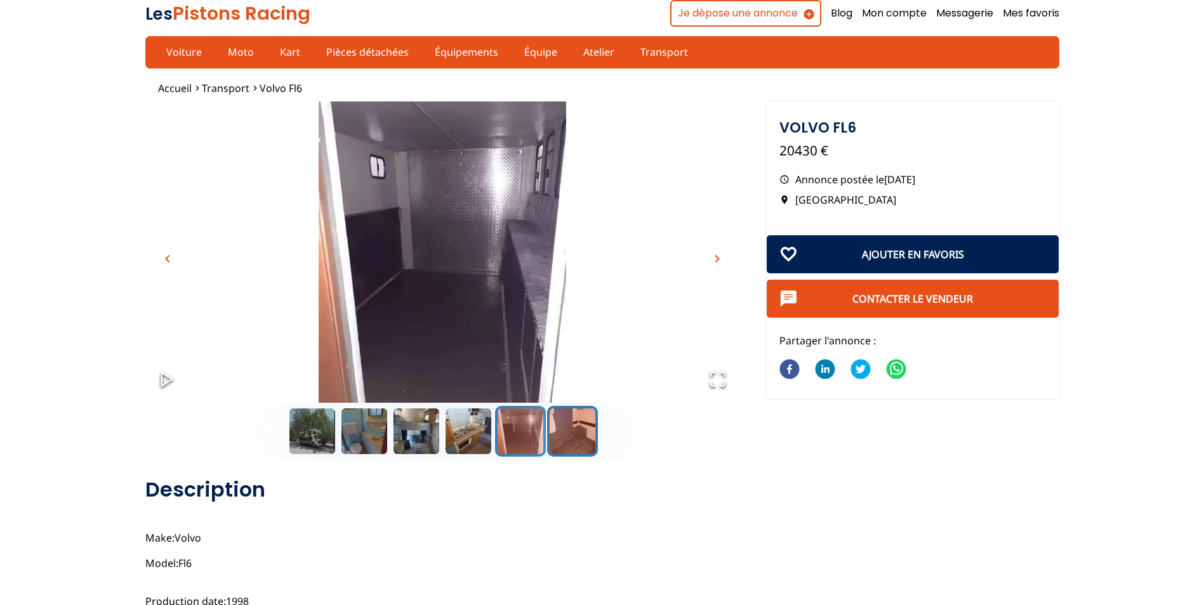
click at [556, 430] on button "Go to Slide 6" at bounding box center [572, 431] width 51 height 51
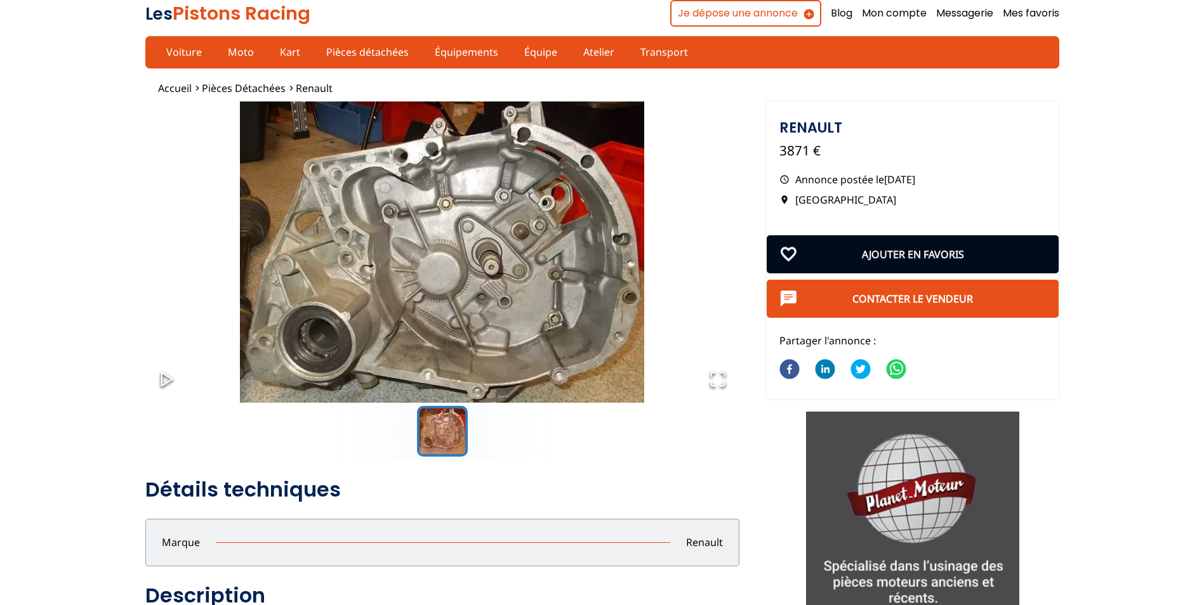
click at [950, 250] on button "Ajouter en favoris" at bounding box center [912, 254] width 292 height 38
click at [883, 256] on button "Ajouter en favoris" at bounding box center [912, 254] width 292 height 38
click at [879, 254] on button "Ajouter en favoris" at bounding box center [912, 254] width 292 height 38
click at [876, 254] on button "Ajouter en favoris" at bounding box center [912, 254] width 292 height 38
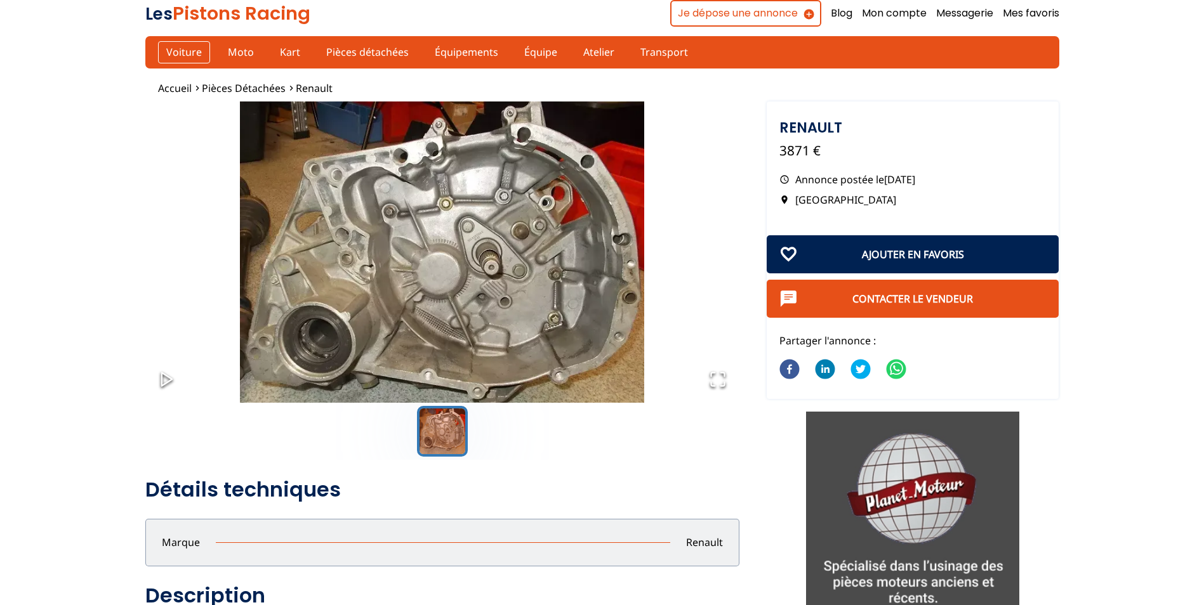
click at [185, 53] on link "Voiture" at bounding box center [184, 52] width 52 height 22
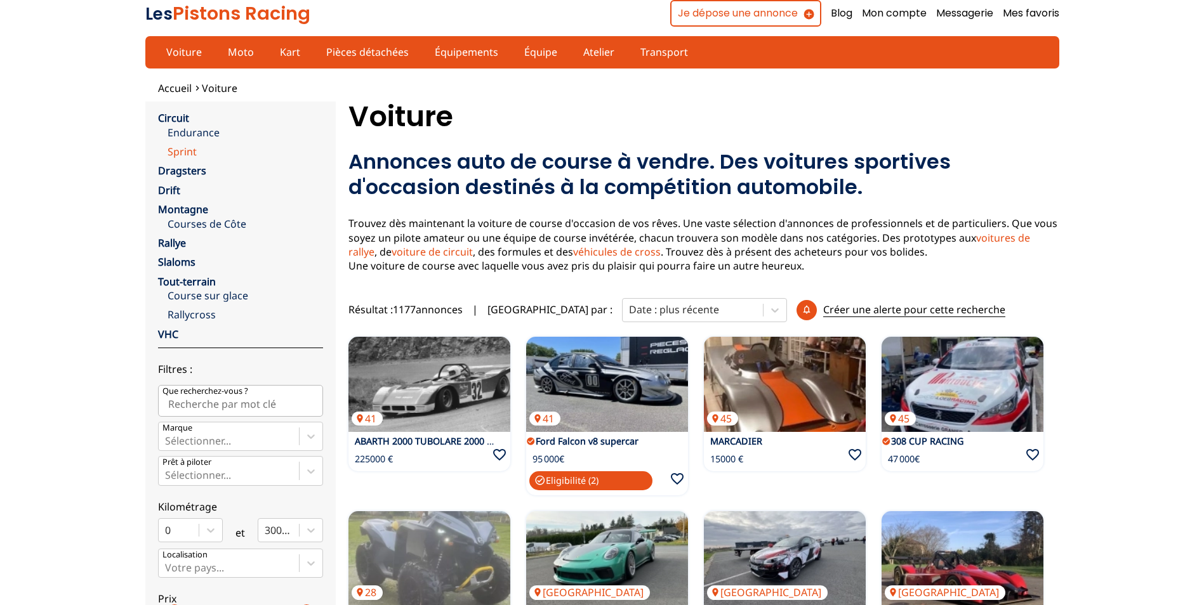
click at [191, 150] on link "Sprint" at bounding box center [244, 152] width 155 height 14
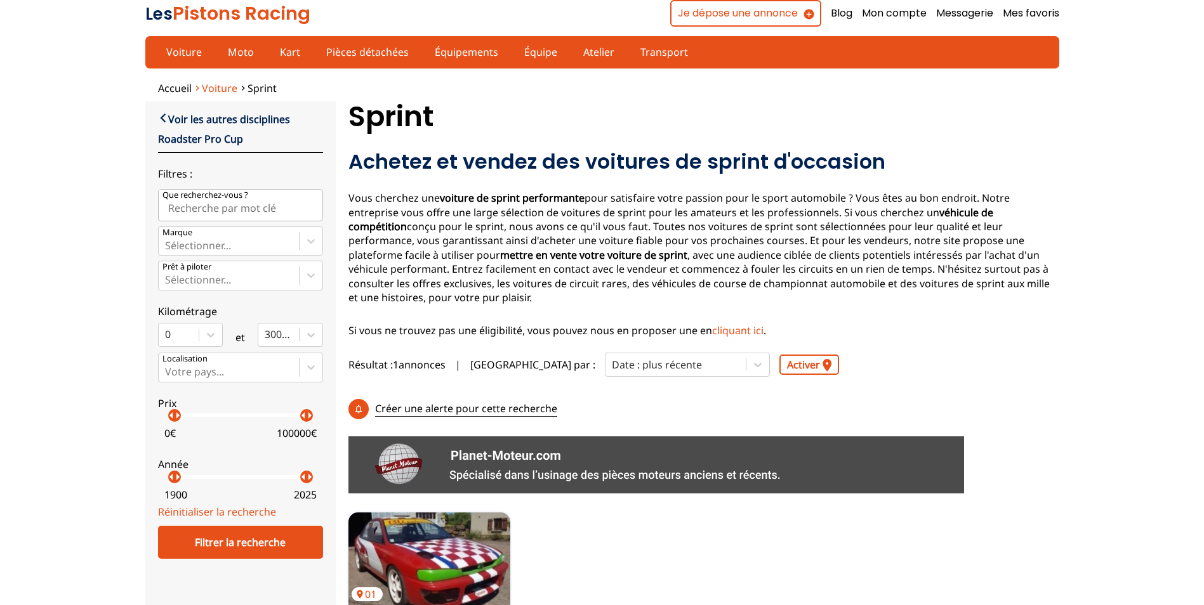
click at [212, 86] on span "Voiture" at bounding box center [220, 88] width 36 height 14
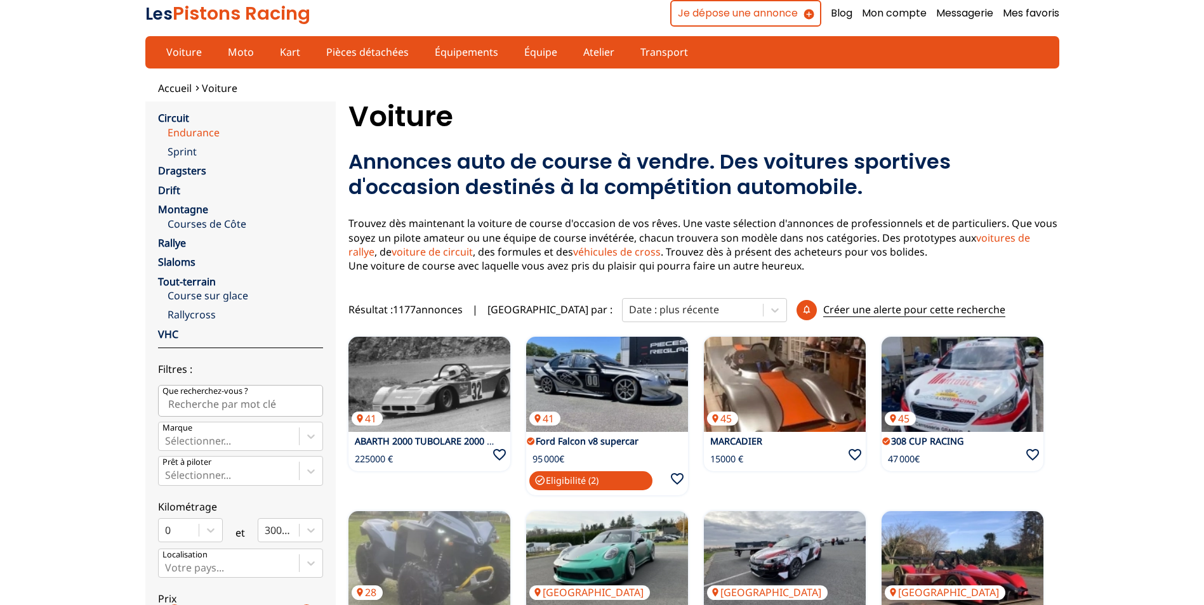
click at [210, 134] on link "Endurance" at bounding box center [244, 133] width 155 height 14
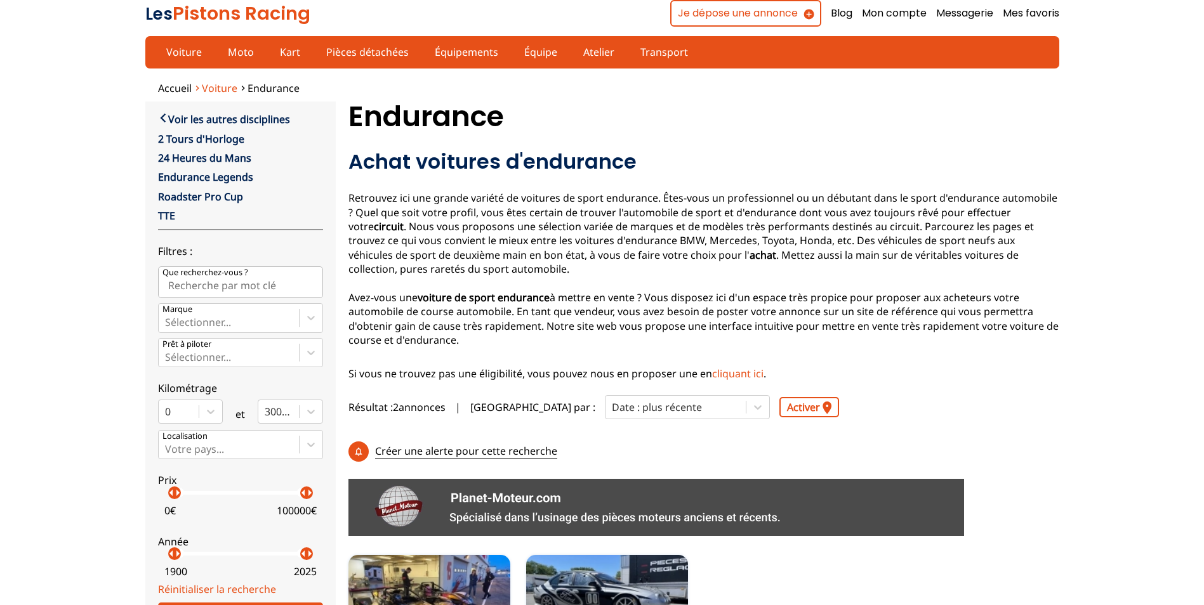
click at [202, 86] on li "Voiture" at bounding box center [220, 88] width 36 height 14
click at [209, 89] on span "Voiture" at bounding box center [220, 88] width 36 height 14
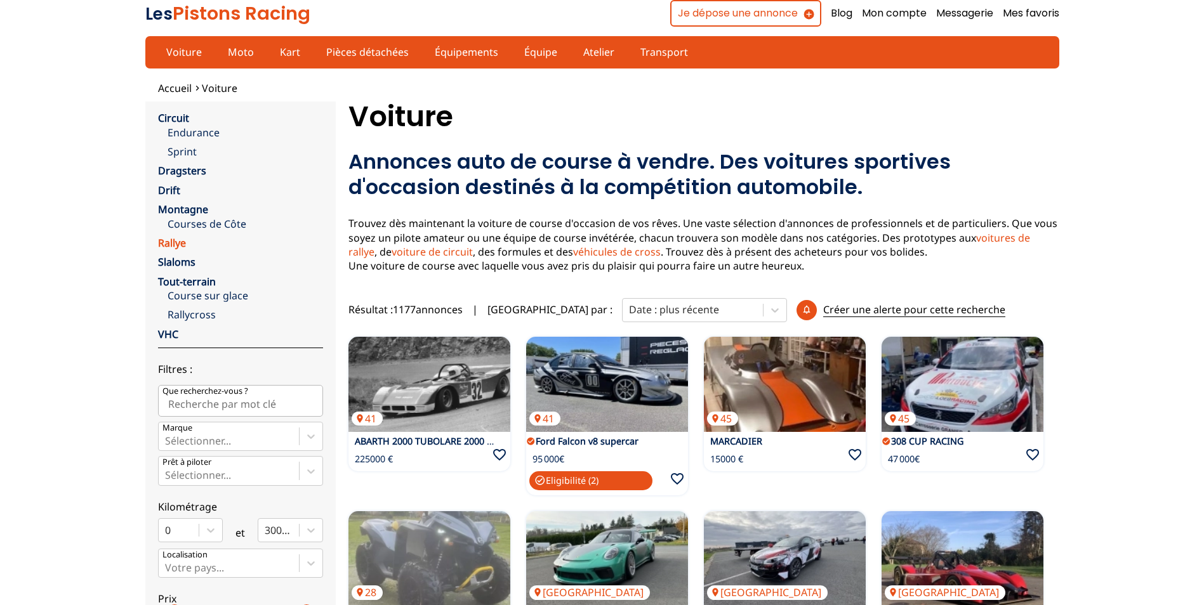
click at [174, 244] on link "Rallye" at bounding box center [172, 243] width 28 height 14
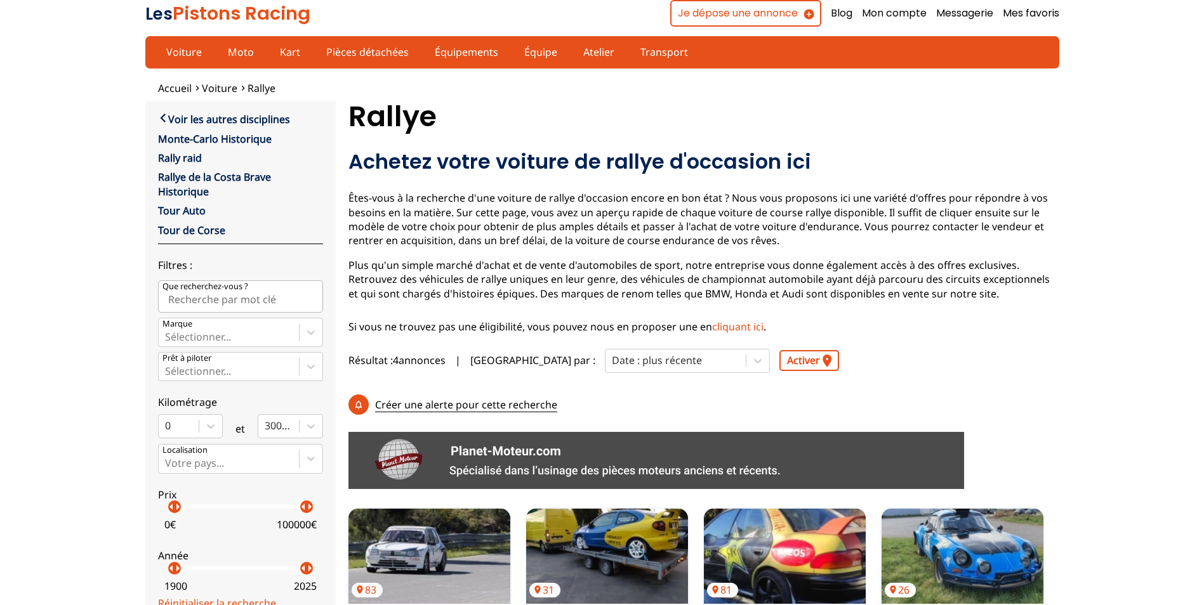
click at [315, 102] on div "close Voir les autres disciplines Monte-Carlo Historique Rally raid Rallye de l…" at bounding box center [240, 392] width 190 height 581
